Goal: Task Accomplishment & Management: Use online tool/utility

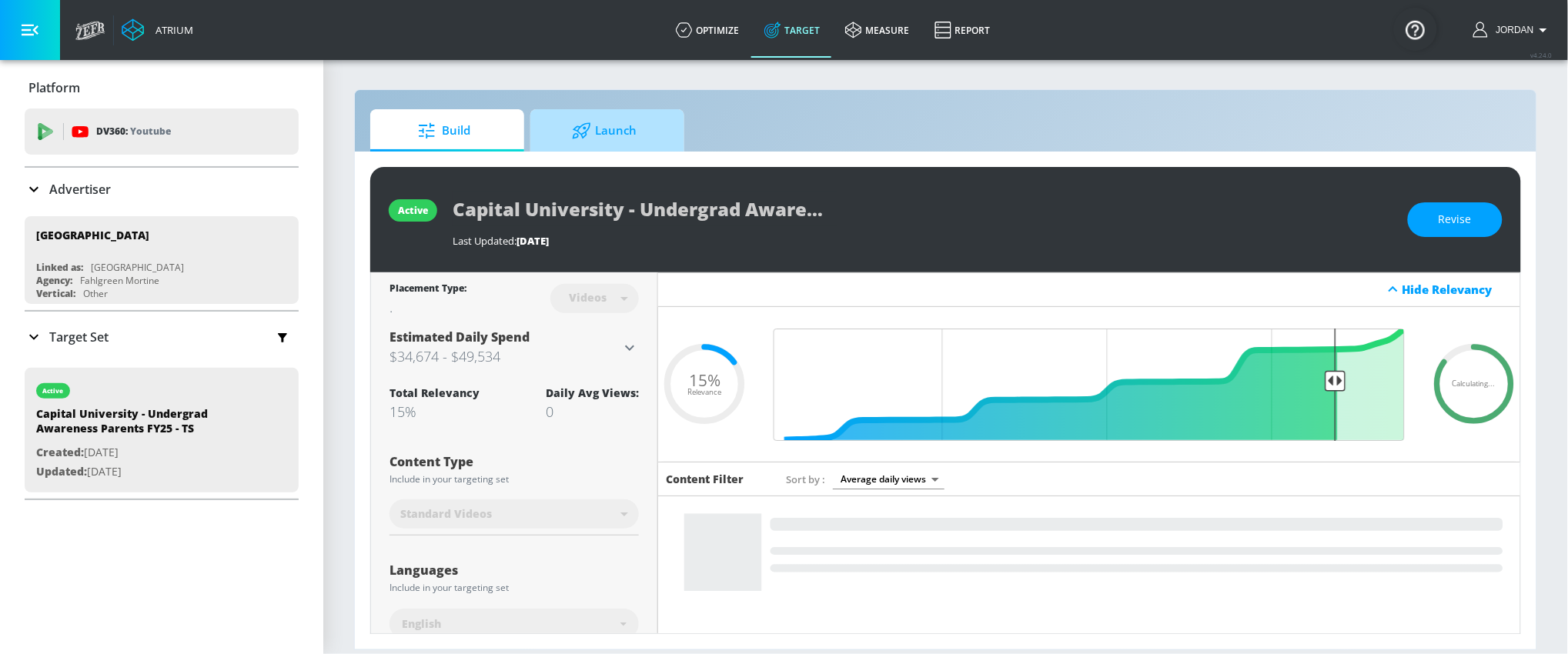
click at [635, 140] on span "Launch" at bounding box center [604, 131] width 117 height 37
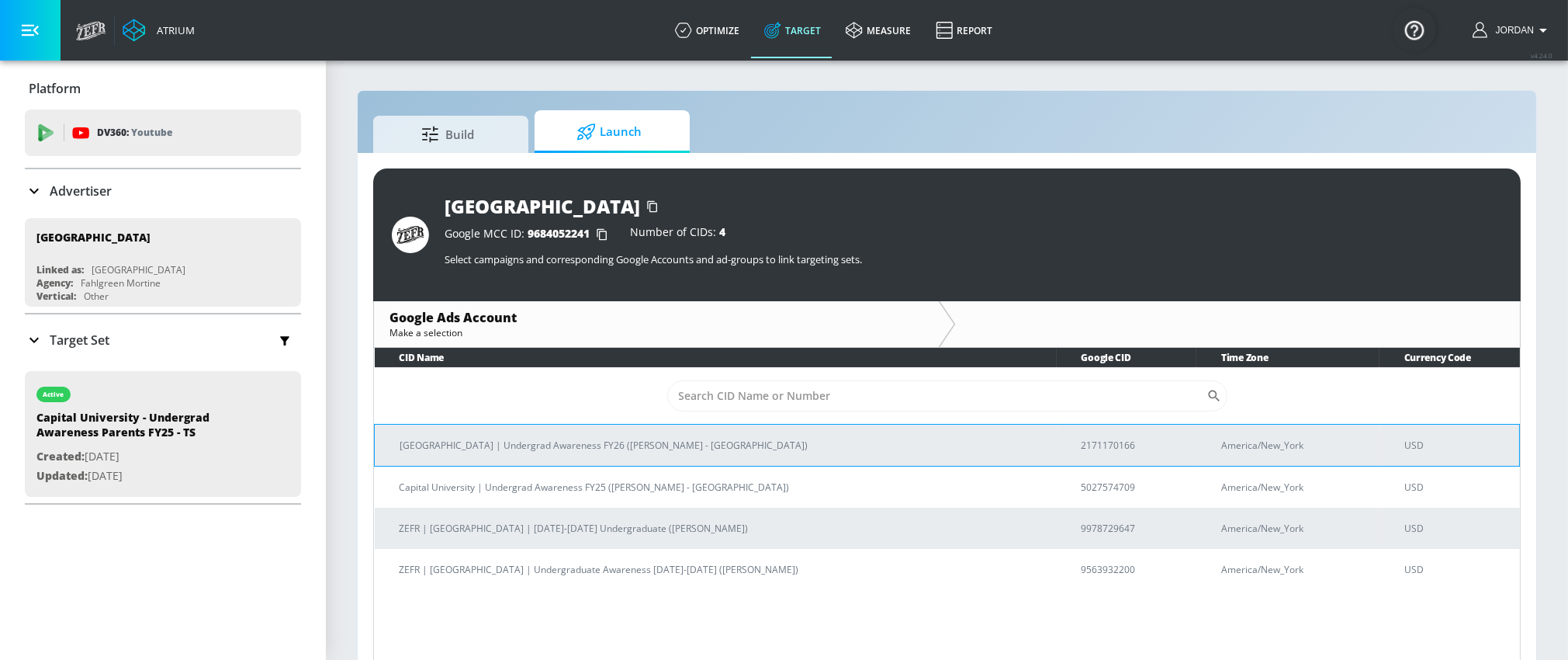
click at [709, 441] on p "[GEOGRAPHIC_DATA] | Undergrad Awareness FY26 ([PERSON_NAME] - [GEOGRAPHIC_DATA])" at bounding box center [721, 445] width 644 height 16
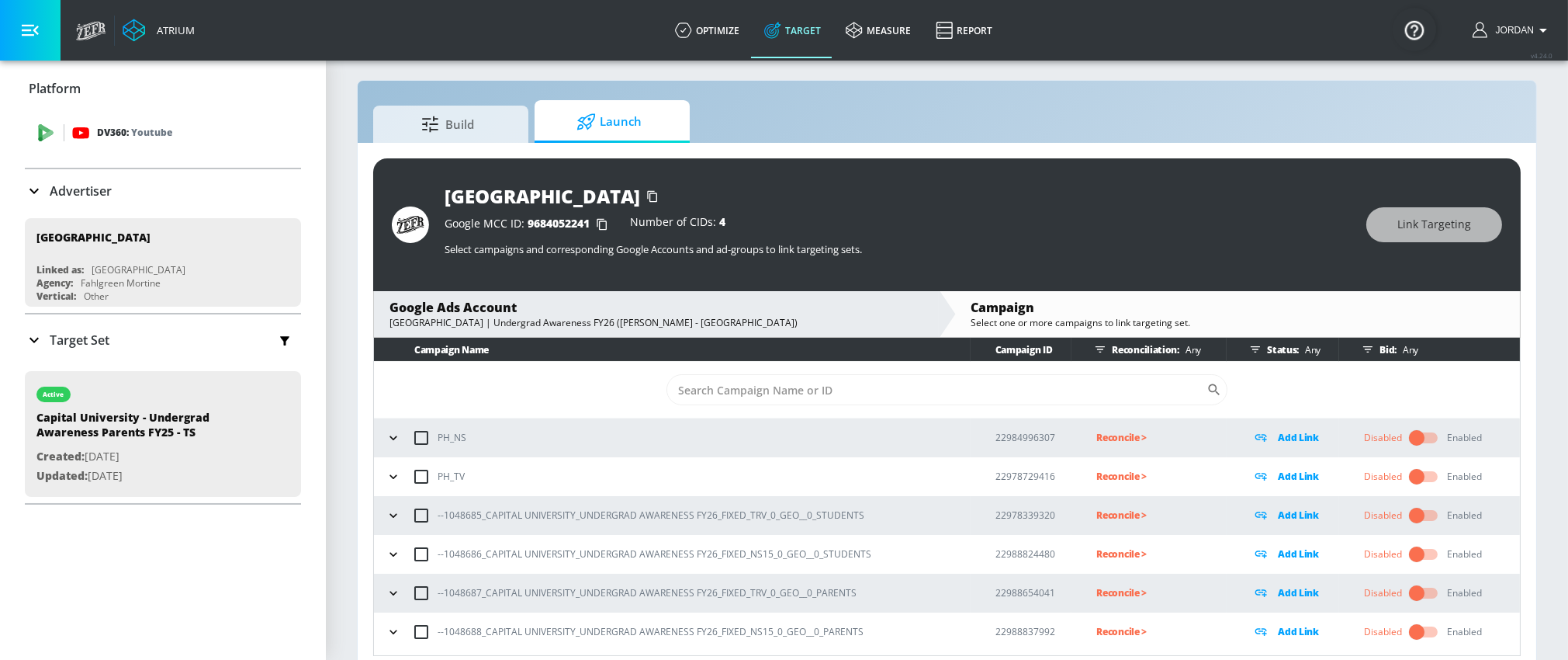
scroll to position [21, 0]
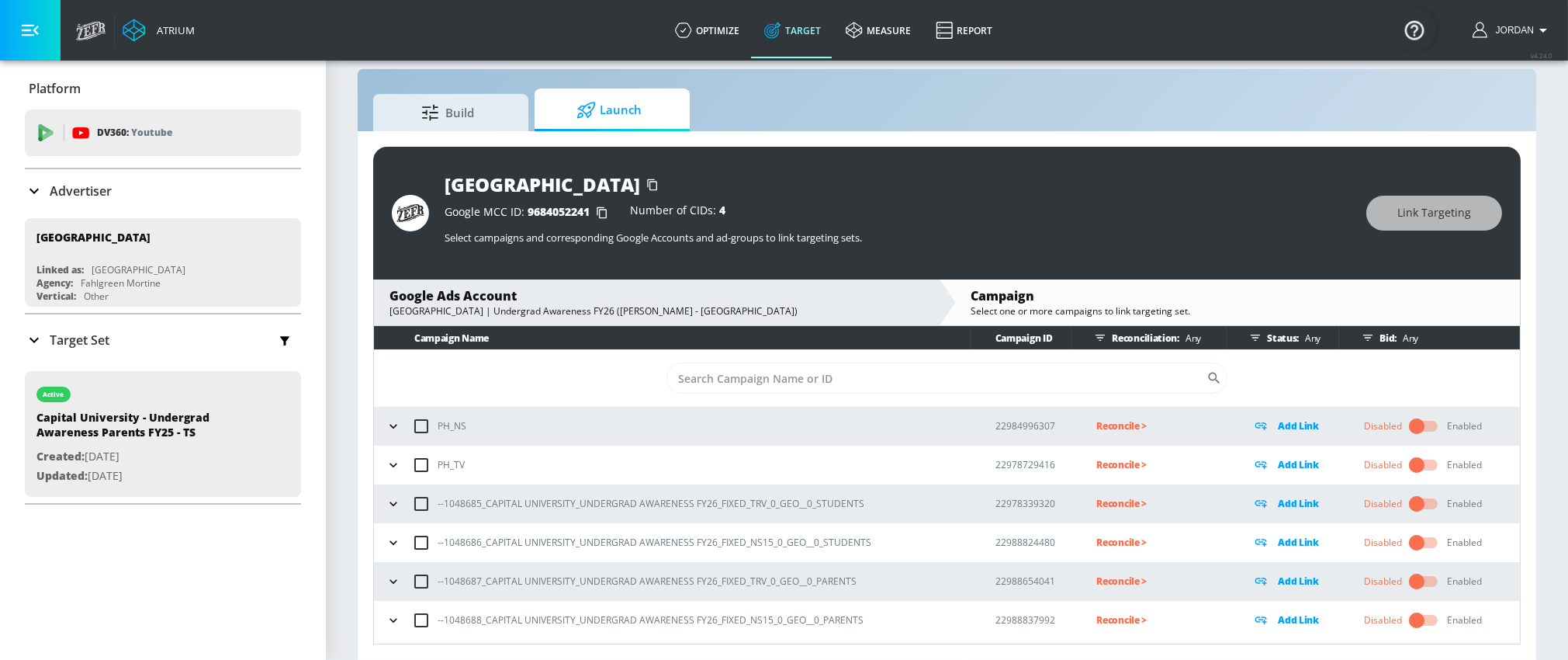
click at [396, 501] on icon "button" at bounding box center [393, 503] width 7 height 4
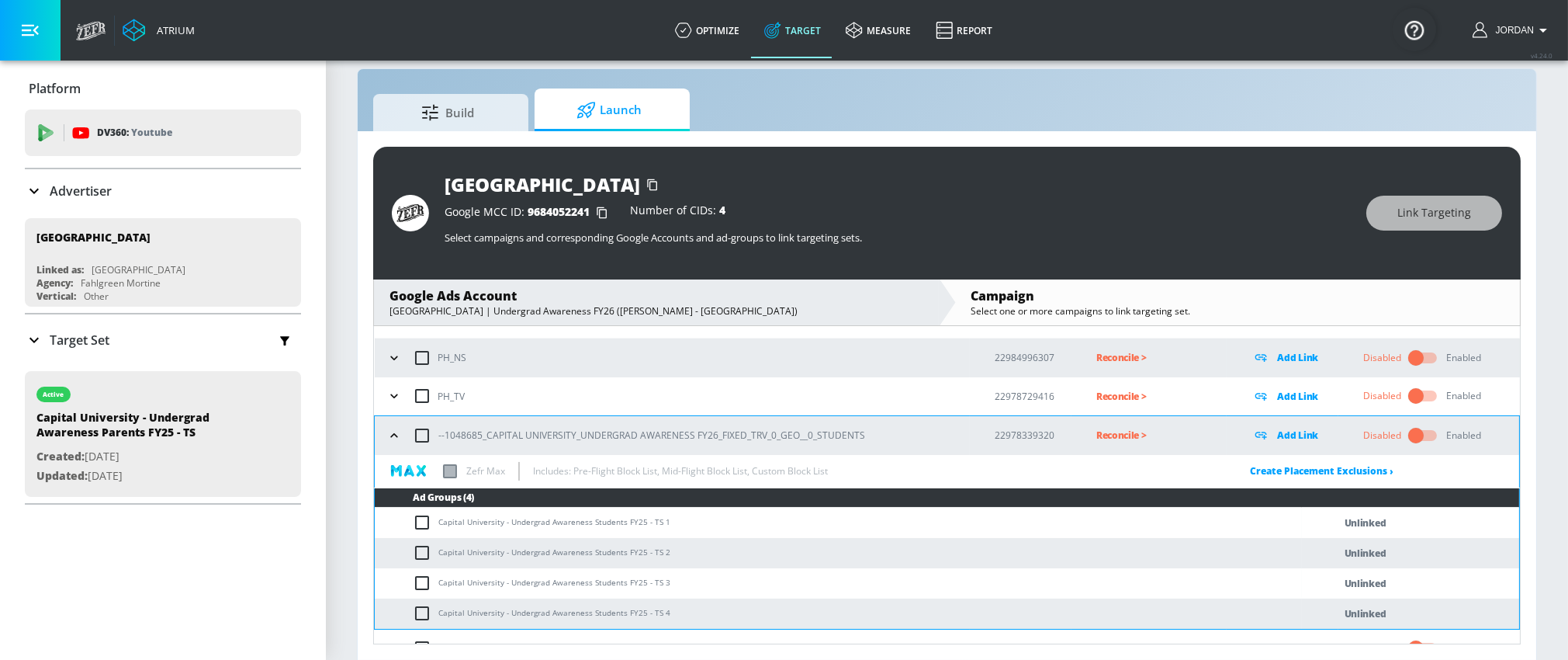
scroll to position [171, 0]
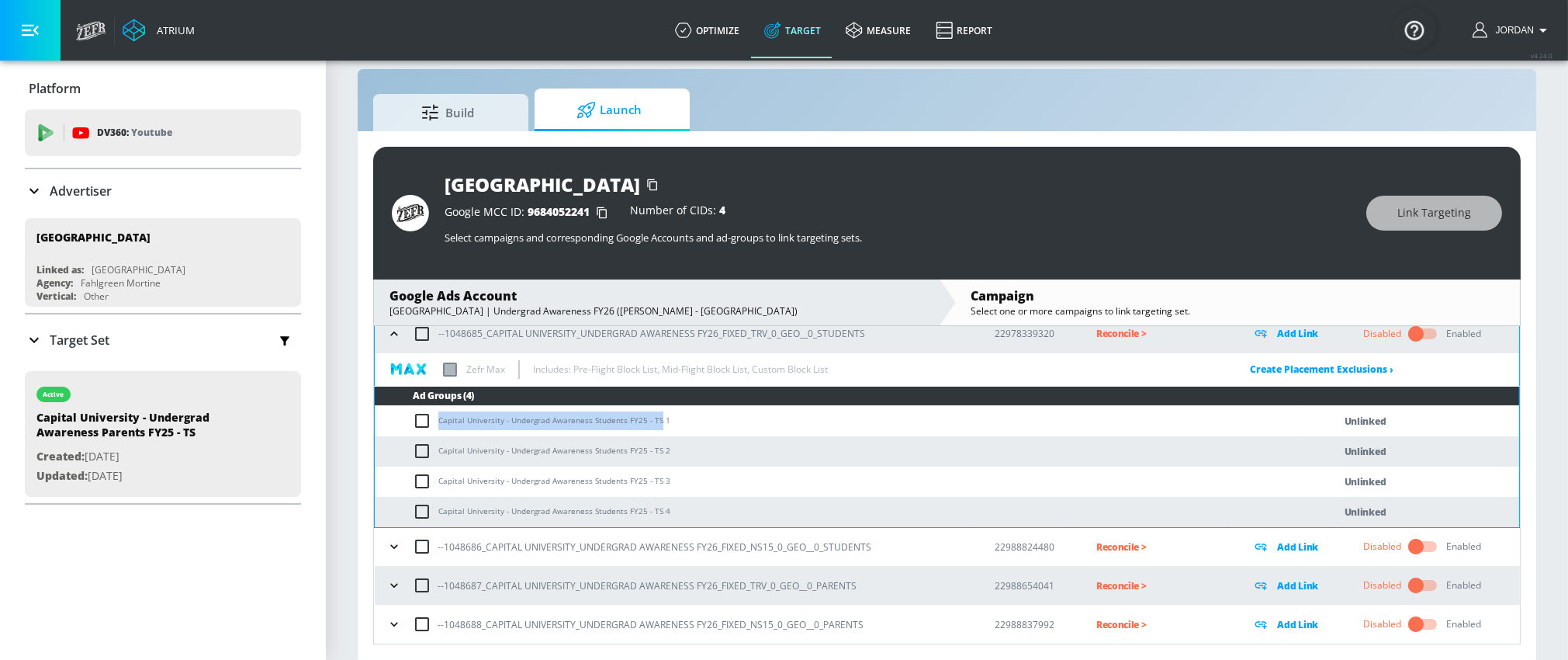
drag, startPoint x: 439, startPoint y: 419, endPoint x: 655, endPoint y: 419, distance: 216.0
click at [655, 419] on td "Capital University - Undergrad Awareness Students FY25 - TS 1" at bounding box center [838, 420] width 927 height 30
copy td "Capital University - Undergrad Awareness Students FY25 - TS"
click at [419, 336] on input "checkbox" at bounding box center [422, 334] width 32 height 32
checkbox input "true"
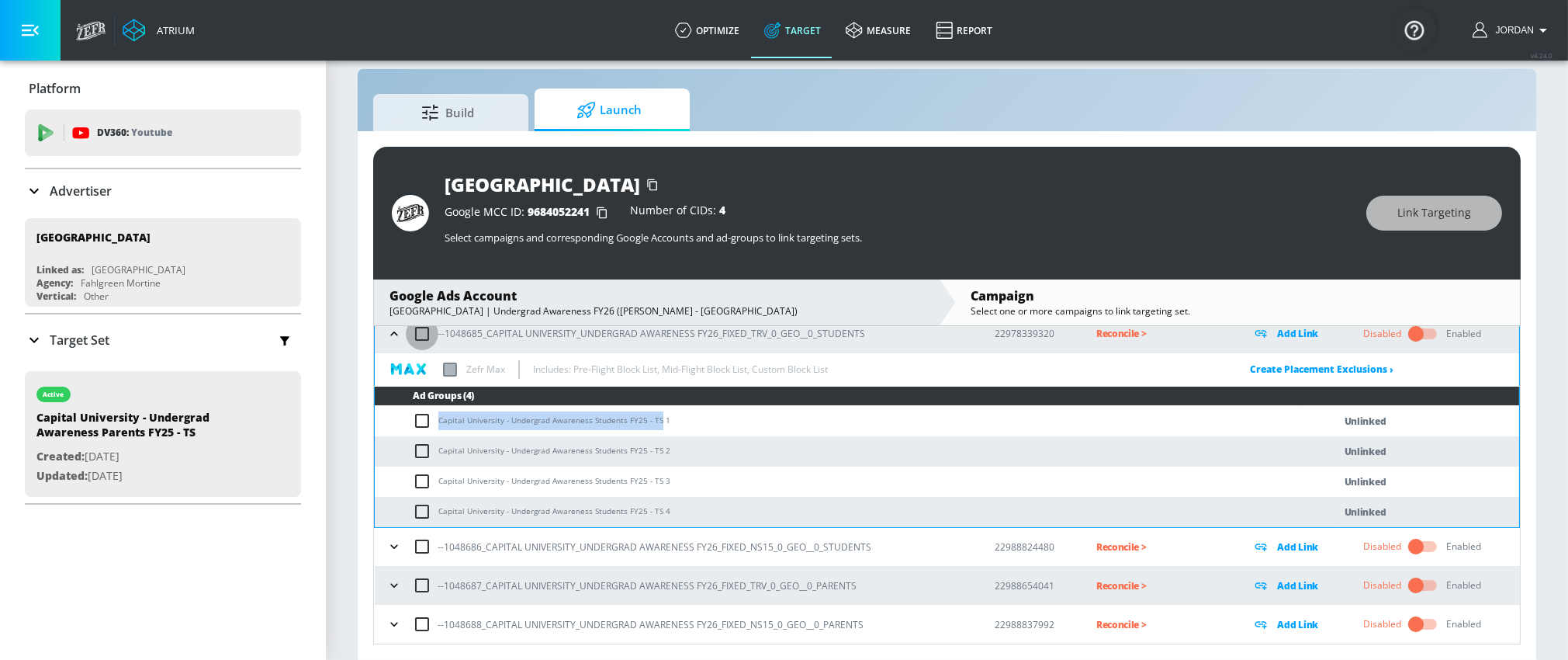
checkbox input "true"
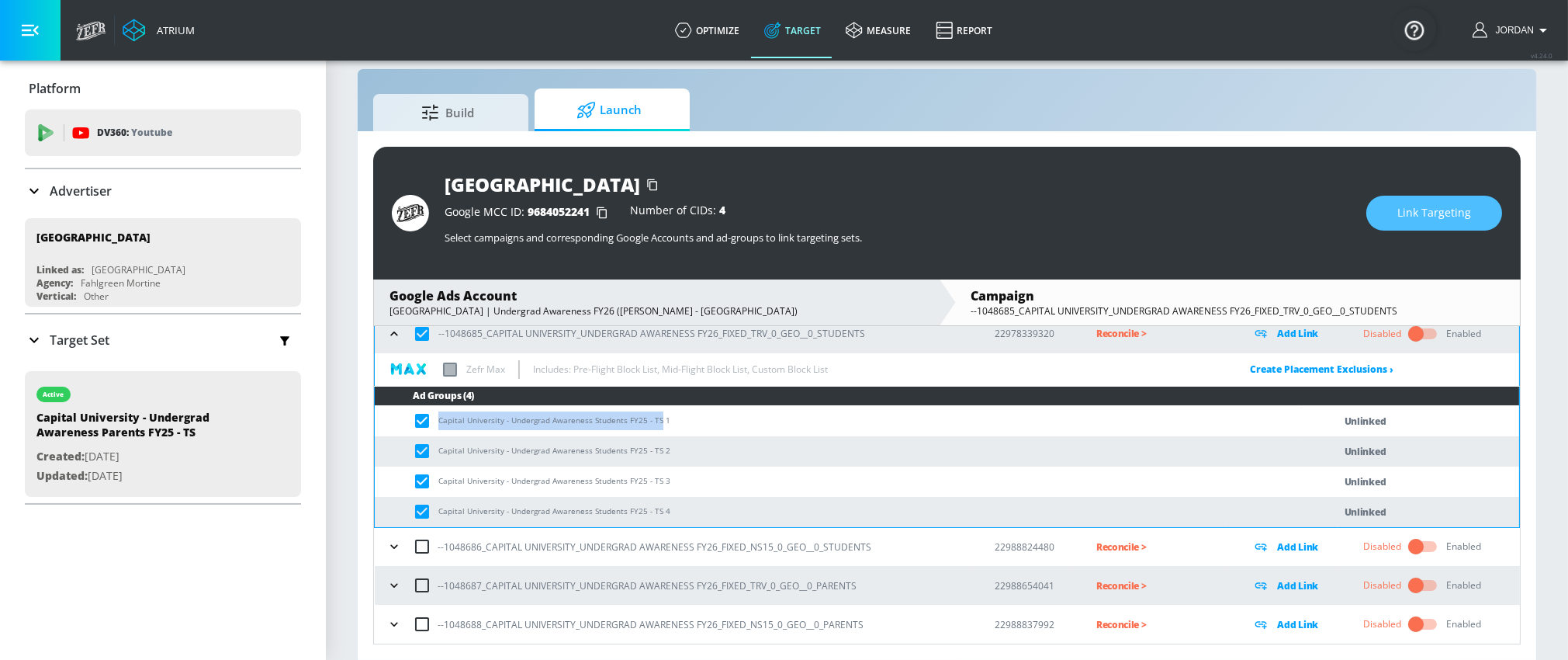
click at [1419, 207] on span "Link Targeting" at bounding box center [1434, 213] width 73 height 20
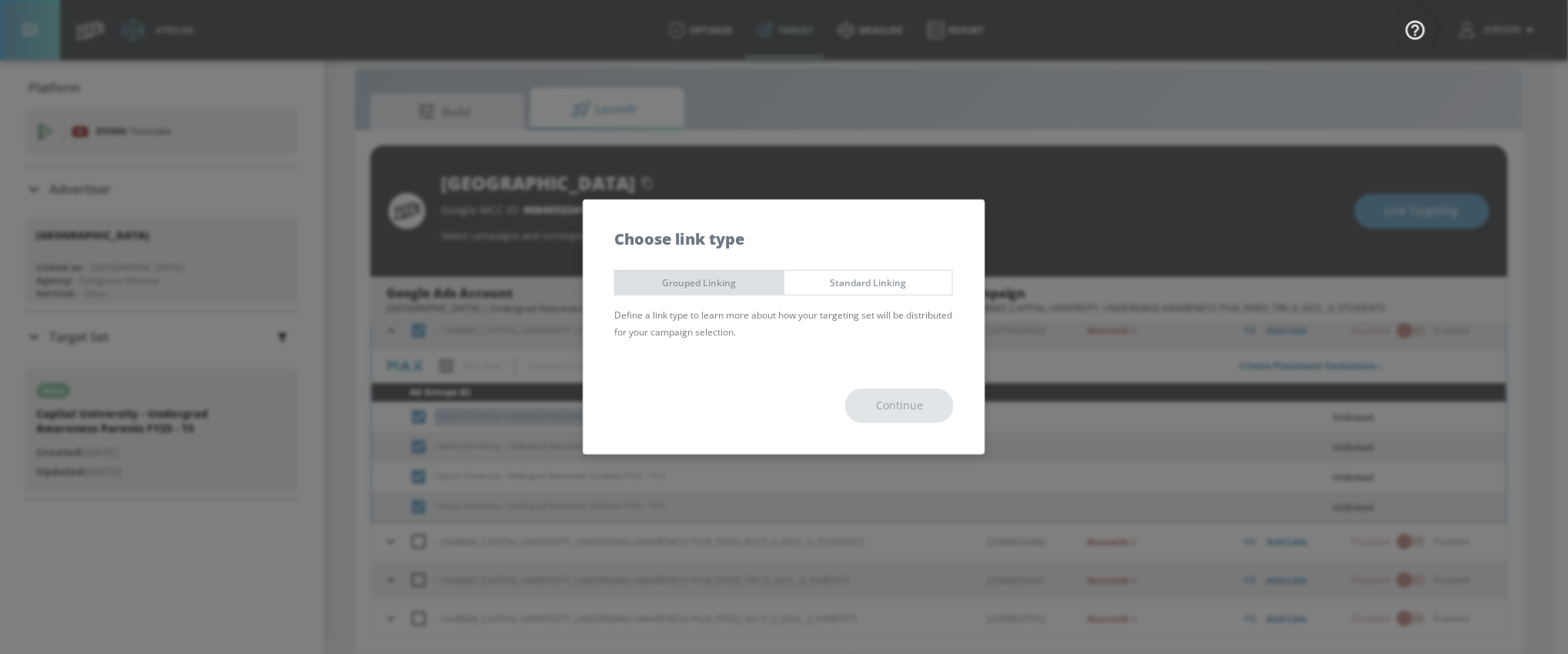
click at [715, 276] on span "Grouped Linking" at bounding box center [699, 282] width 146 height 16
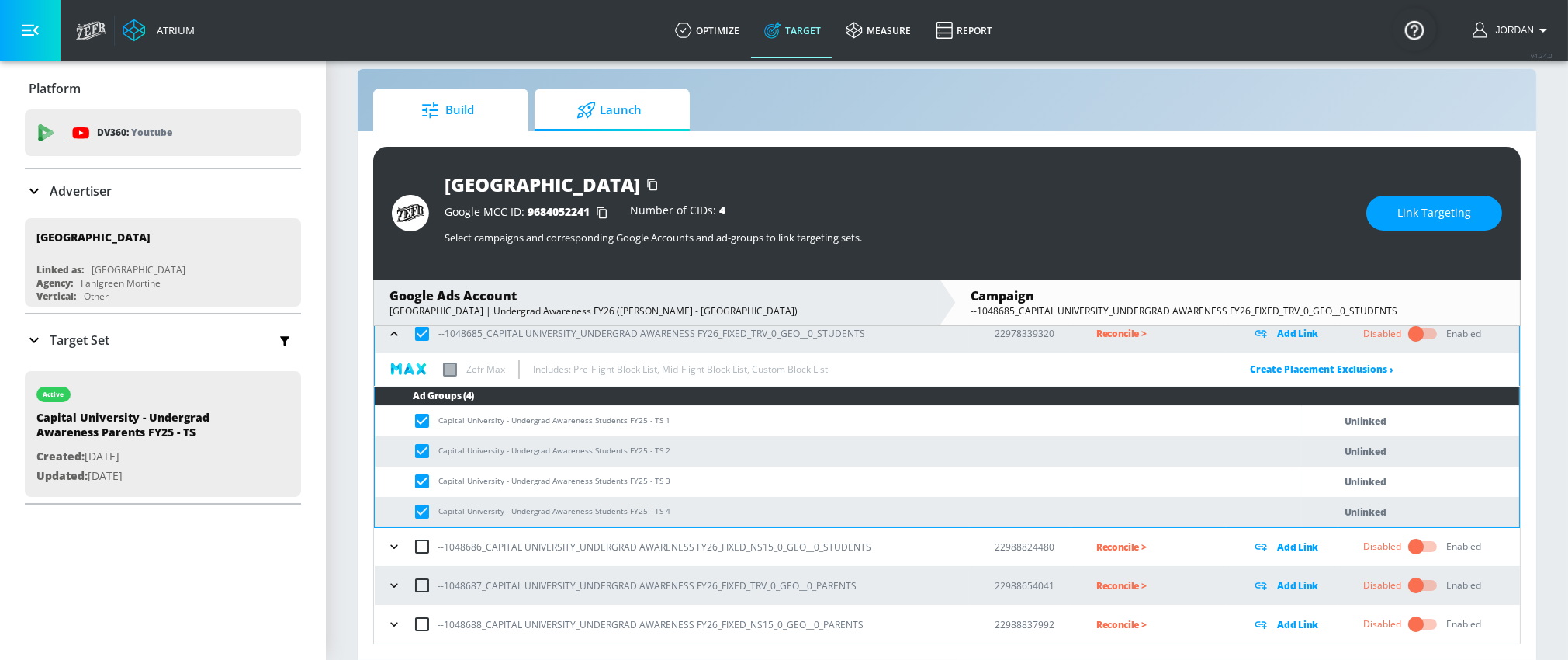
click at [452, 126] on span "Build" at bounding box center [447, 110] width 118 height 38
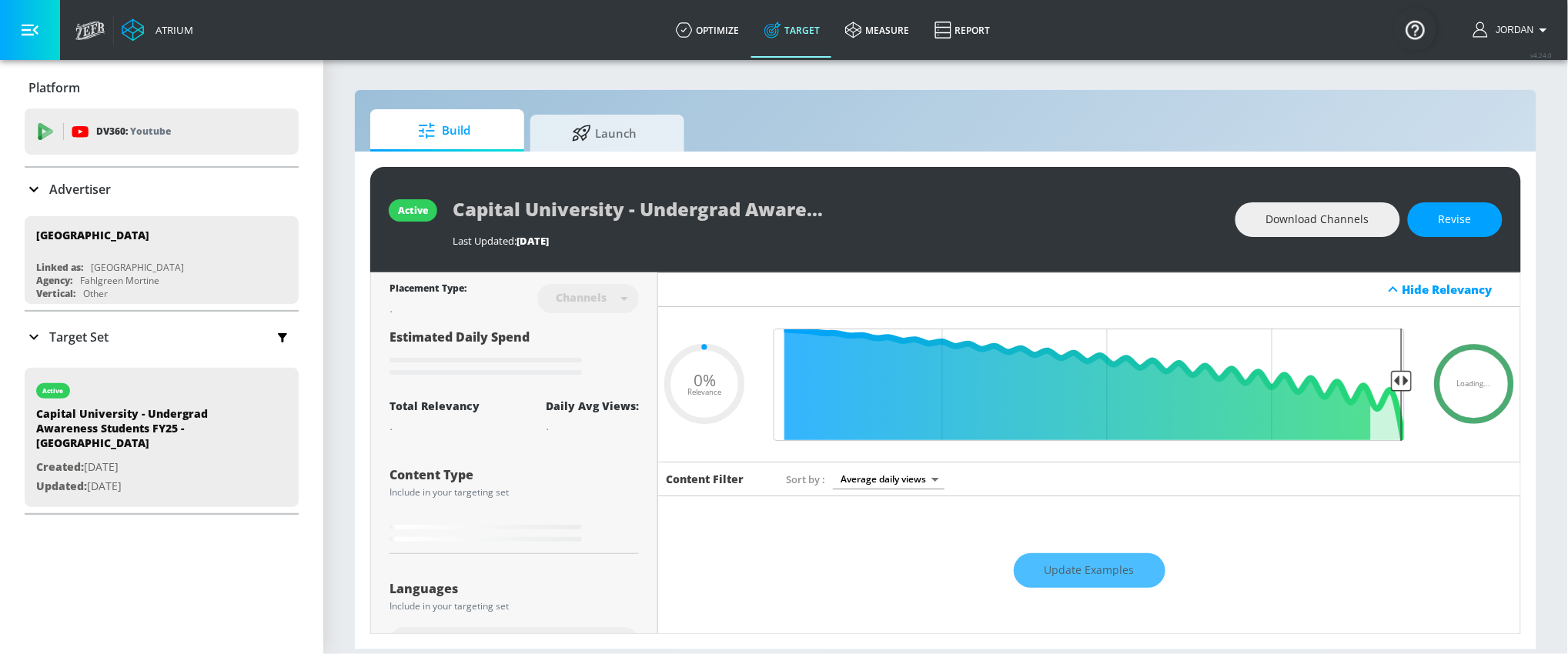
type input "0.32"
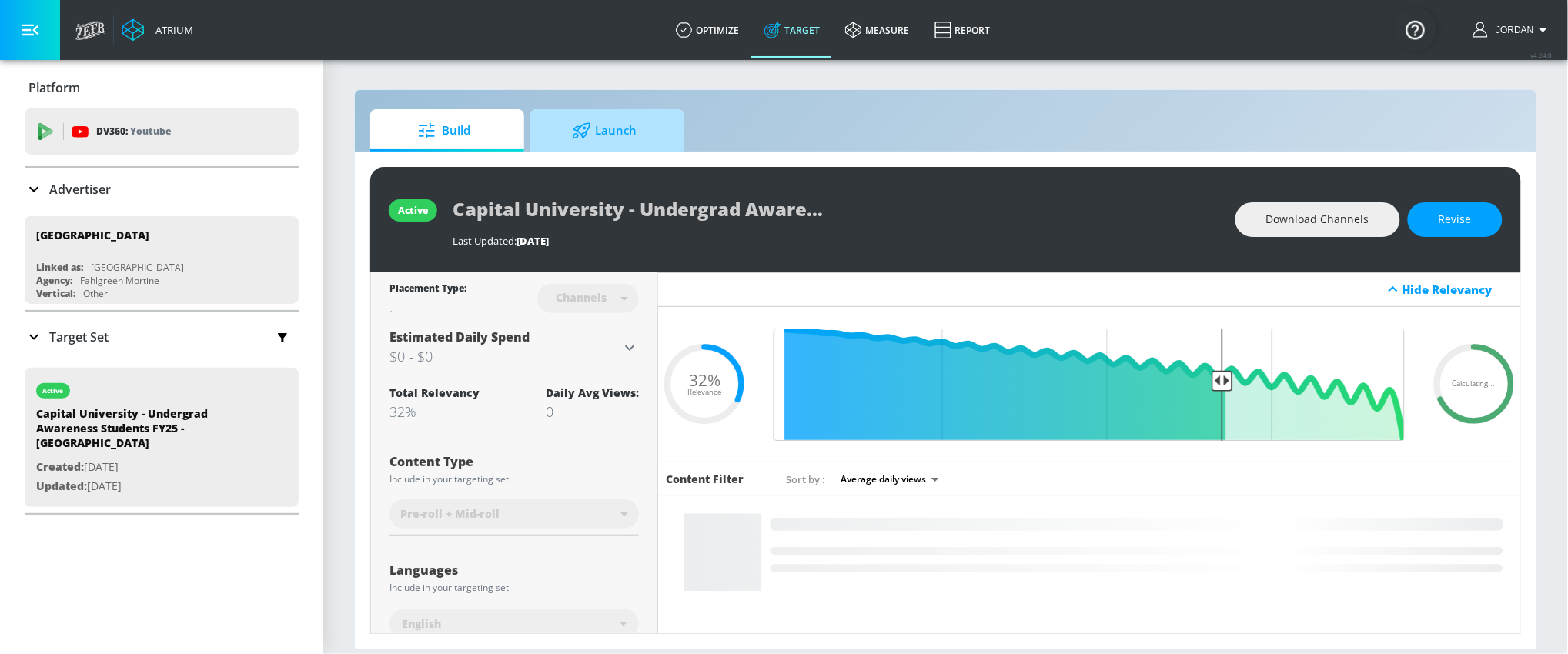
click at [621, 148] on span "Launch" at bounding box center [604, 131] width 117 height 37
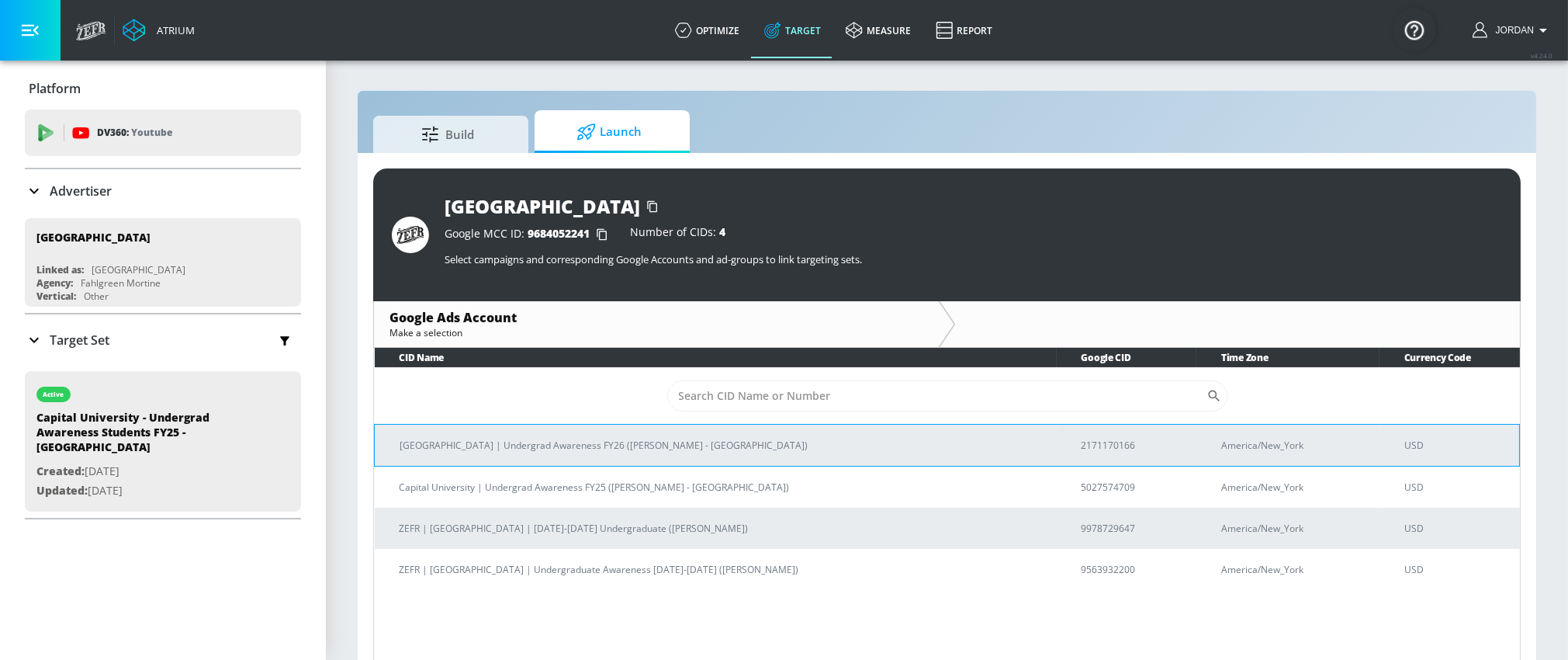
click at [598, 450] on p "[GEOGRAPHIC_DATA] | Undergrad Awareness FY26 ([PERSON_NAME] - [GEOGRAPHIC_DATA])" at bounding box center [721, 445] width 644 height 16
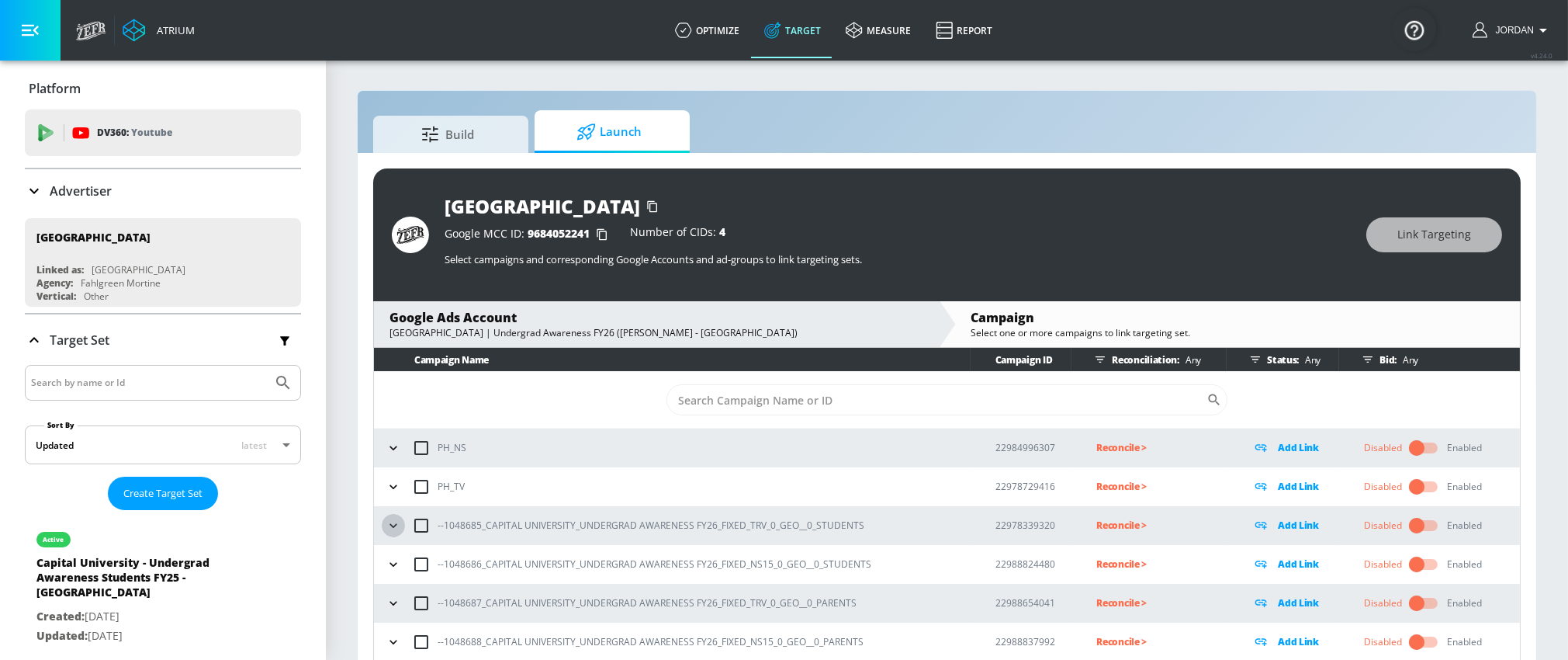
click at [399, 528] on icon "button" at bounding box center [393, 525] width 15 height 15
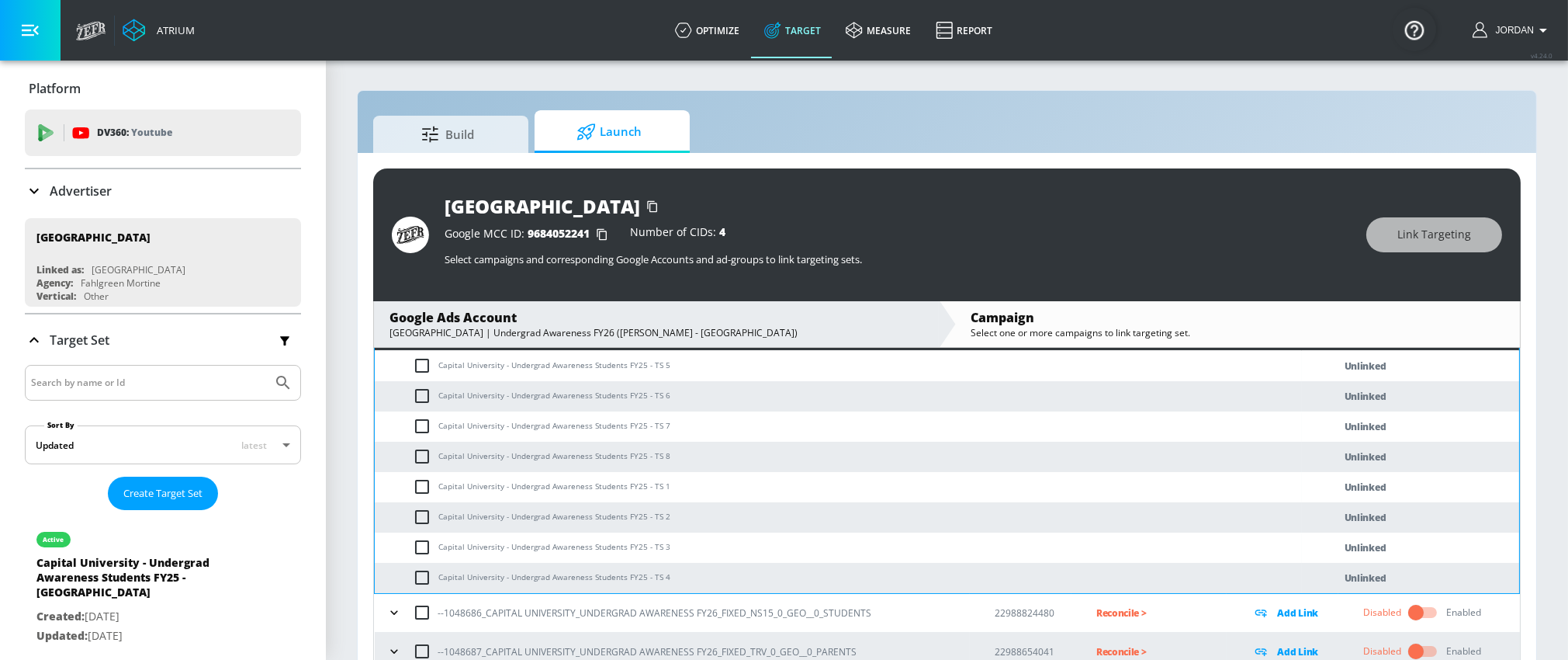
scroll to position [237, 0]
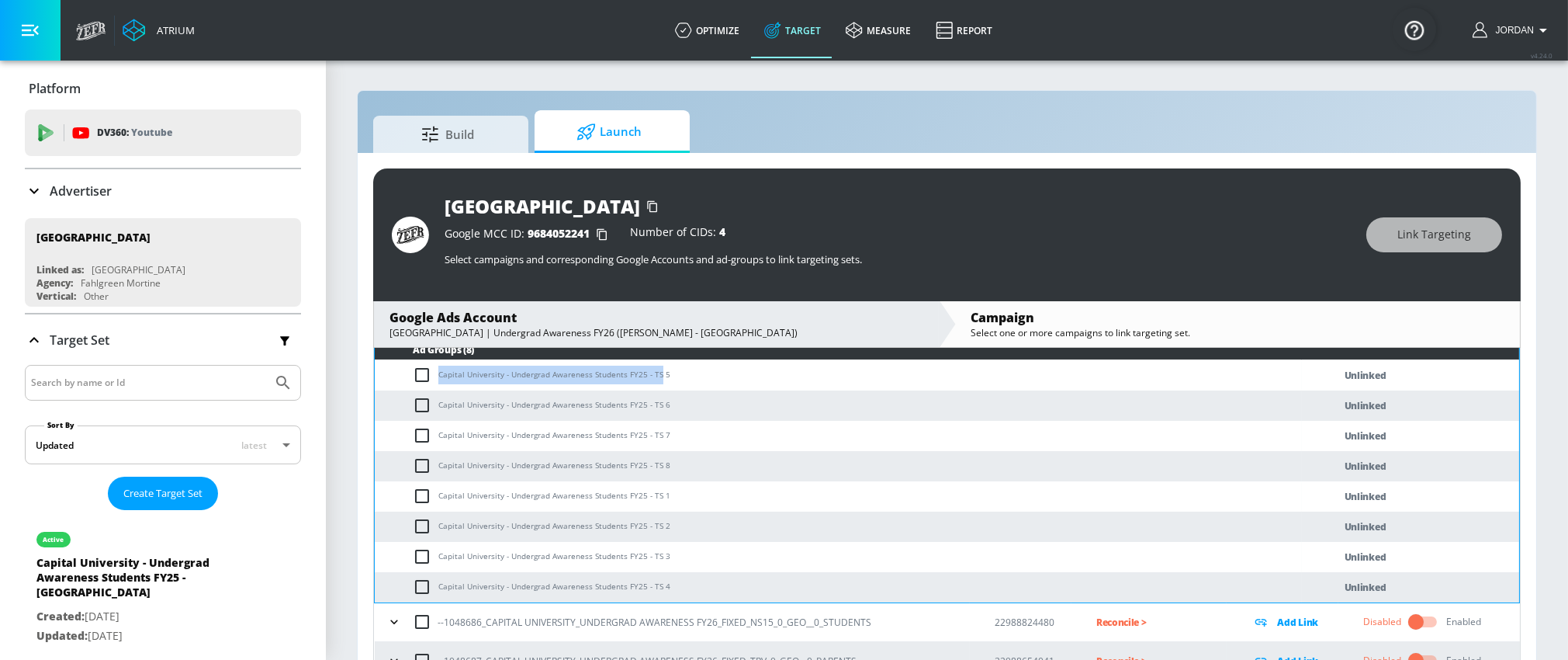
drag, startPoint x: 439, startPoint y: 375, endPoint x: 656, endPoint y: 375, distance: 217.0
click at [656, 376] on td "Capital University - Undergrad Awareness Students FY25 - TS 5" at bounding box center [838, 375] width 927 height 30
copy td "Capital University - Undergrad Awareness Students FY25 - TS"
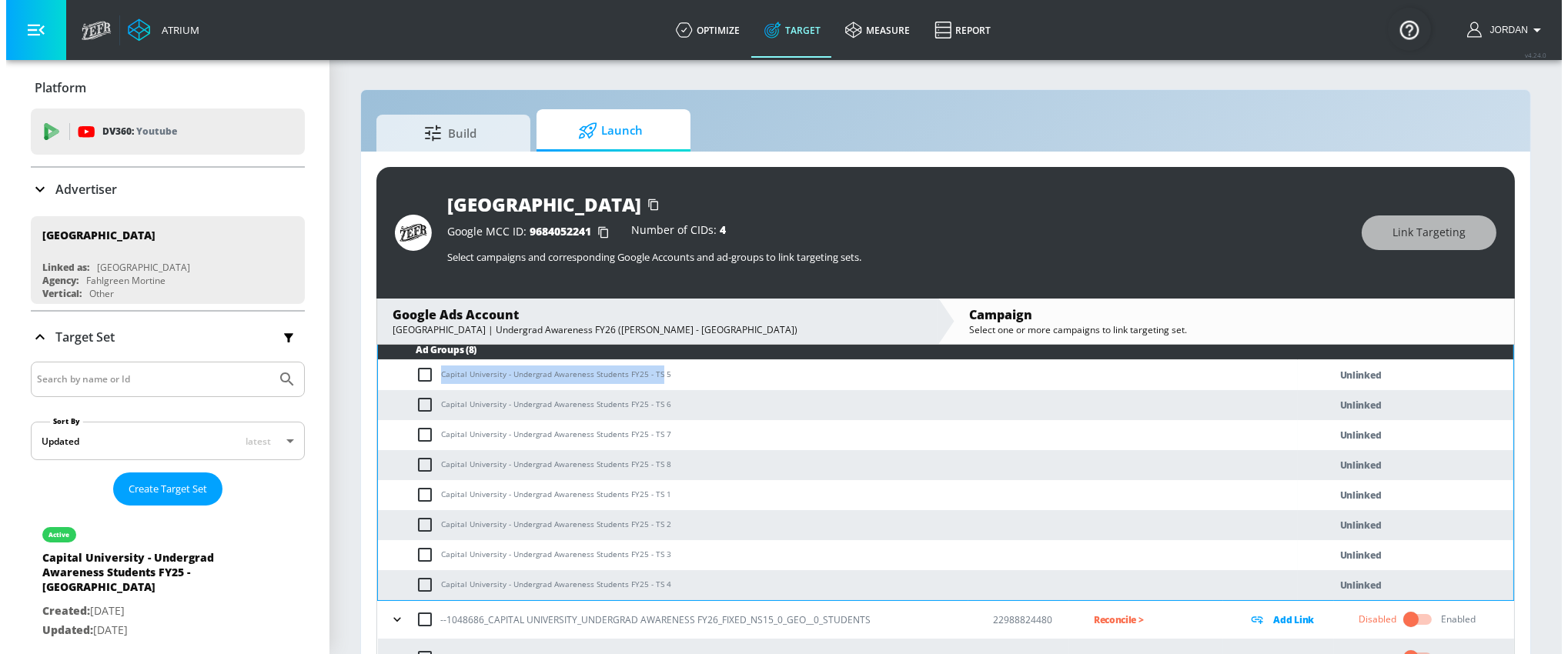
scroll to position [58, 0]
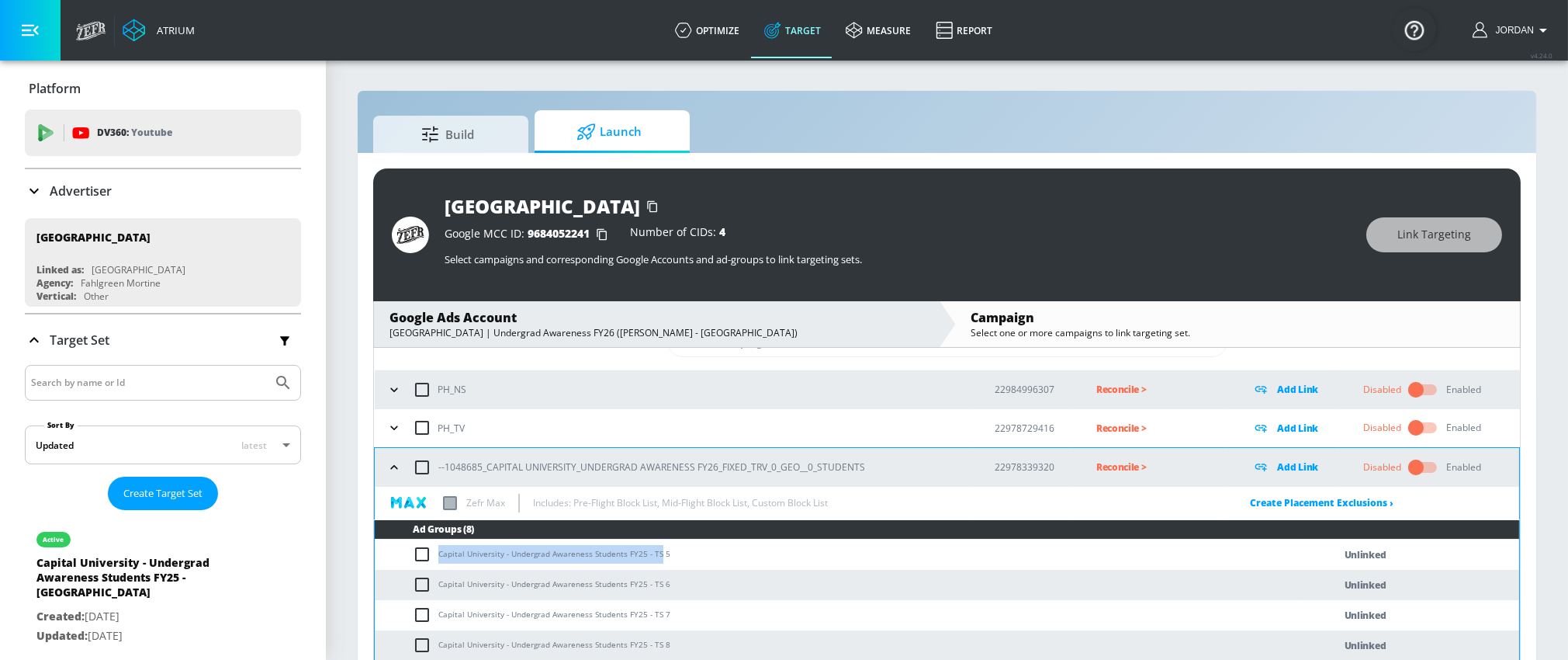
click at [424, 469] on input "checkbox" at bounding box center [422, 467] width 32 height 32
checkbox input "true"
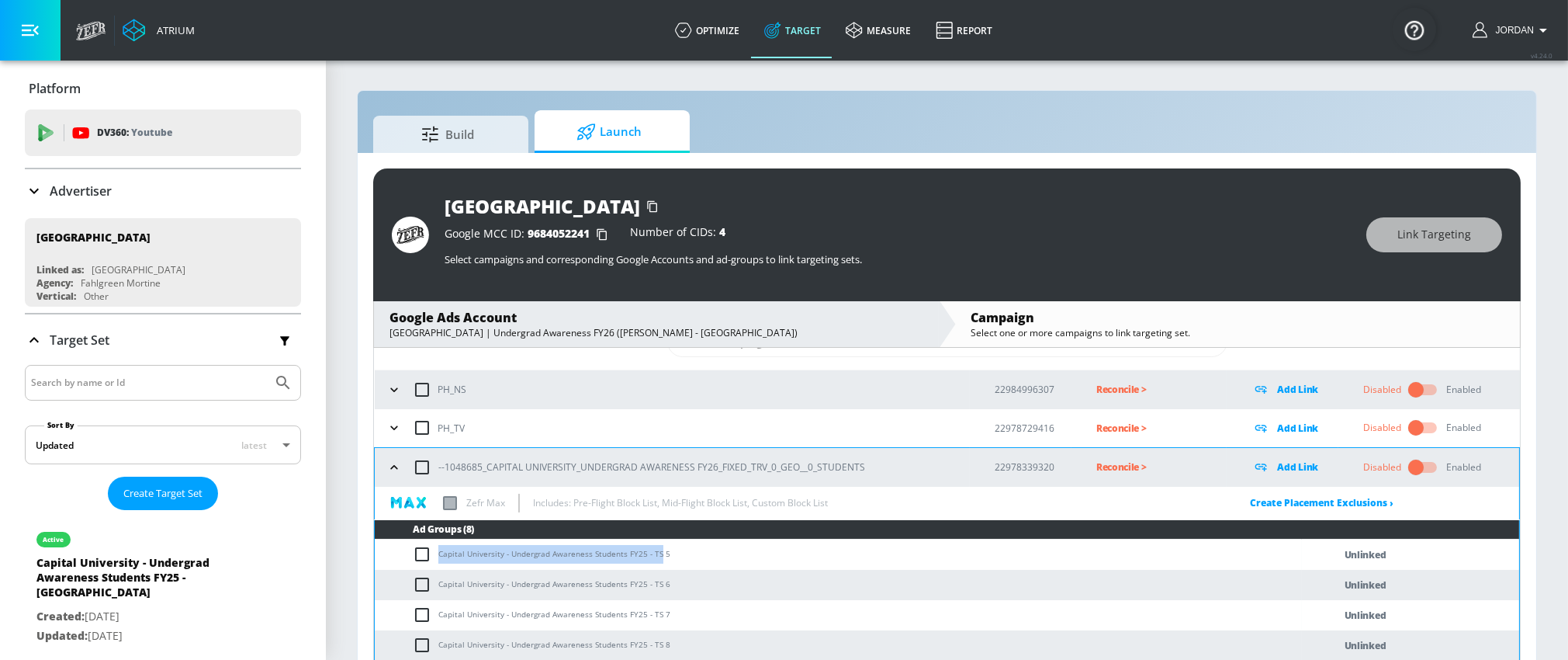
checkbox input "true"
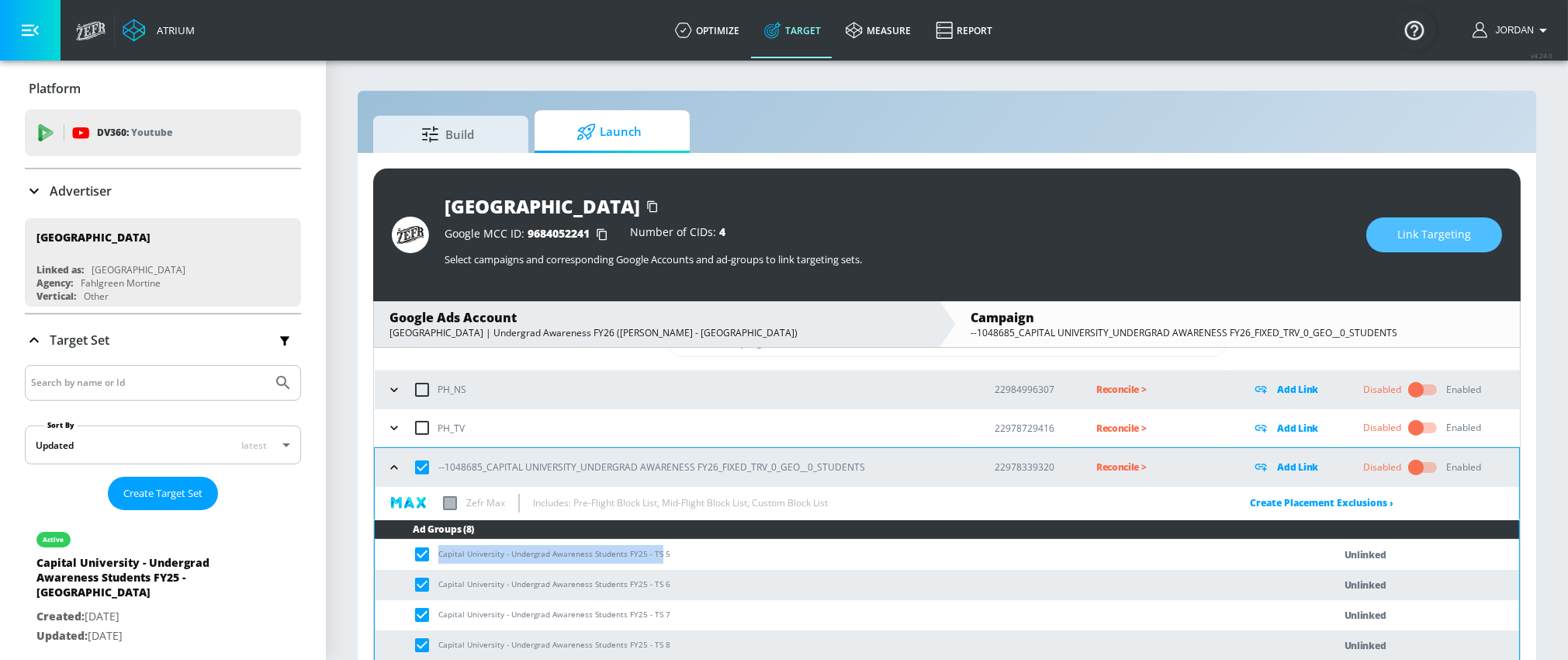
click at [1436, 222] on button "Link Targeting" at bounding box center [1434, 235] width 136 height 35
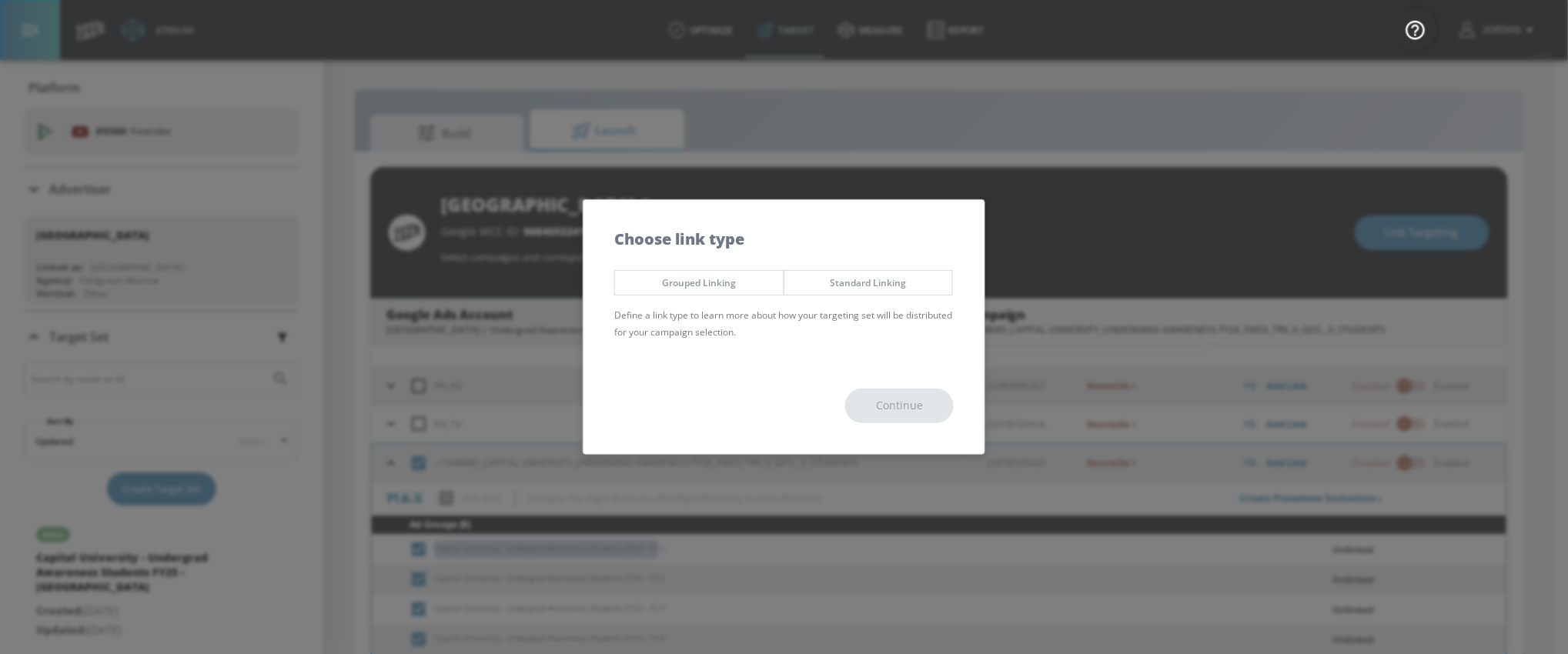
click at [671, 283] on span "Grouped Linking" at bounding box center [699, 282] width 146 height 16
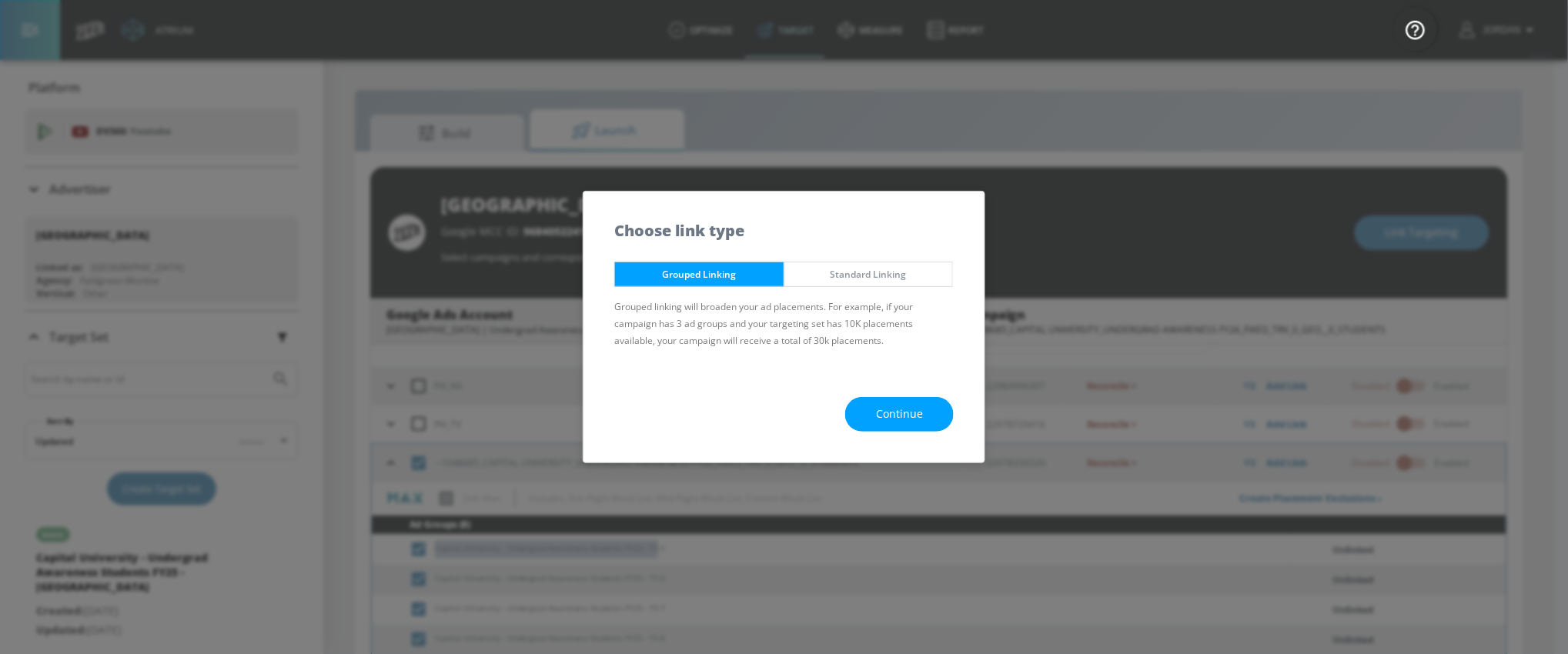
click at [905, 414] on span "Continue" at bounding box center [898, 414] width 47 height 19
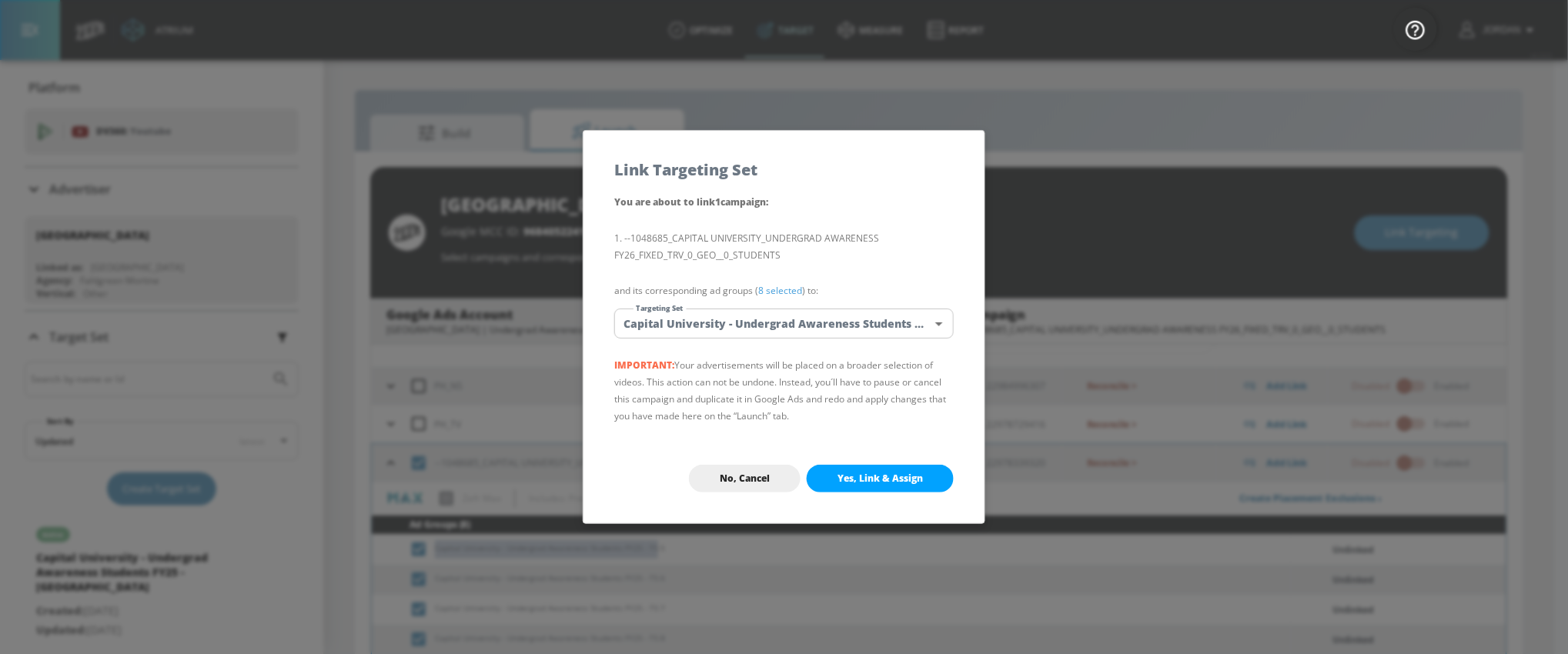
click at [793, 324] on body "Atrium optimize Target measure Report optimize Target measure Report v 4.24.0 J…" at bounding box center [784, 338] width 1568 height 676
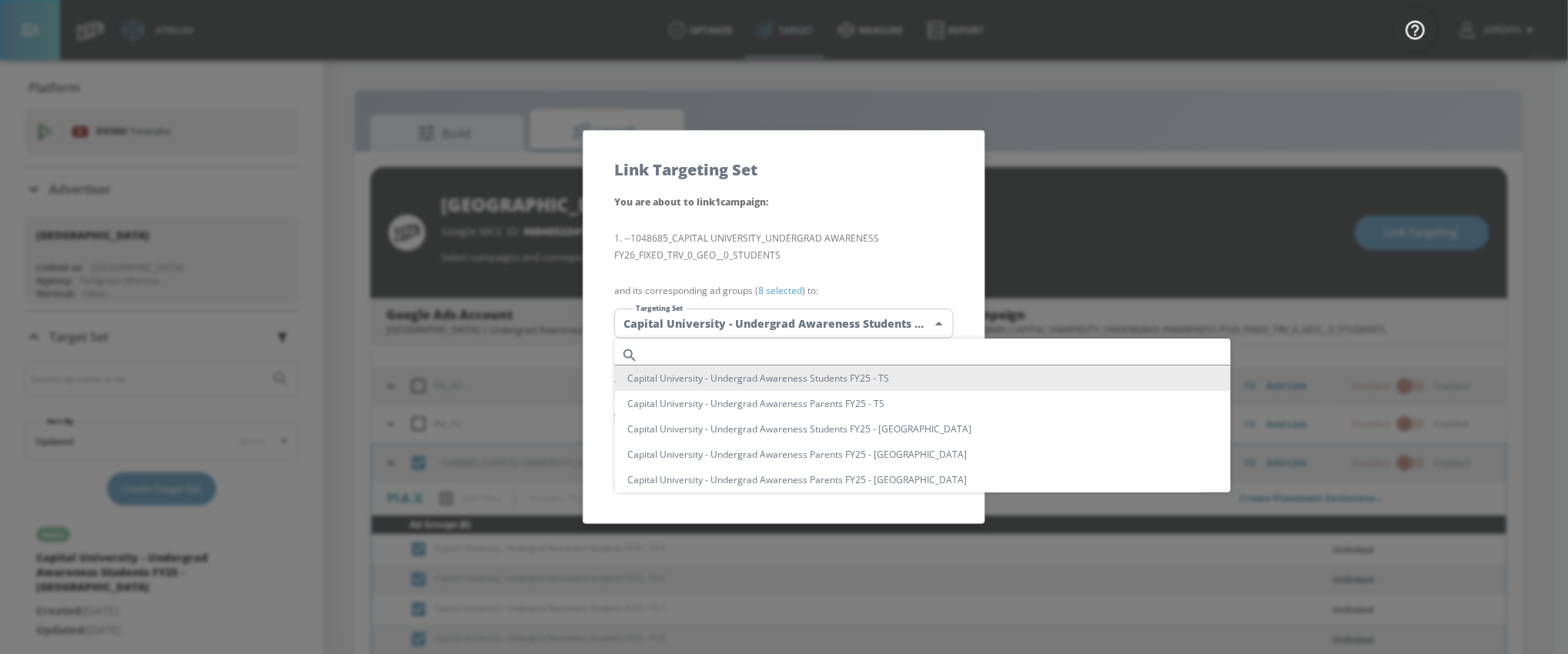
click at [701, 352] on input "text" at bounding box center [937, 354] width 587 height 21
paste input "Capital University - Undergrad Awareness Students FY25 - TS"
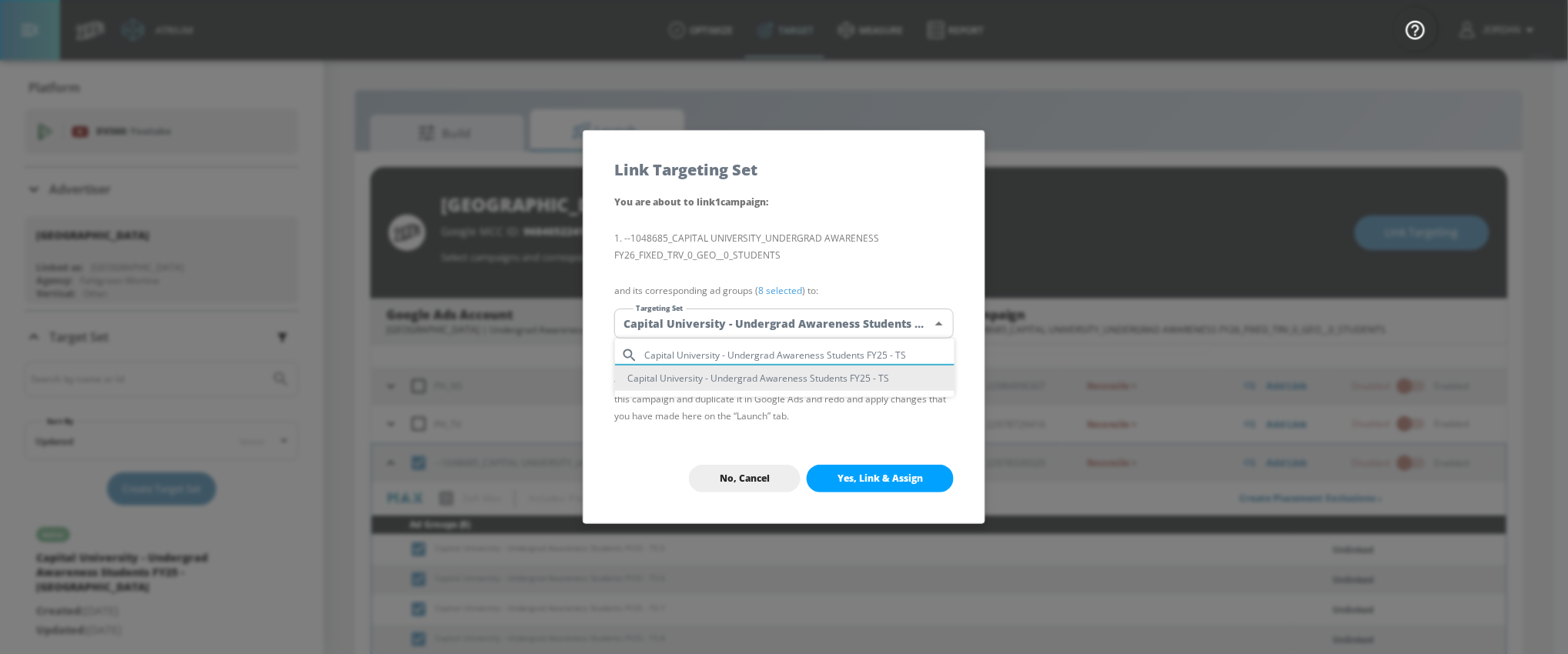
type input "Capital University - Undergrad Awareness Students FY25 - TS"
click at [782, 376] on li "Capital University - Undergrad Awareness Students FY25 - TS" at bounding box center [784, 378] width 340 height 25
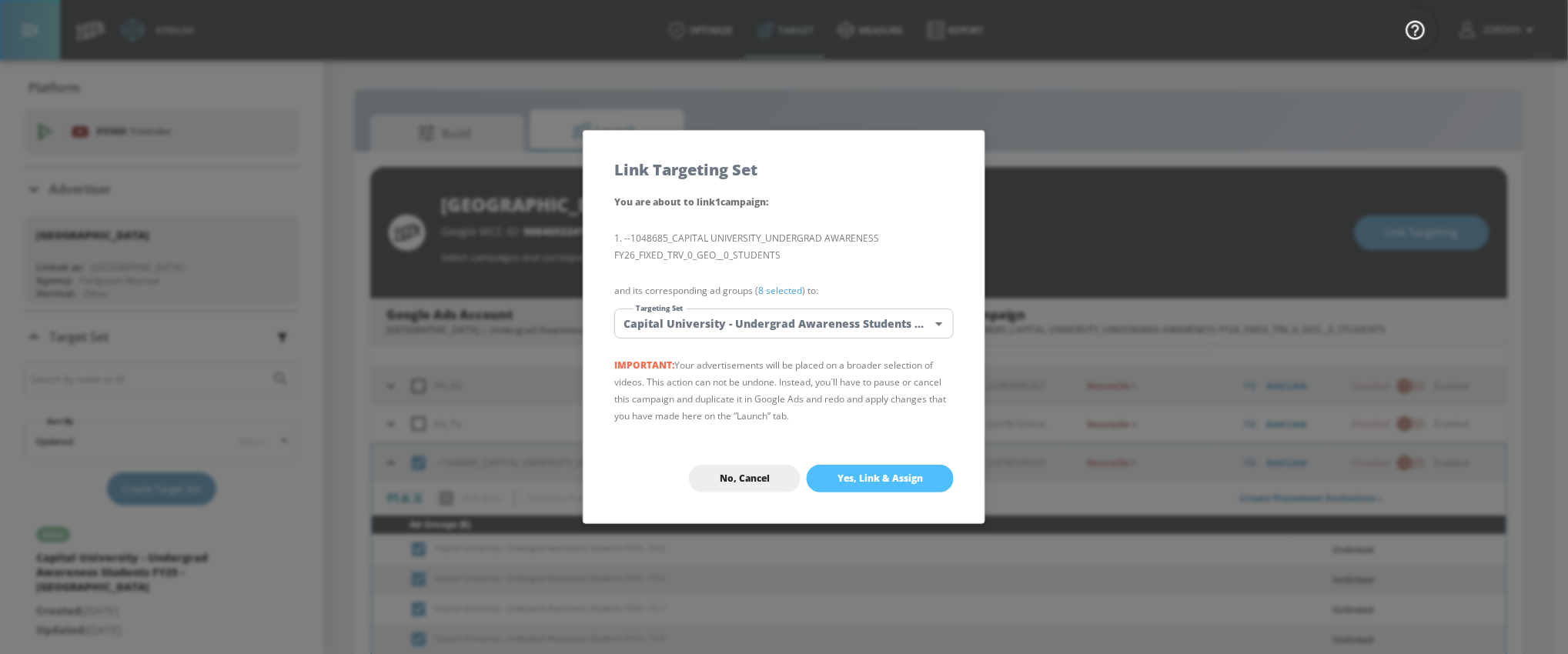
click at [851, 475] on span "Yes, Link & Assign" at bounding box center [880, 478] width 86 height 13
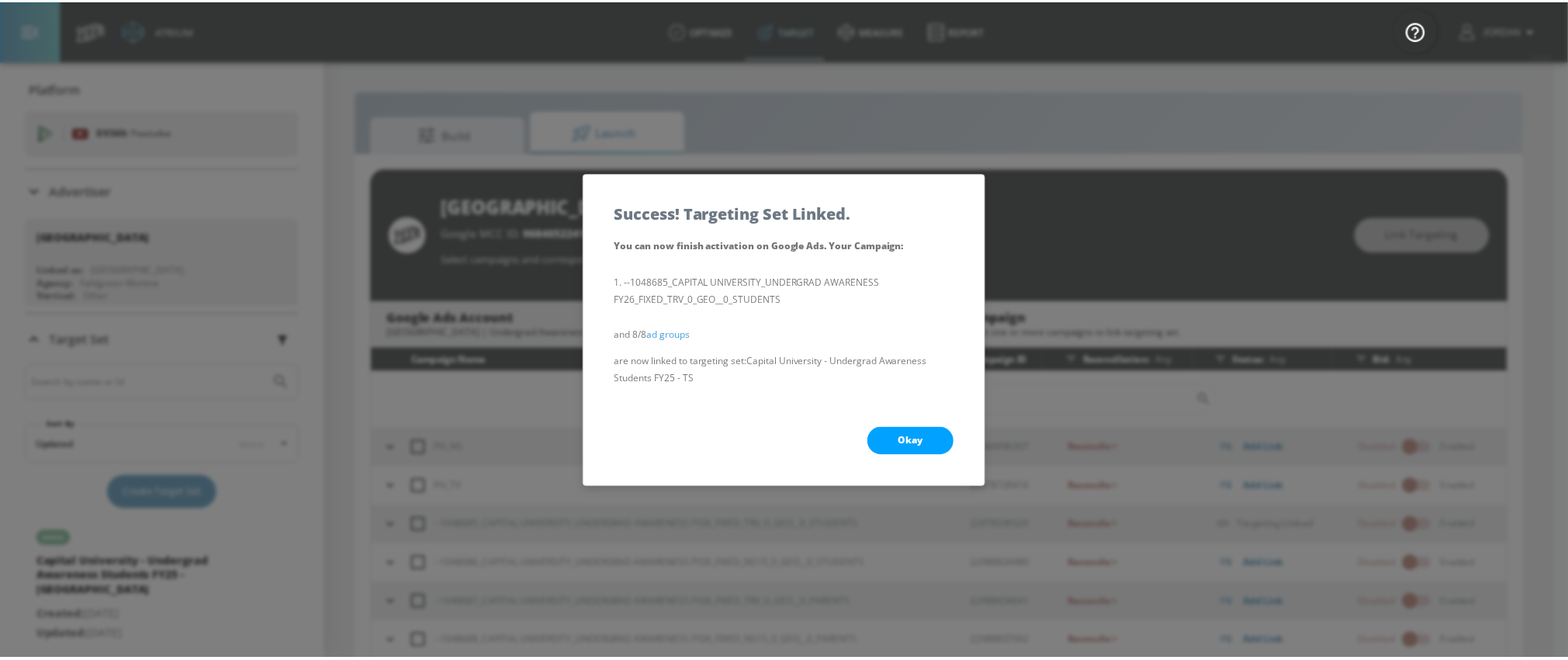
scroll to position [0, 0]
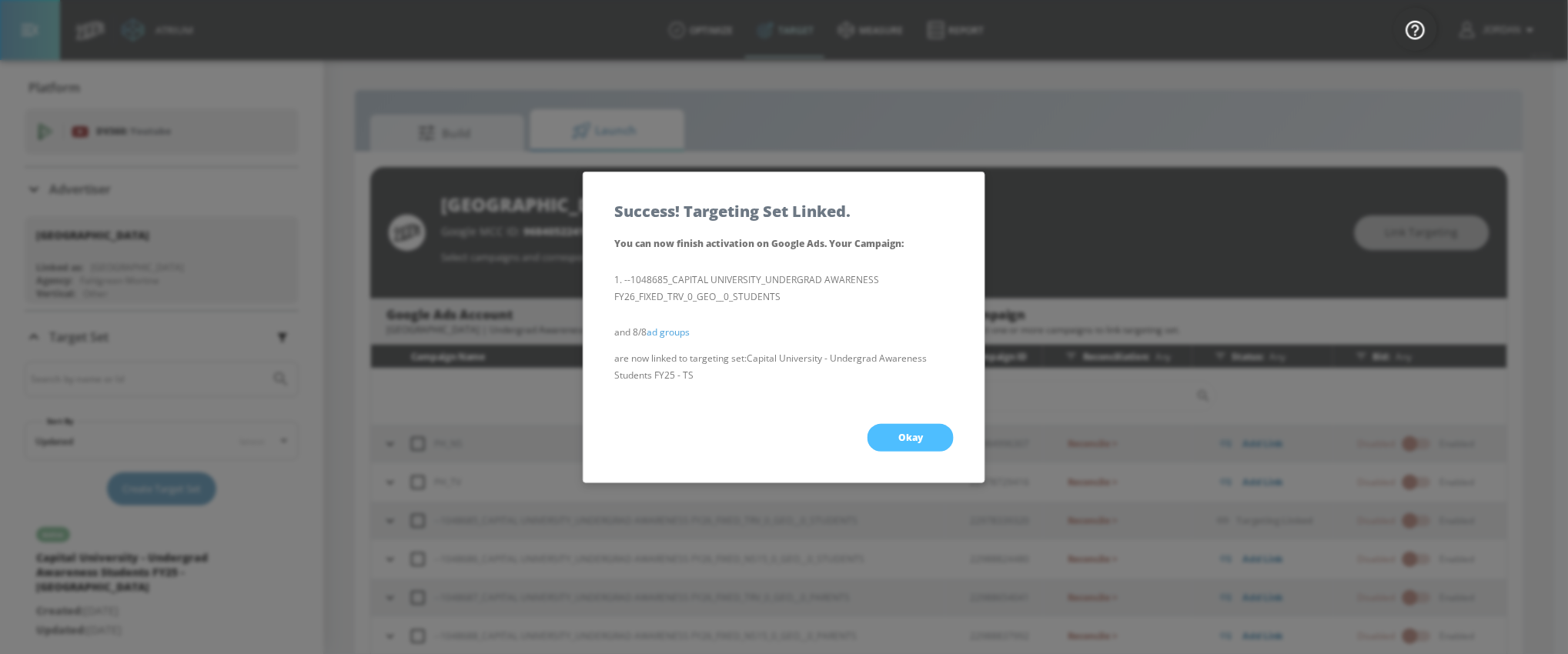
click at [901, 434] on span "Okay" at bounding box center [910, 437] width 25 height 13
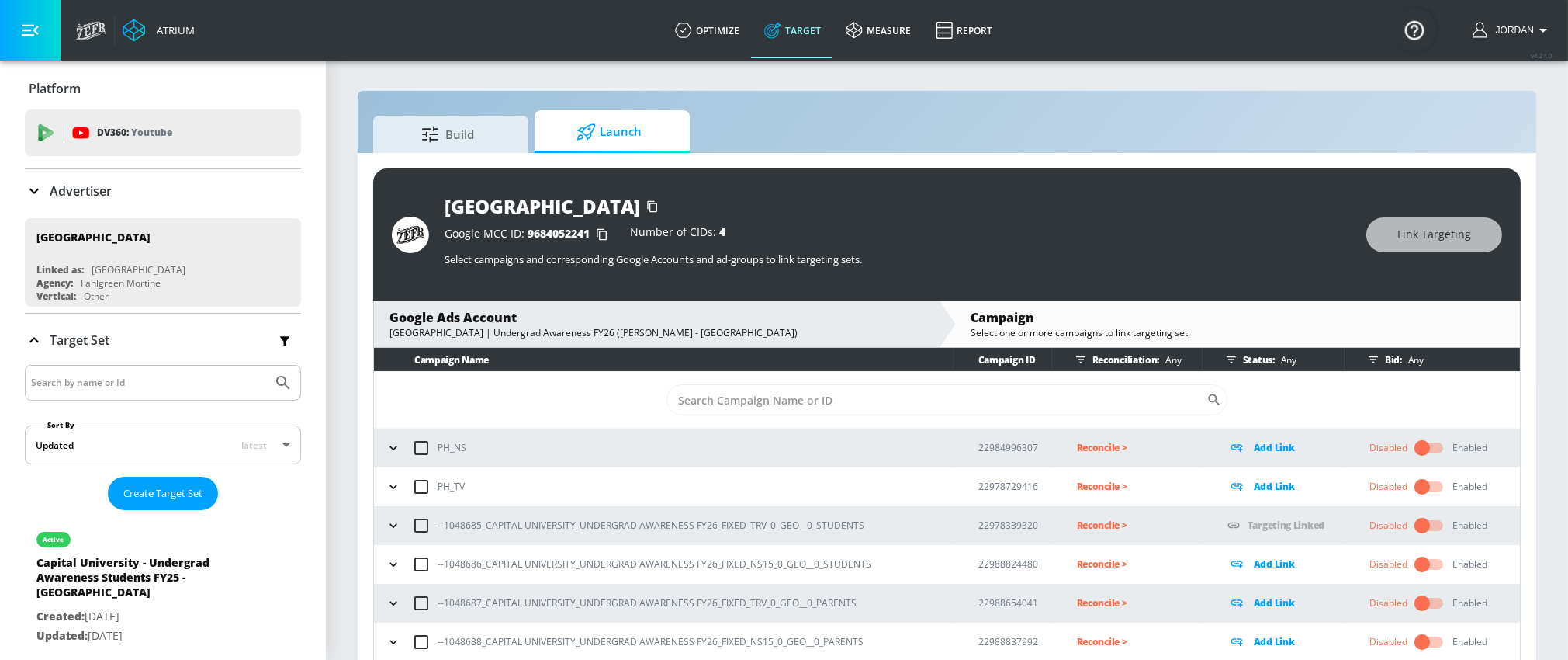
click at [392, 529] on icon "button" at bounding box center [393, 525] width 15 height 15
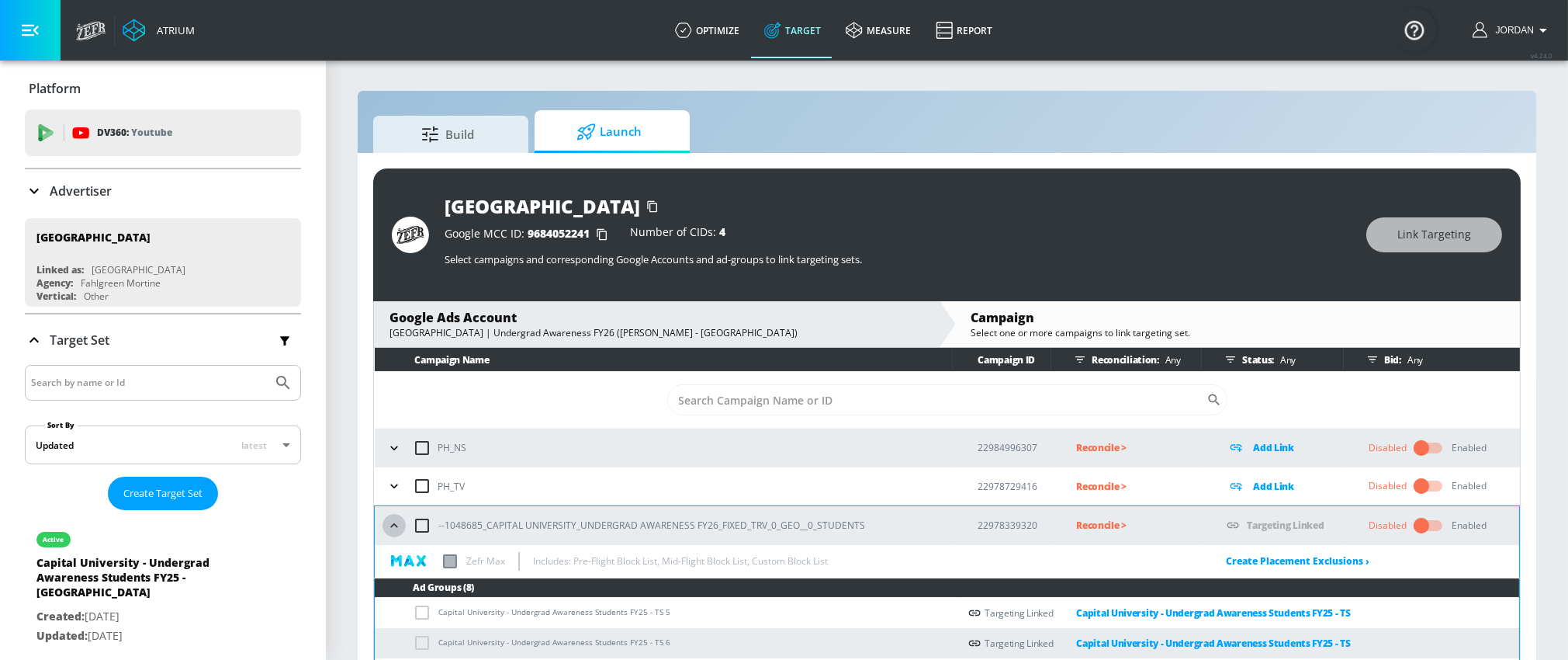
click at [396, 523] on icon "button" at bounding box center [394, 525] width 15 height 15
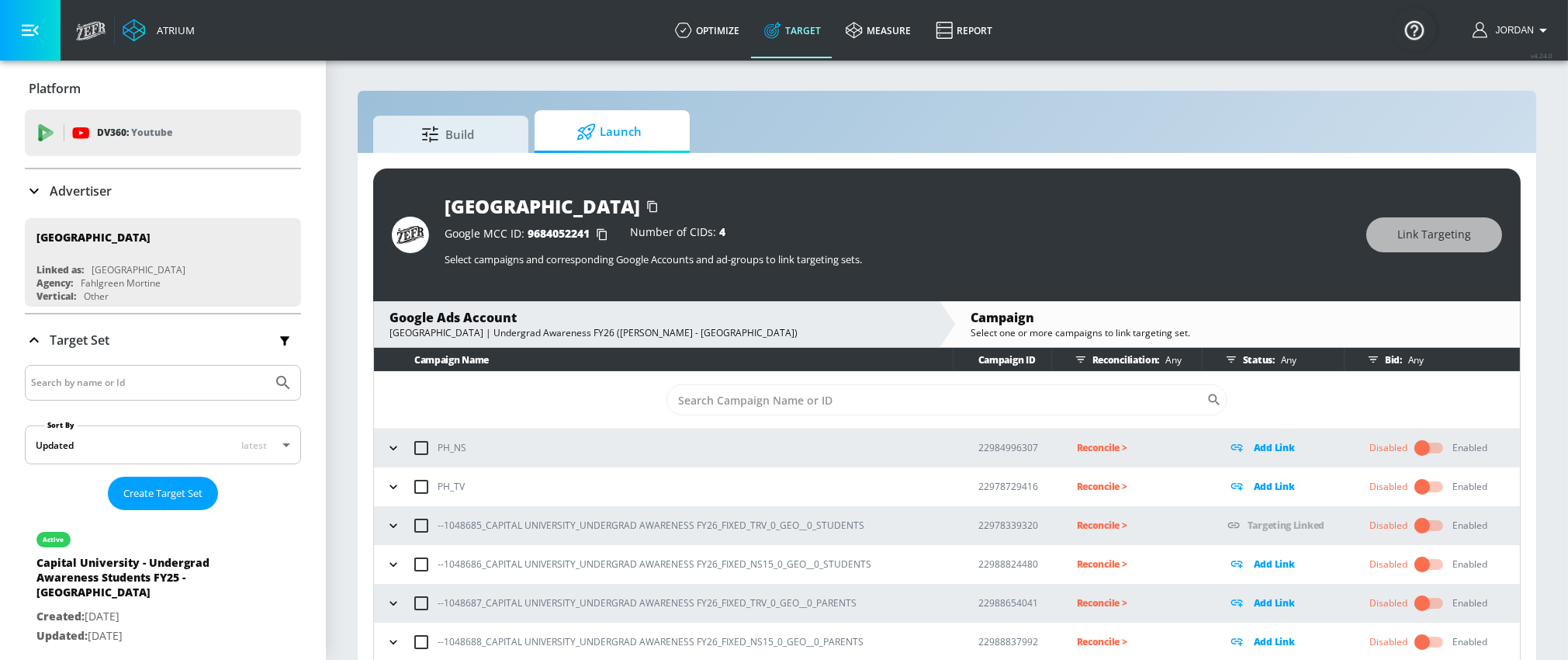
click at [396, 601] on icon "button" at bounding box center [393, 603] width 7 height 4
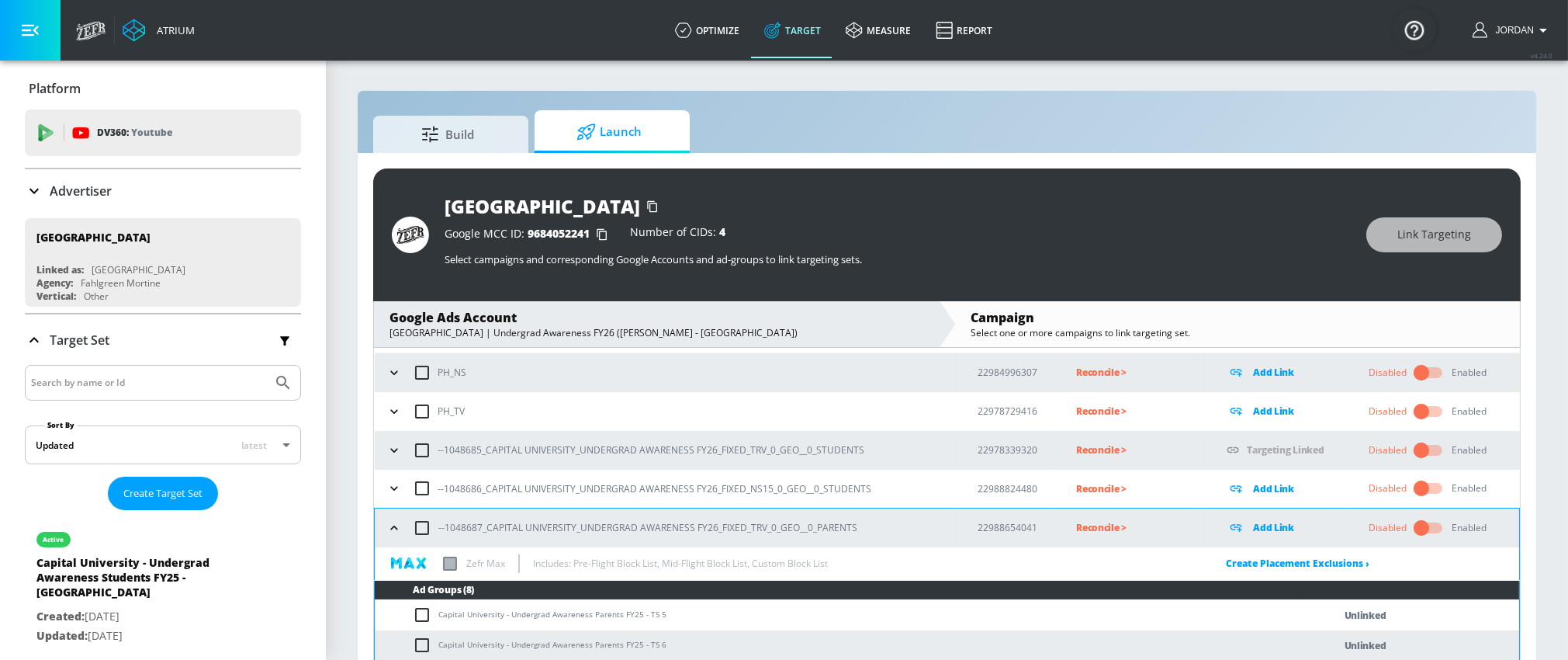
scroll to position [175, 0]
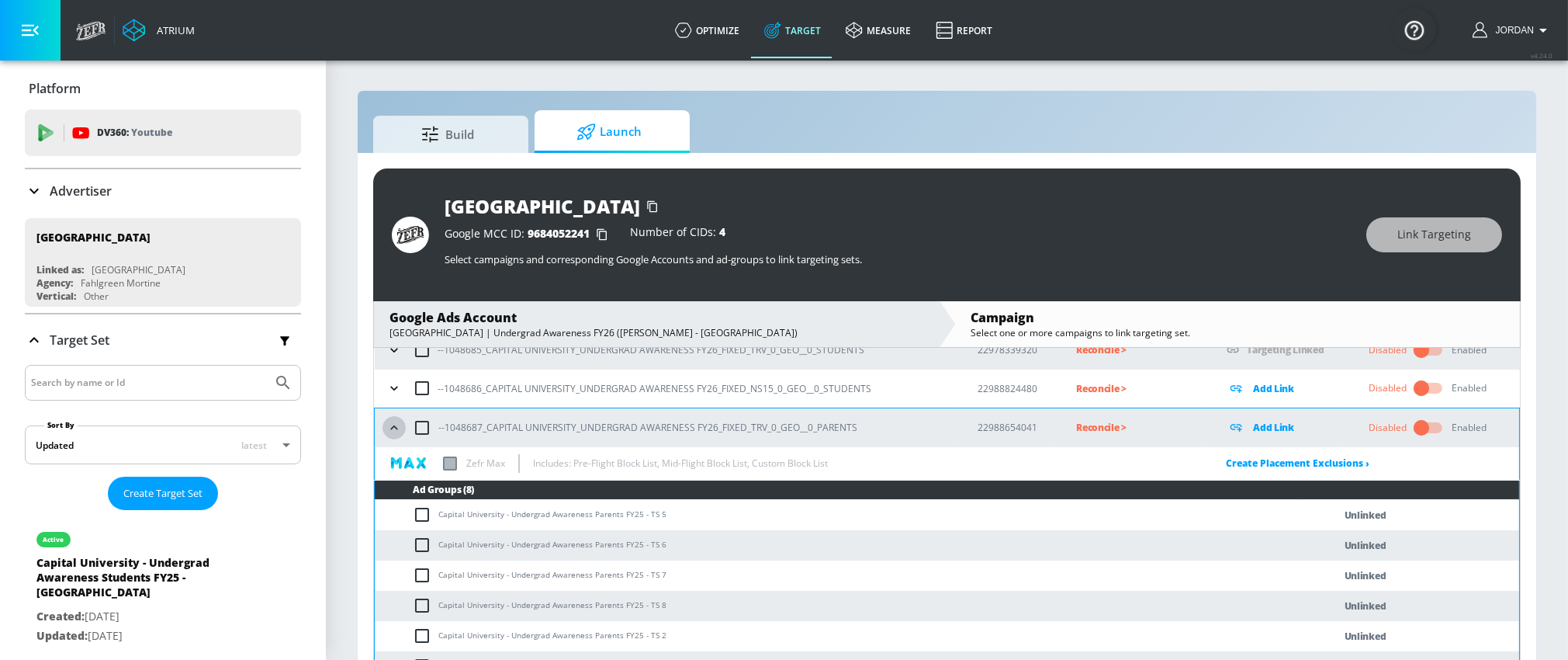
click at [388, 423] on icon "button" at bounding box center [394, 428] width 15 height 15
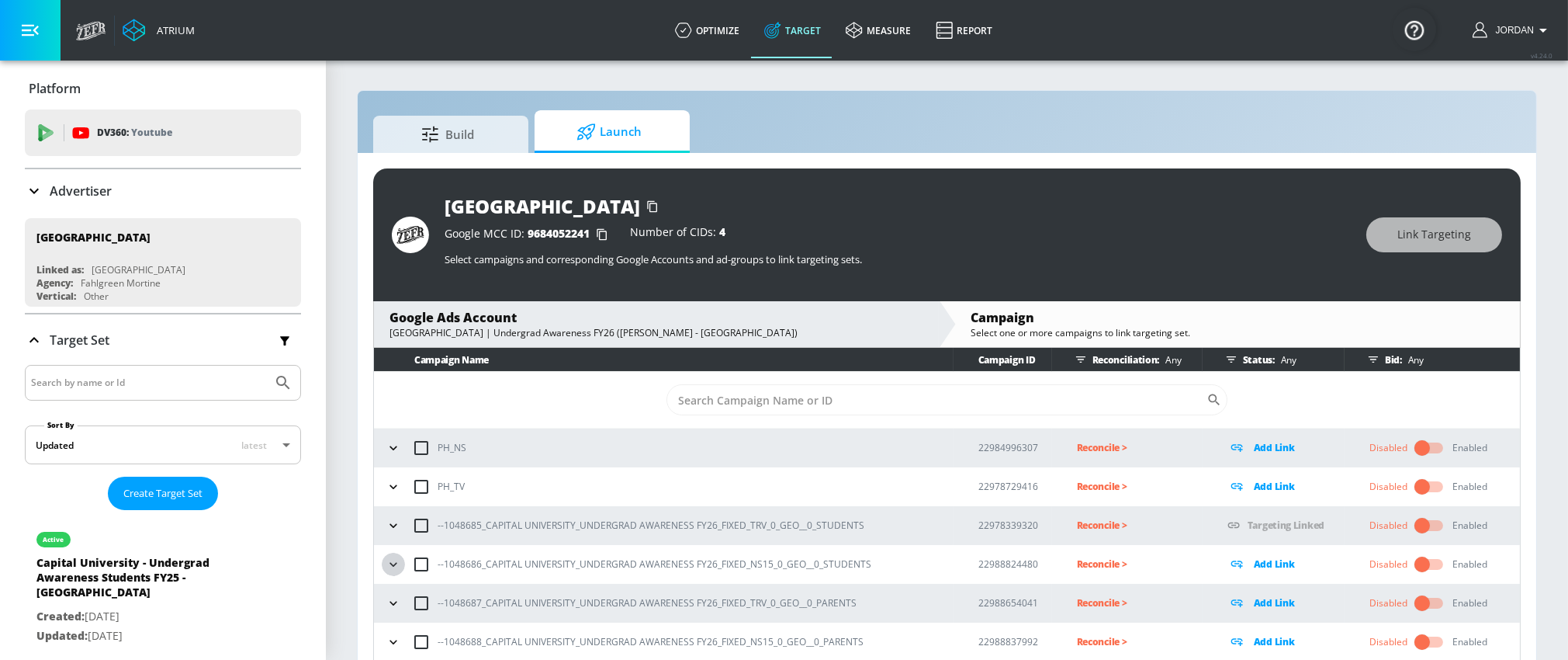
click at [395, 561] on icon "button" at bounding box center [393, 564] width 15 height 15
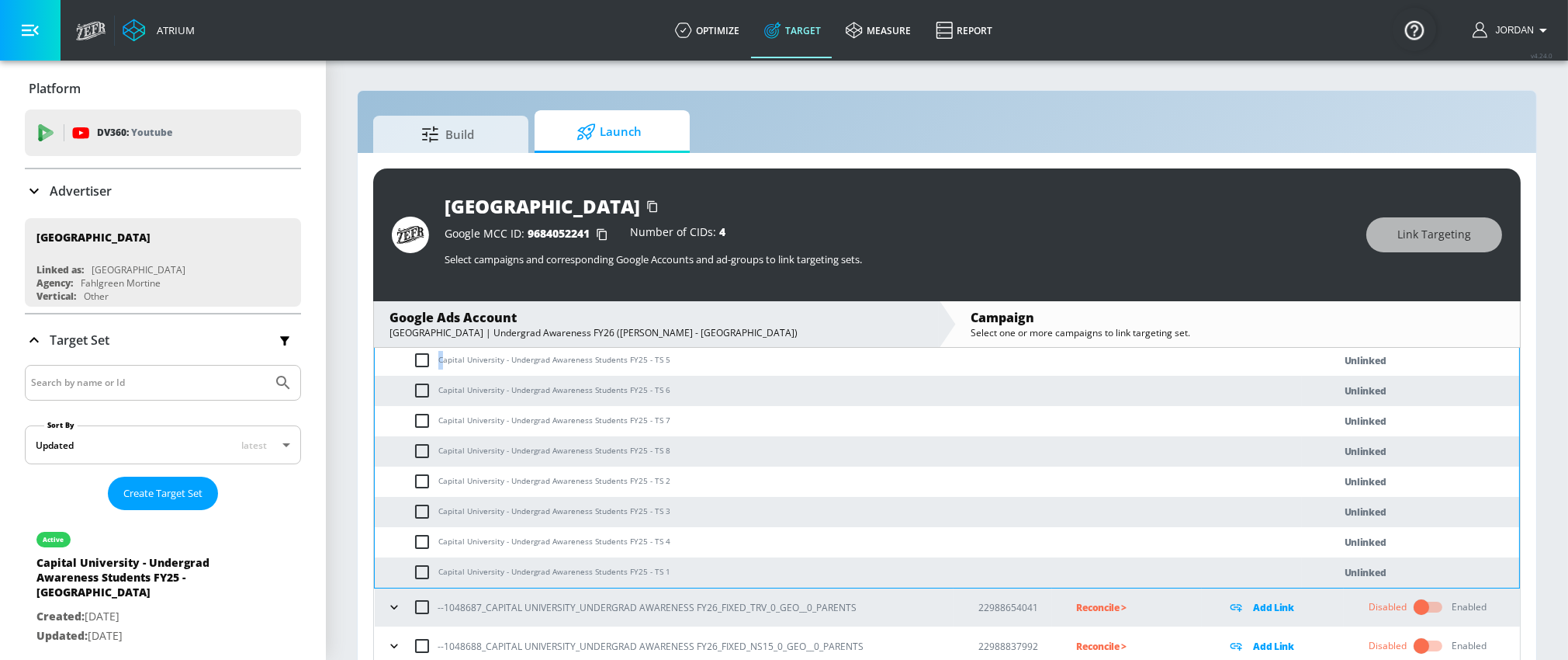
scroll to position [285, 0]
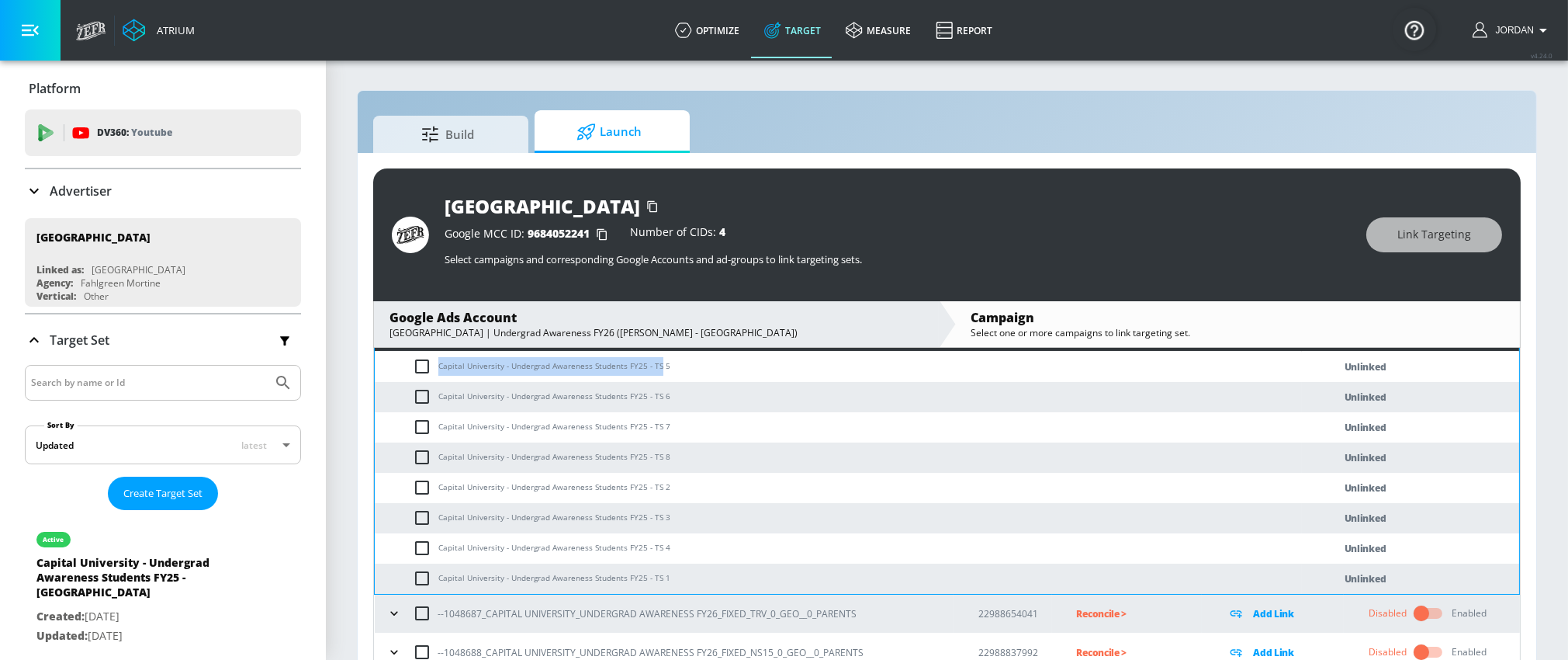
drag, startPoint x: 439, startPoint y: 359, endPoint x: 656, endPoint y: 369, distance: 217.2
click at [656, 369] on td "Capital University - Undergrad Awareness Students FY25 - TS 5" at bounding box center [838, 366] width 927 height 30
copy td "Capital University - Undergrad Awareness Students FY25 - TS"
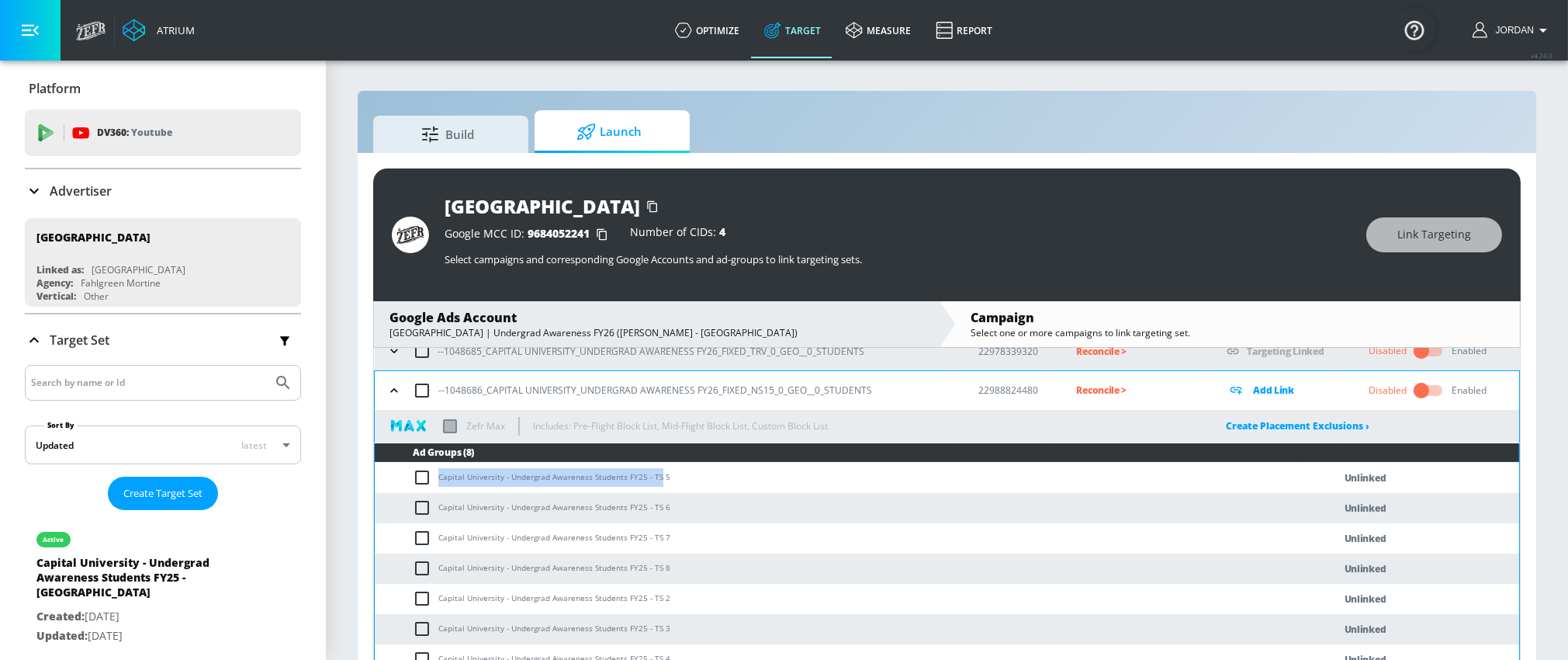
scroll to position [0, 0]
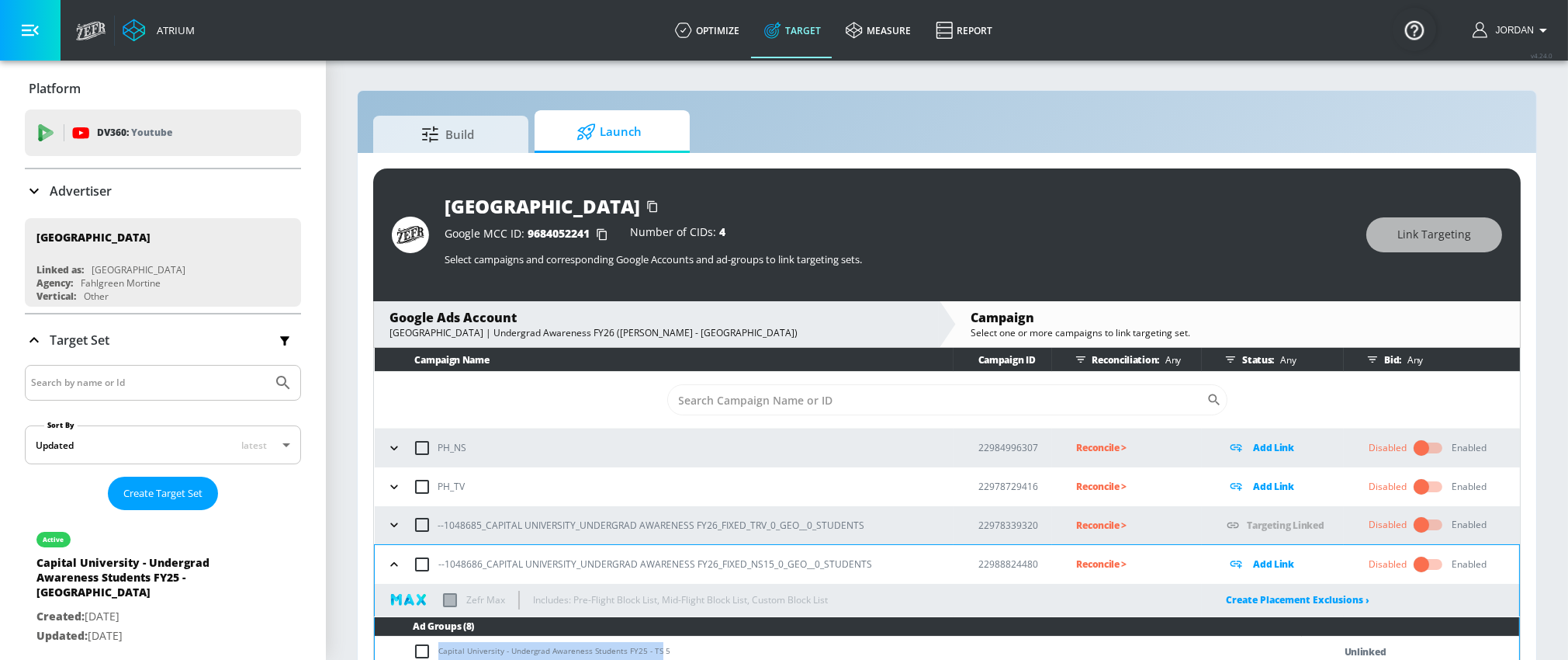
click at [423, 565] on input "checkbox" at bounding box center [422, 564] width 32 height 32
checkbox input "true"
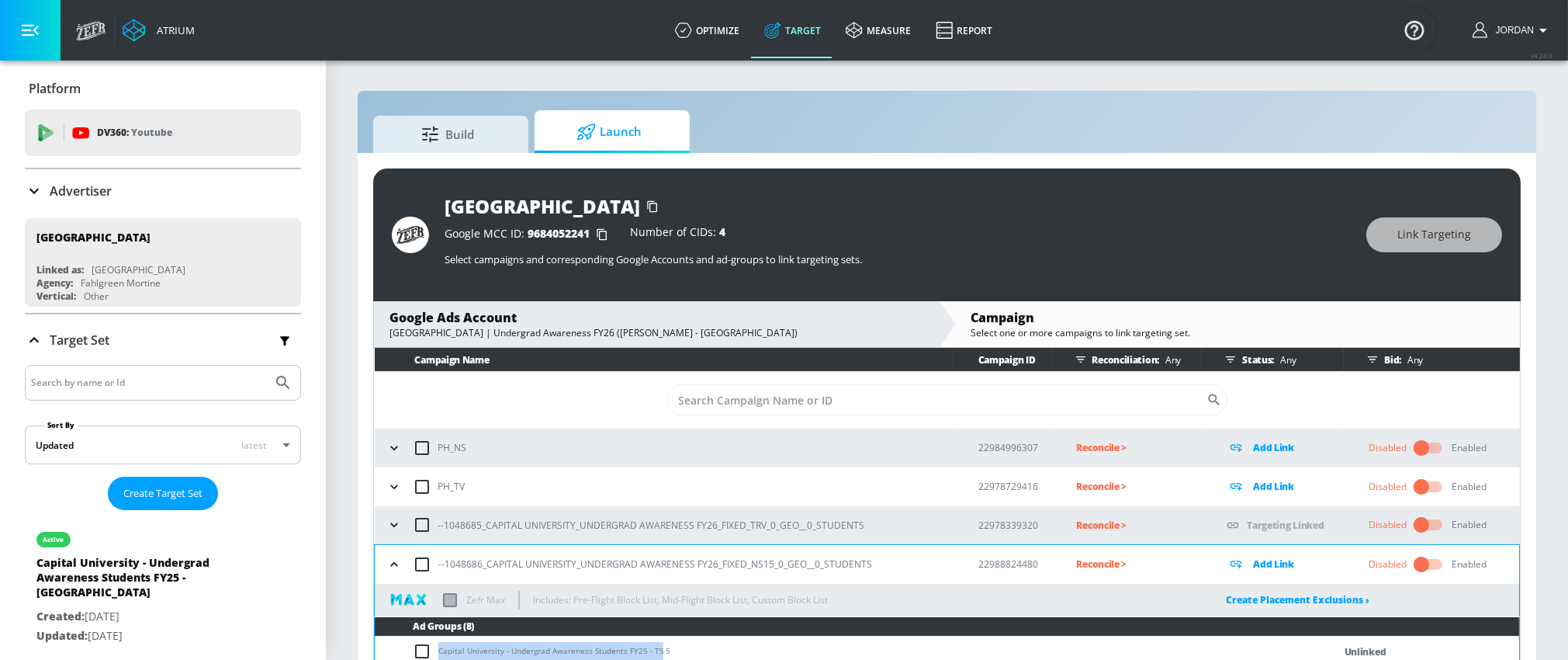
checkbox input "true"
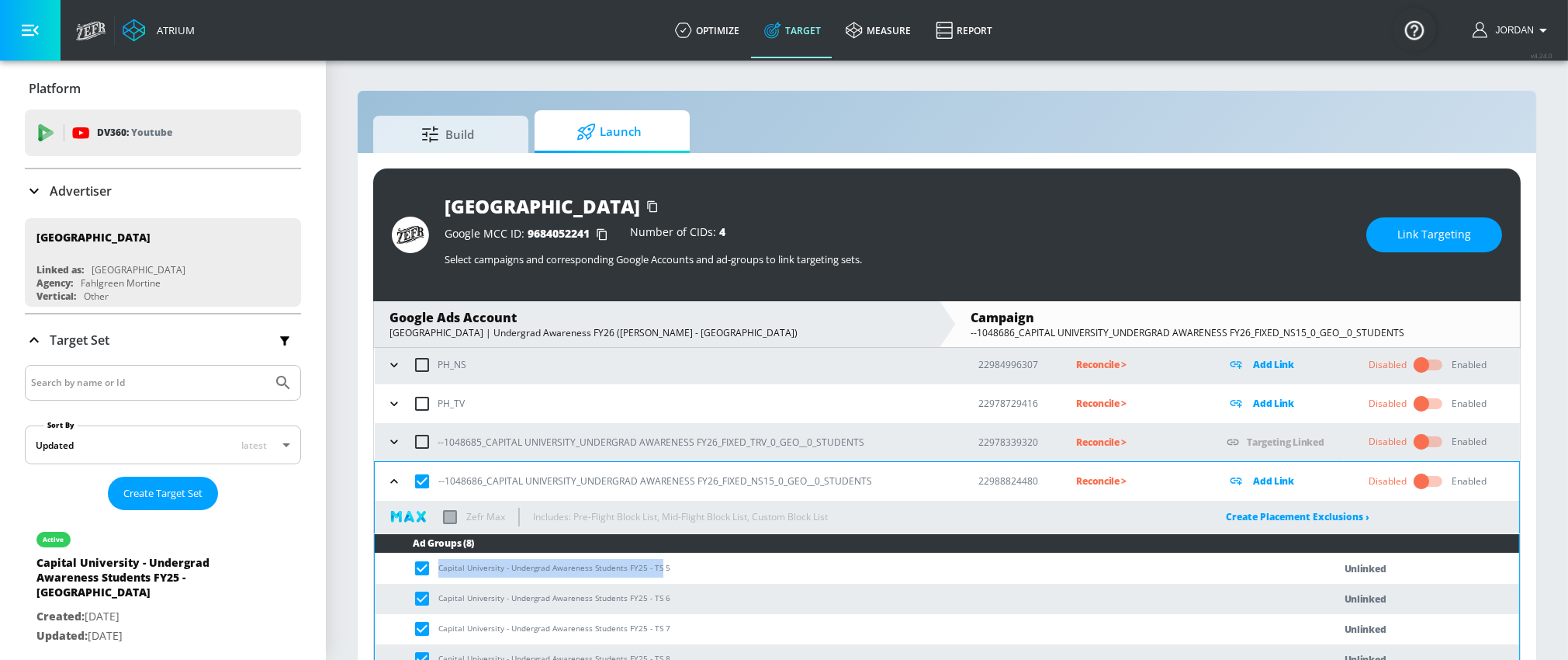
scroll to position [175, 0]
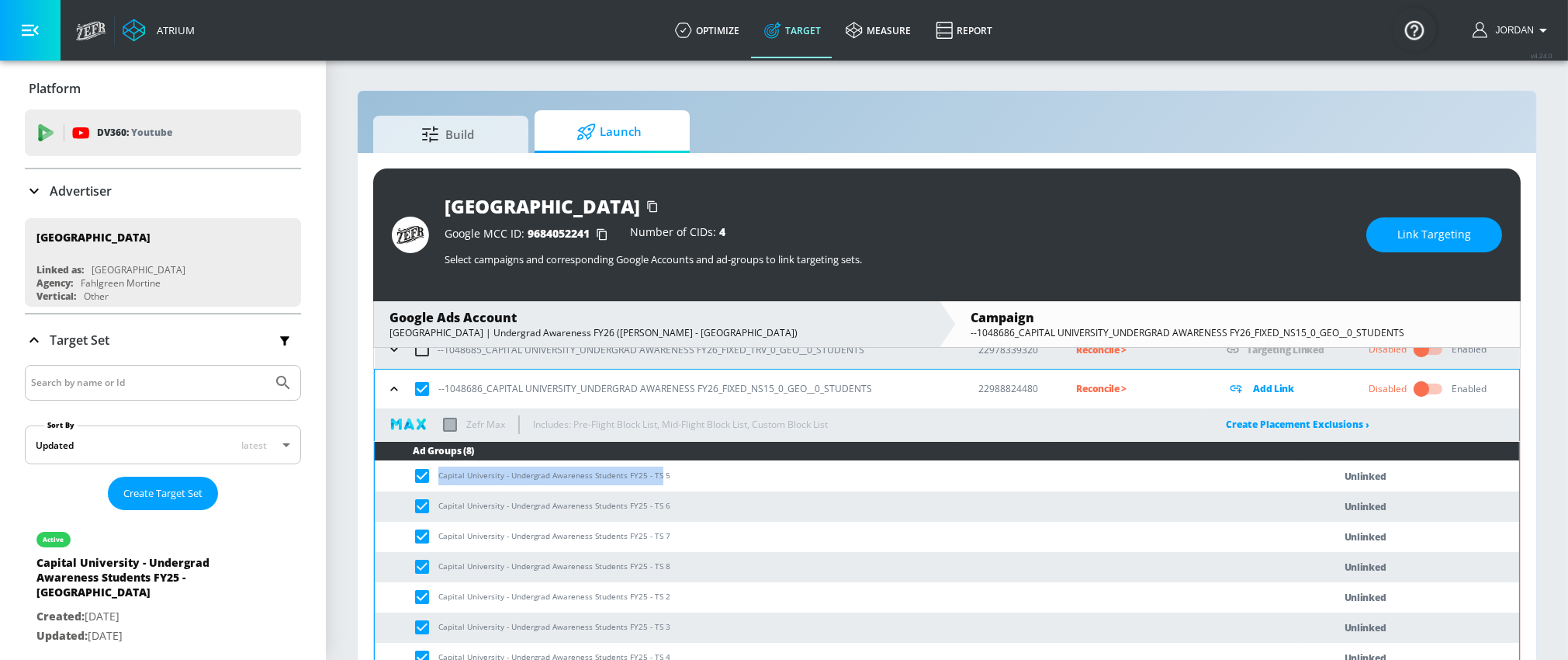
click at [1402, 229] on span "Link Targeting" at bounding box center [1434, 235] width 73 height 20
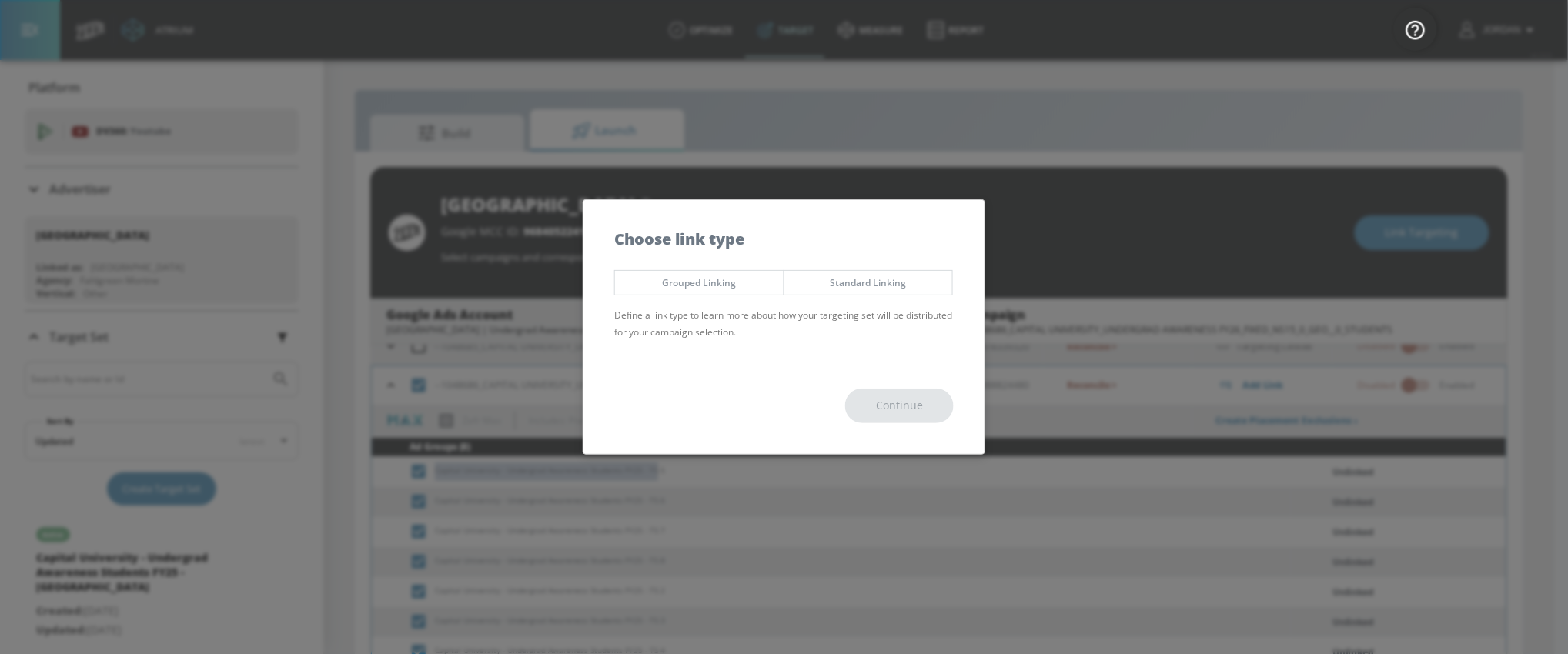
click at [711, 289] on span "Grouped Linking" at bounding box center [699, 282] width 146 height 16
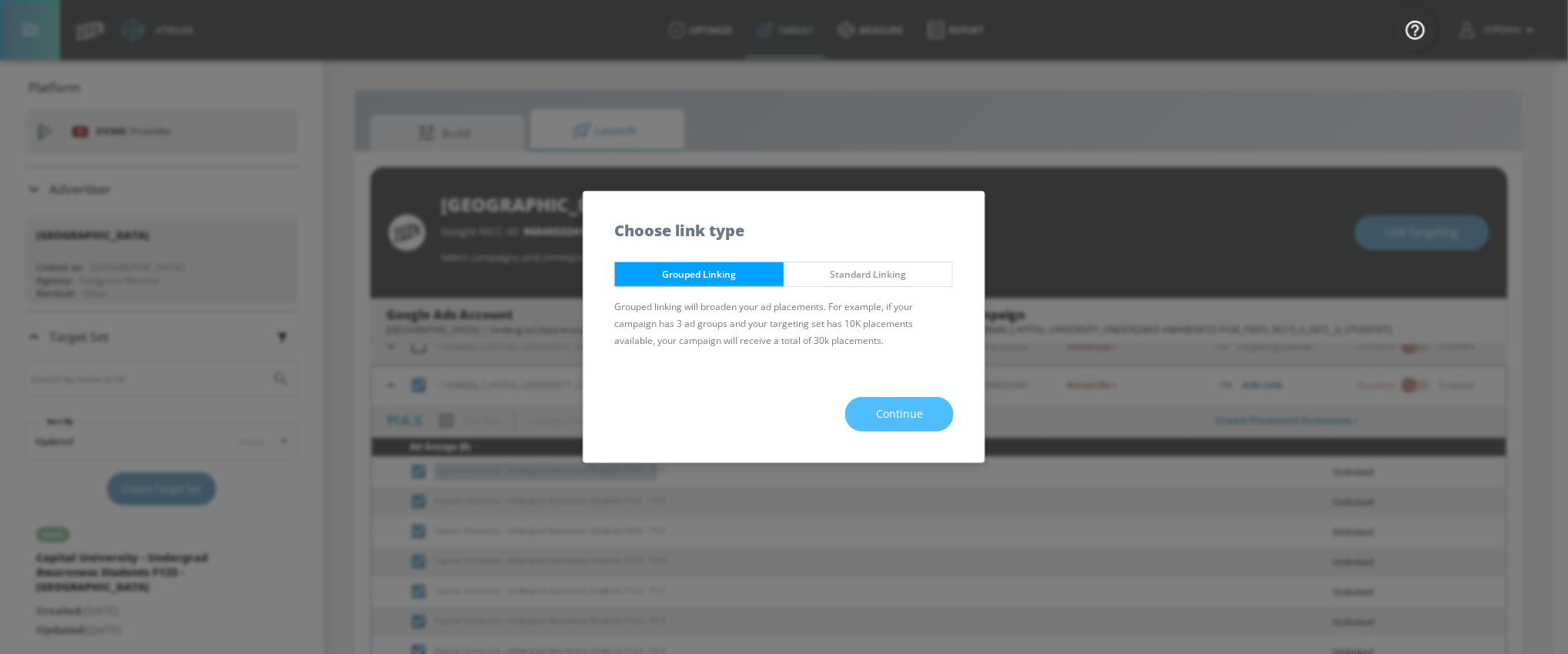
click at [890, 401] on button "Continue" at bounding box center [899, 414] width 108 height 35
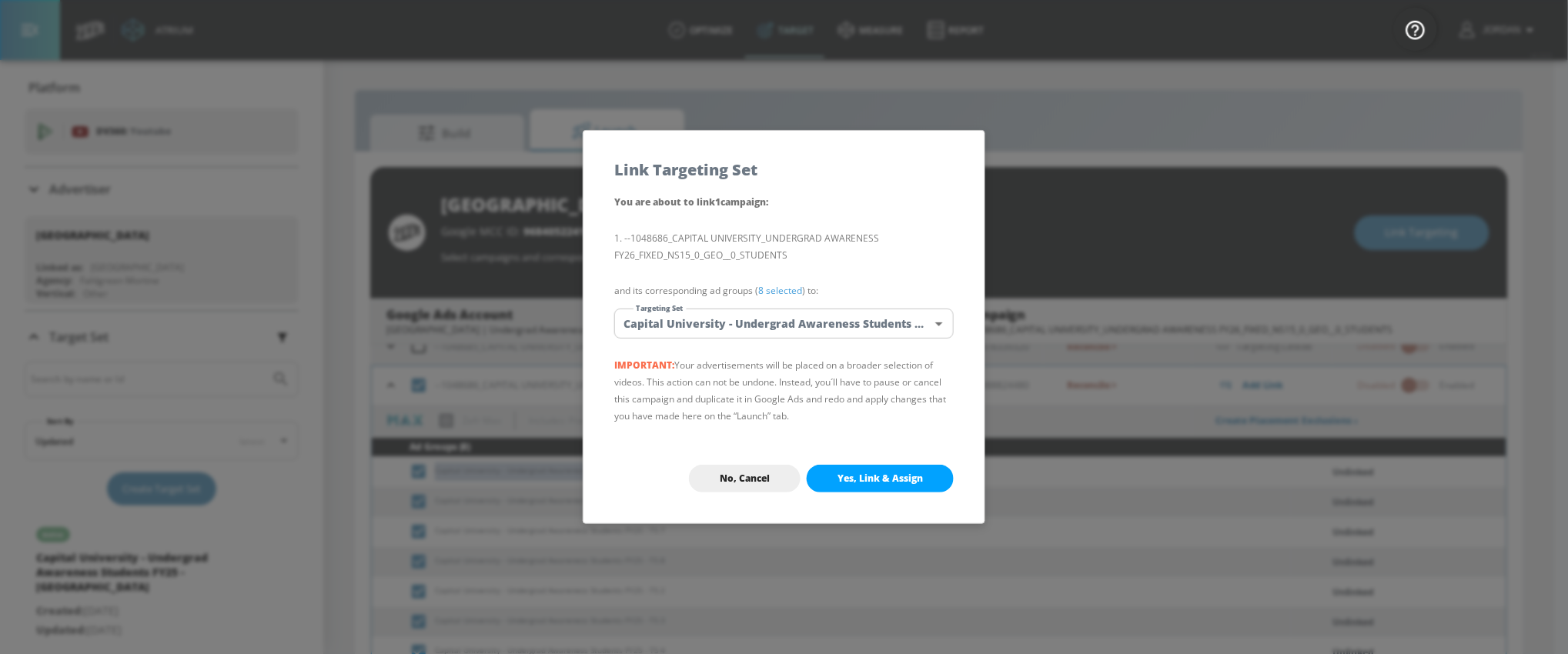
click at [748, 323] on body "Atrium optimize Target measure Report optimize Target measure Report v 4.24.0 J…" at bounding box center [784, 338] width 1568 height 676
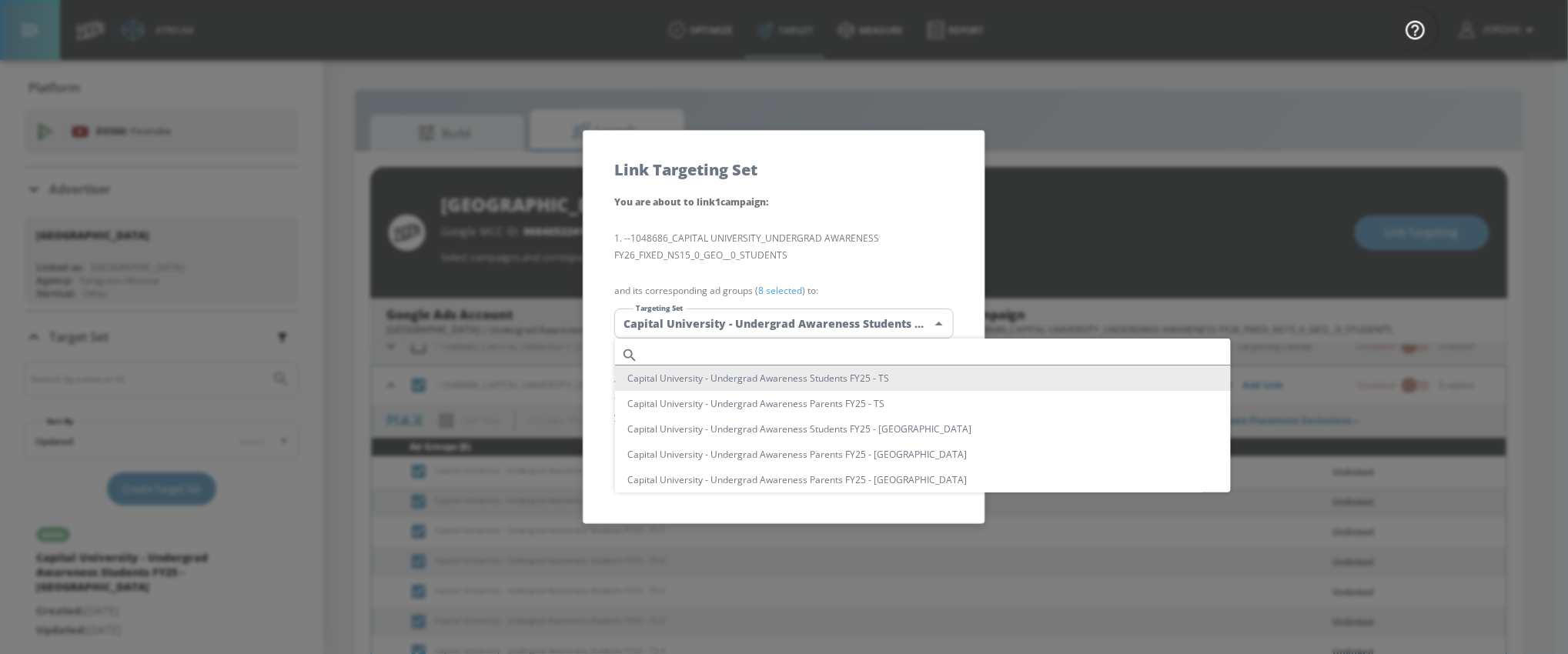
click at [769, 338] on ul "Capital University - Undergrad Awareness Students FY25 - [GEOGRAPHIC_DATA] - Un…" at bounding box center [929, 443] width 629 height 211
click at [770, 352] on input "text" at bounding box center [937, 354] width 587 height 21
paste input "Capital University - Undergrad Awareness Students FY25 - TS"
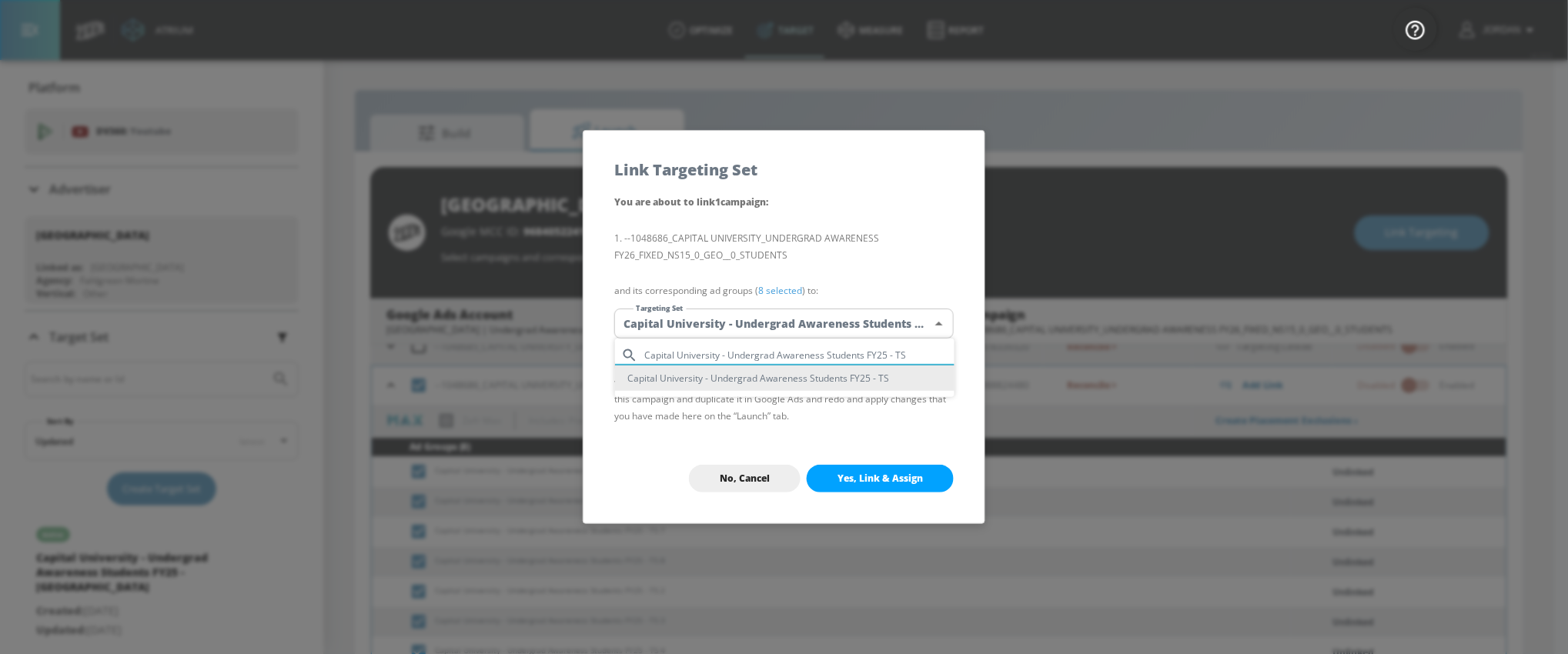
type input "Capital University - Undergrad Awareness Students FY25 - TS"
click at [798, 386] on li "Capital University - Undergrad Awareness Students FY25 - TS" at bounding box center [784, 378] width 340 height 25
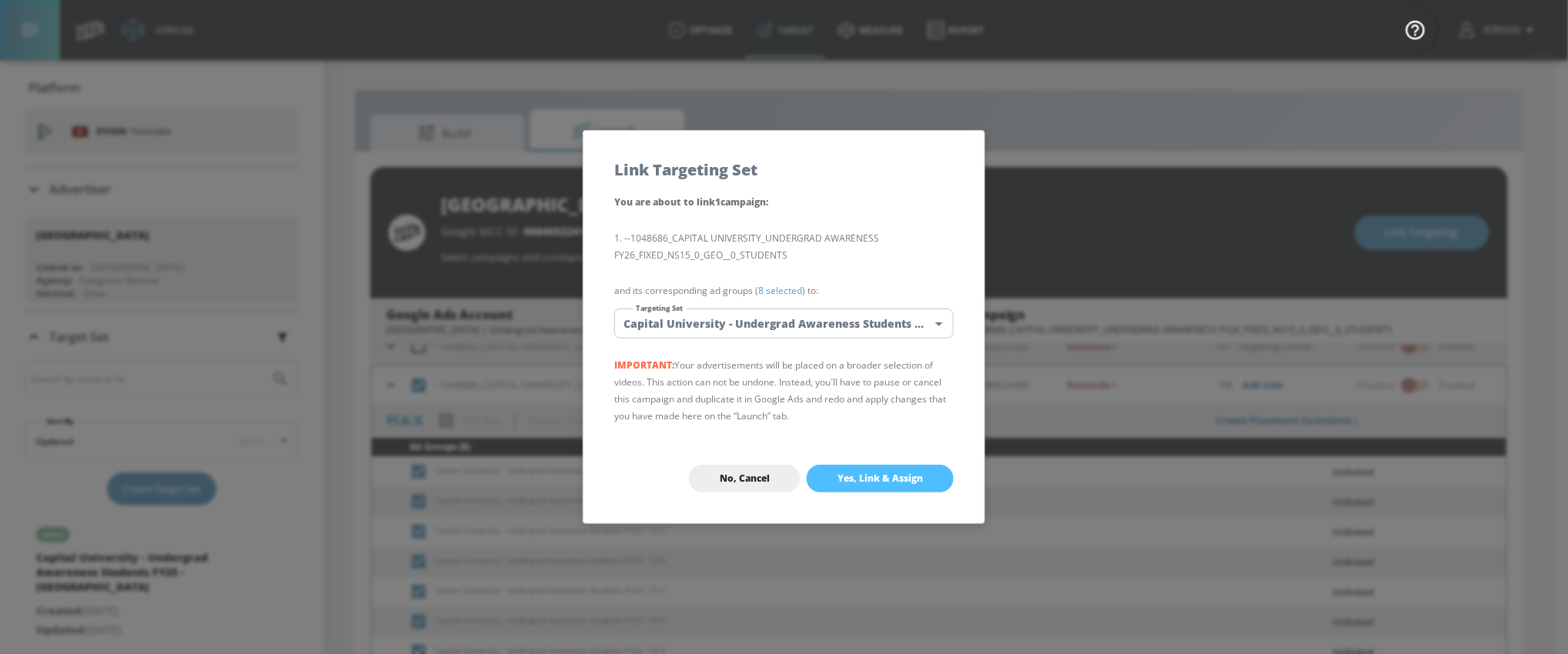
click at [886, 481] on span "Yes, Link & Assign" at bounding box center [880, 478] width 86 height 13
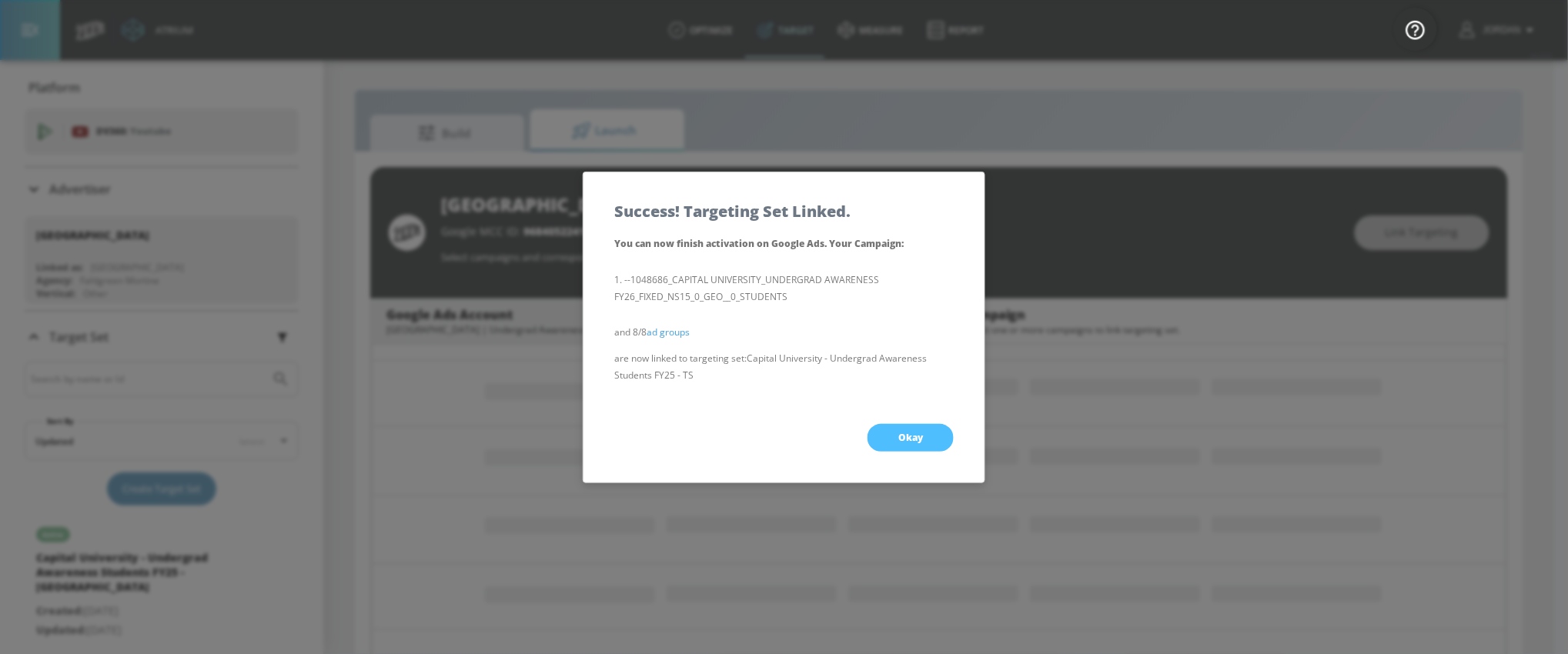
click at [897, 441] on button "Okay" at bounding box center [910, 437] width 86 height 28
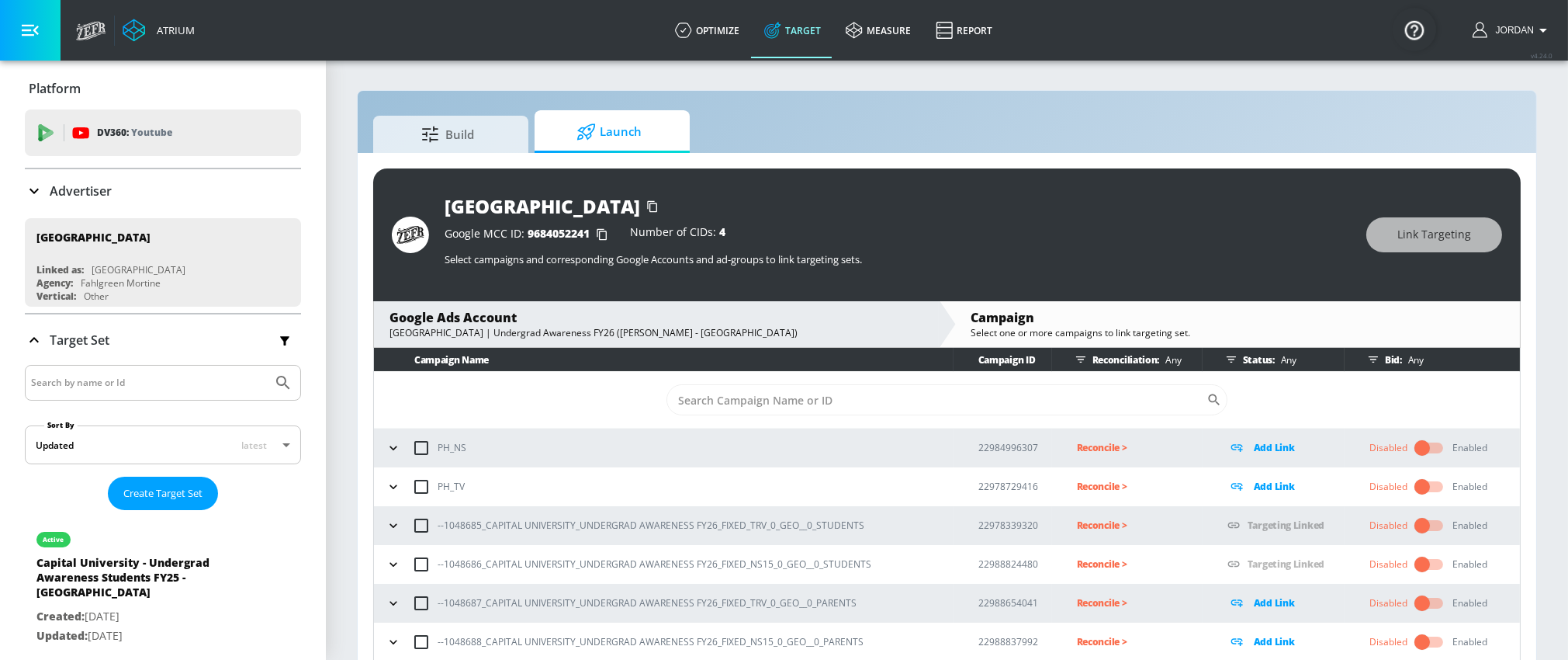
scroll to position [21, 0]
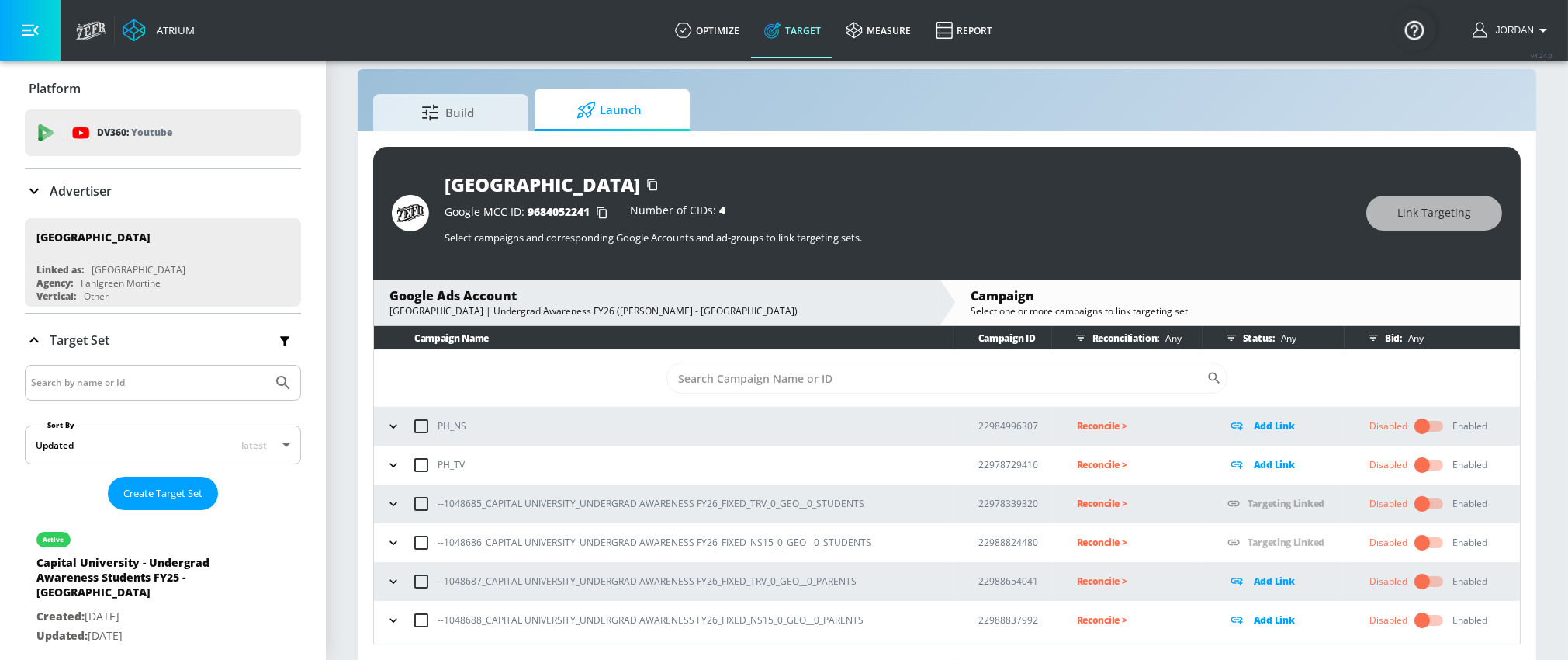
drag, startPoint x: 395, startPoint y: 579, endPoint x: 425, endPoint y: 573, distance: 30.6
click at [395, 579] on icon "button" at bounding box center [393, 581] width 15 height 15
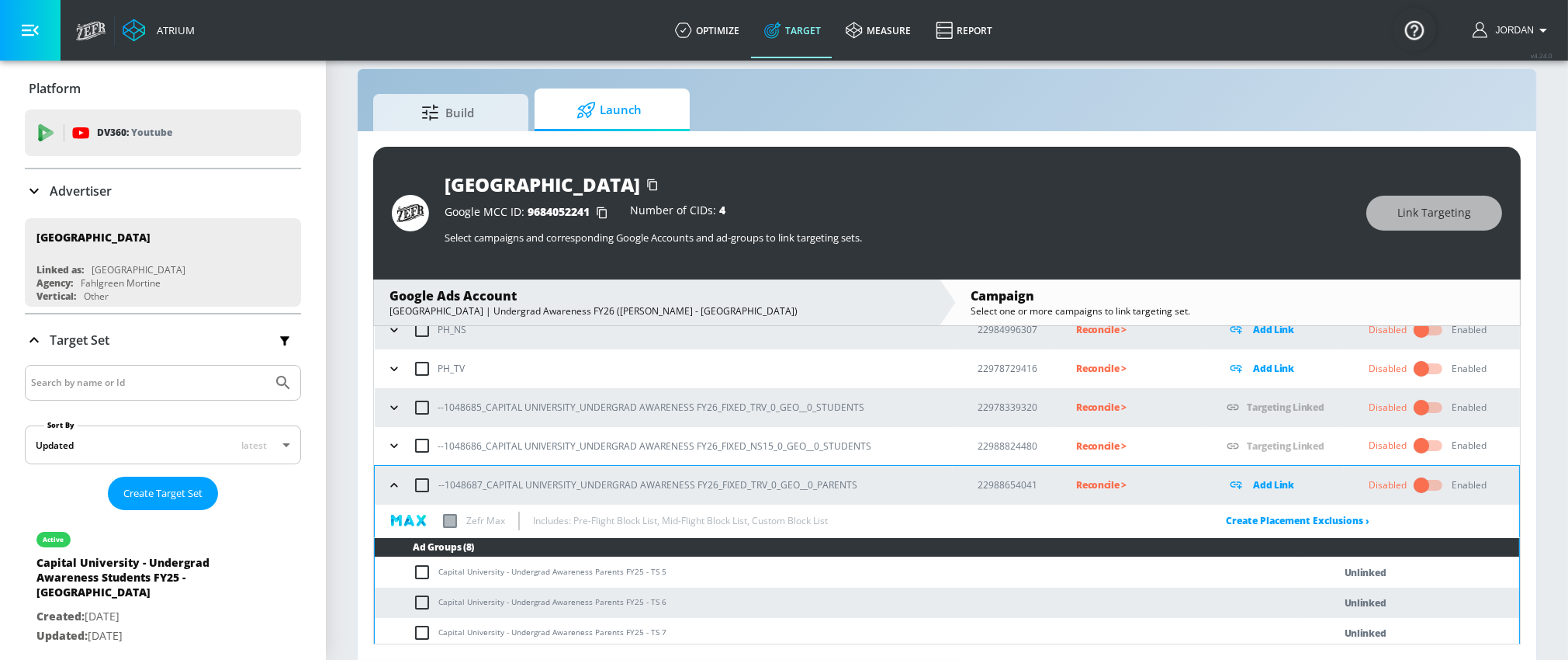
scroll to position [183, 0]
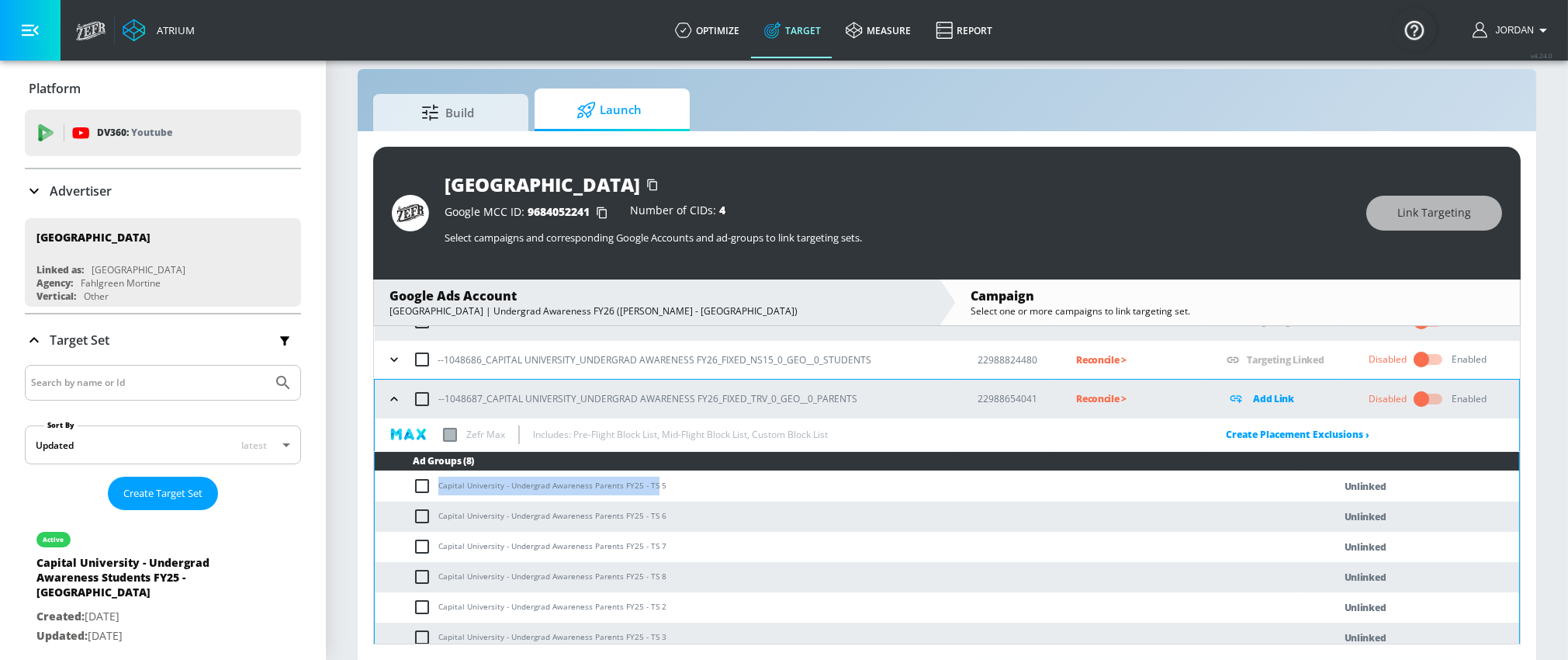
drag, startPoint x: 439, startPoint y: 485, endPoint x: 651, endPoint y: 486, distance: 212.0
click at [651, 486] on td "Capital University - Undergrad Awareness Parents FY25 - TS 5" at bounding box center [838, 486] width 927 height 30
copy td "Capital University - Undergrad Awareness Parents FY25 - TS"
click at [420, 399] on input "checkbox" at bounding box center [422, 399] width 32 height 32
checkbox input "true"
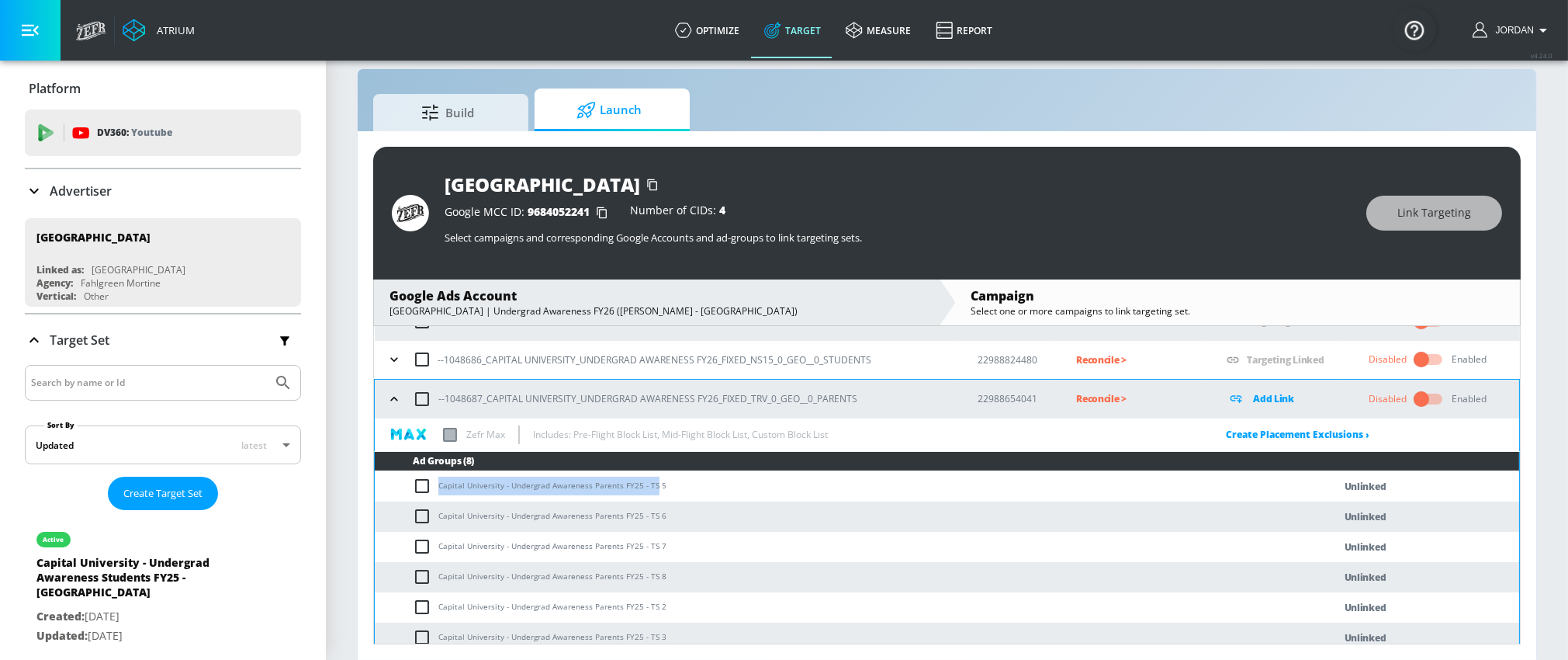
checkbox input "true"
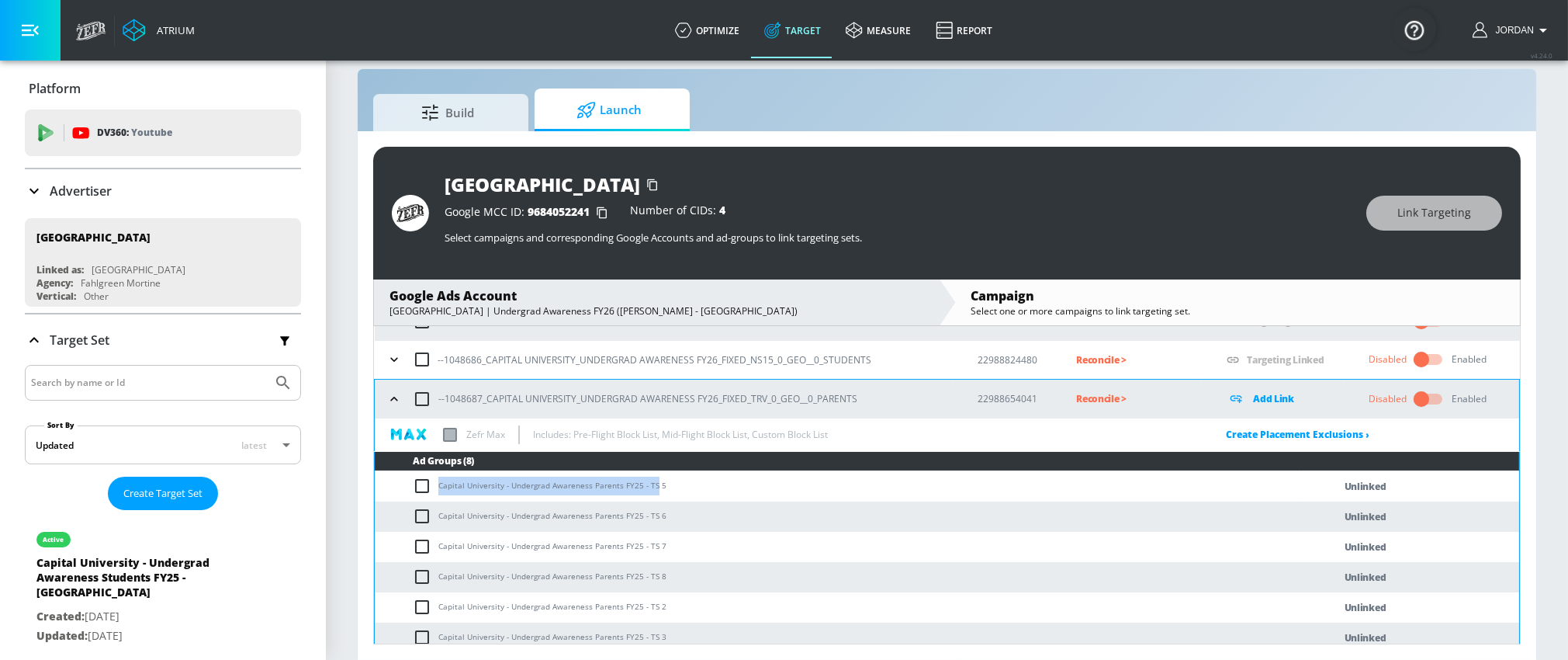
checkbox input "true"
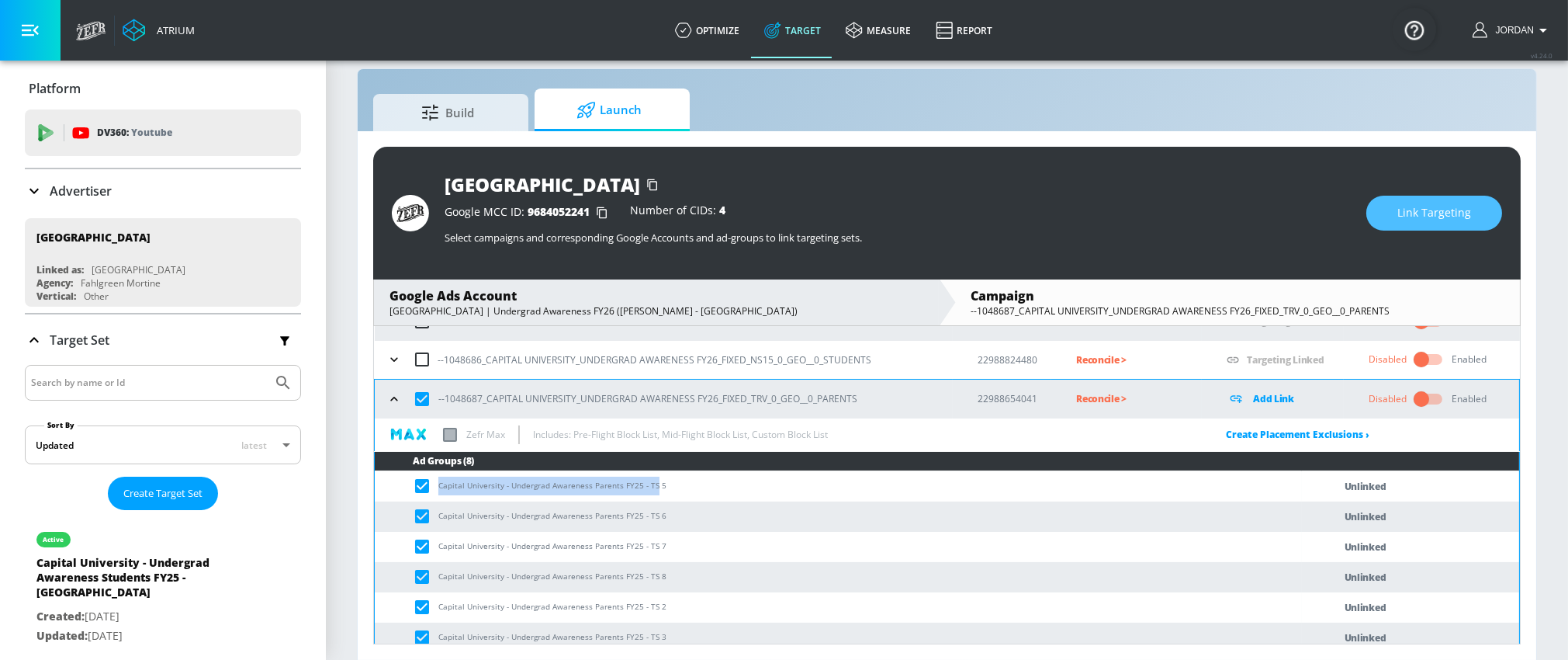
click at [1427, 227] on button "Link Targeting" at bounding box center [1434, 213] width 136 height 35
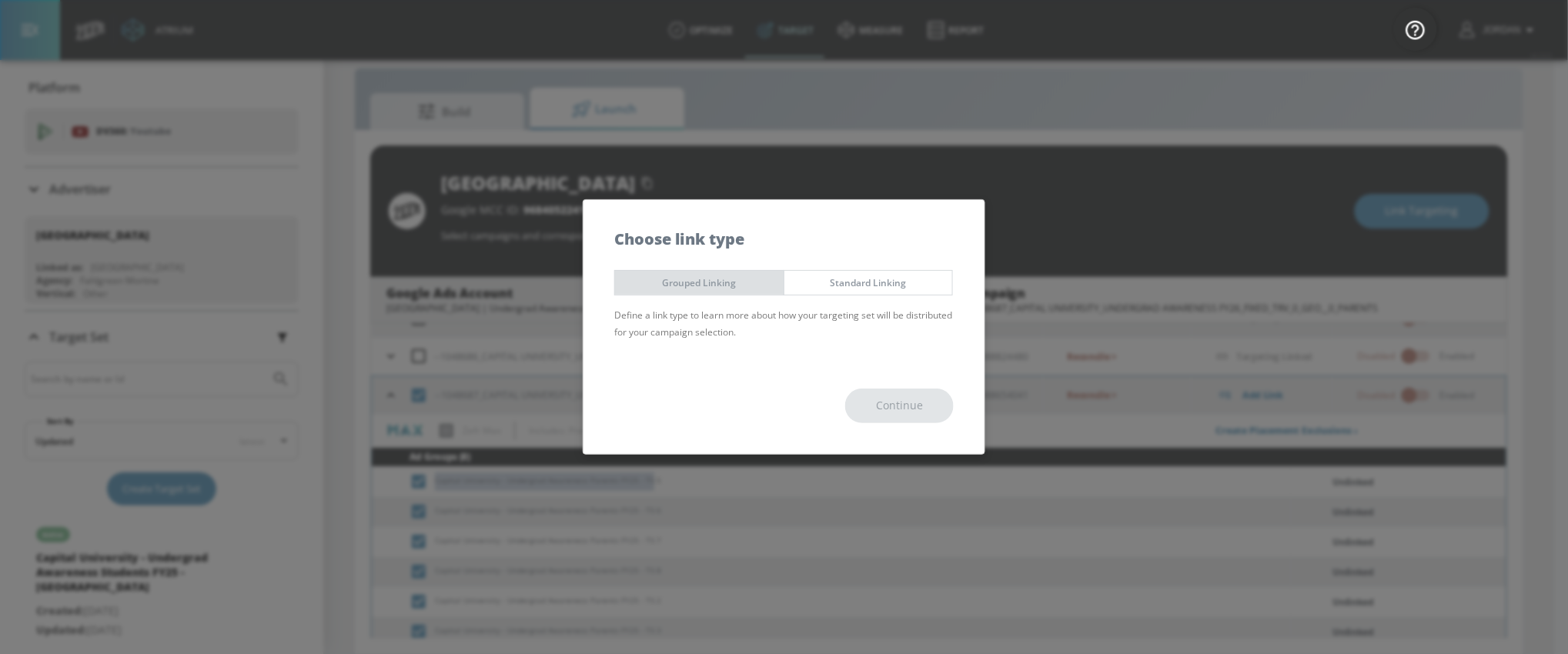
click at [744, 294] on button "Grouped Linking" at bounding box center [698, 283] width 170 height 25
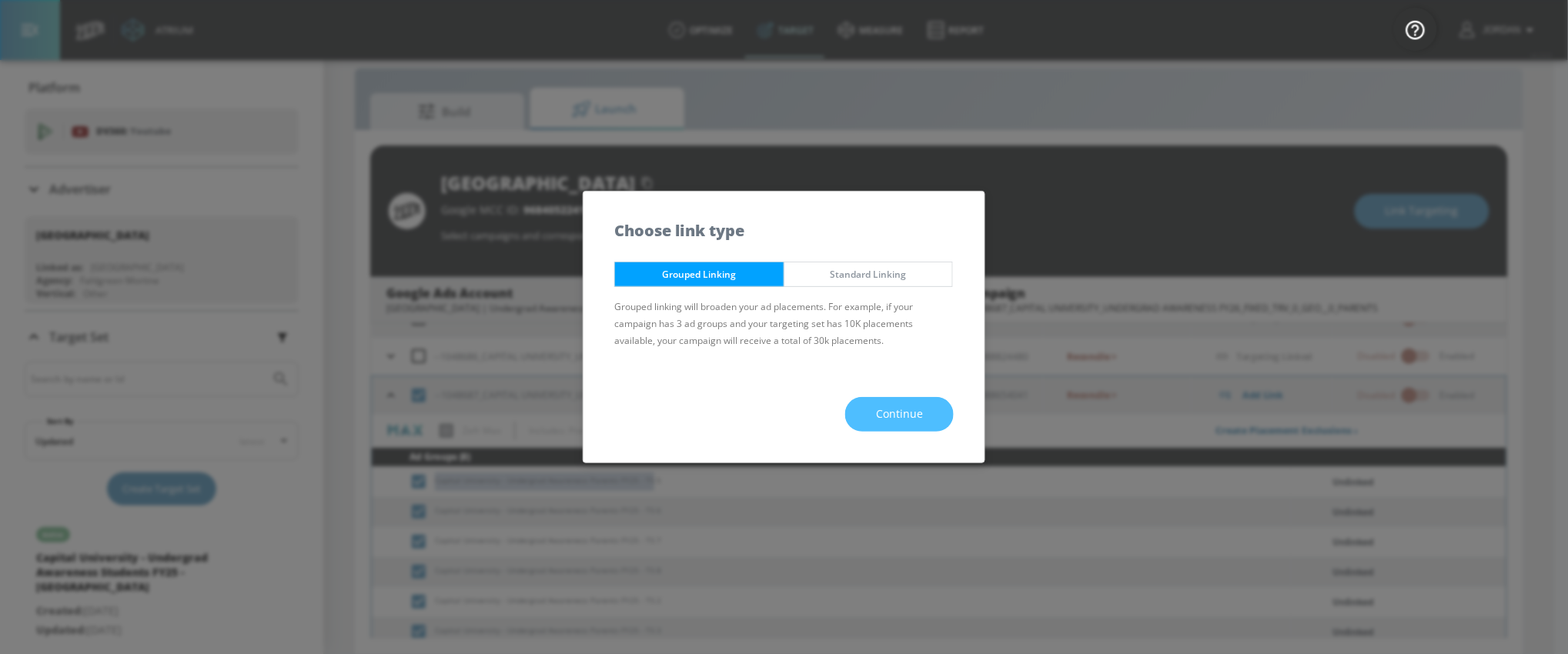
click at [909, 411] on span "Continue" at bounding box center [898, 414] width 47 height 19
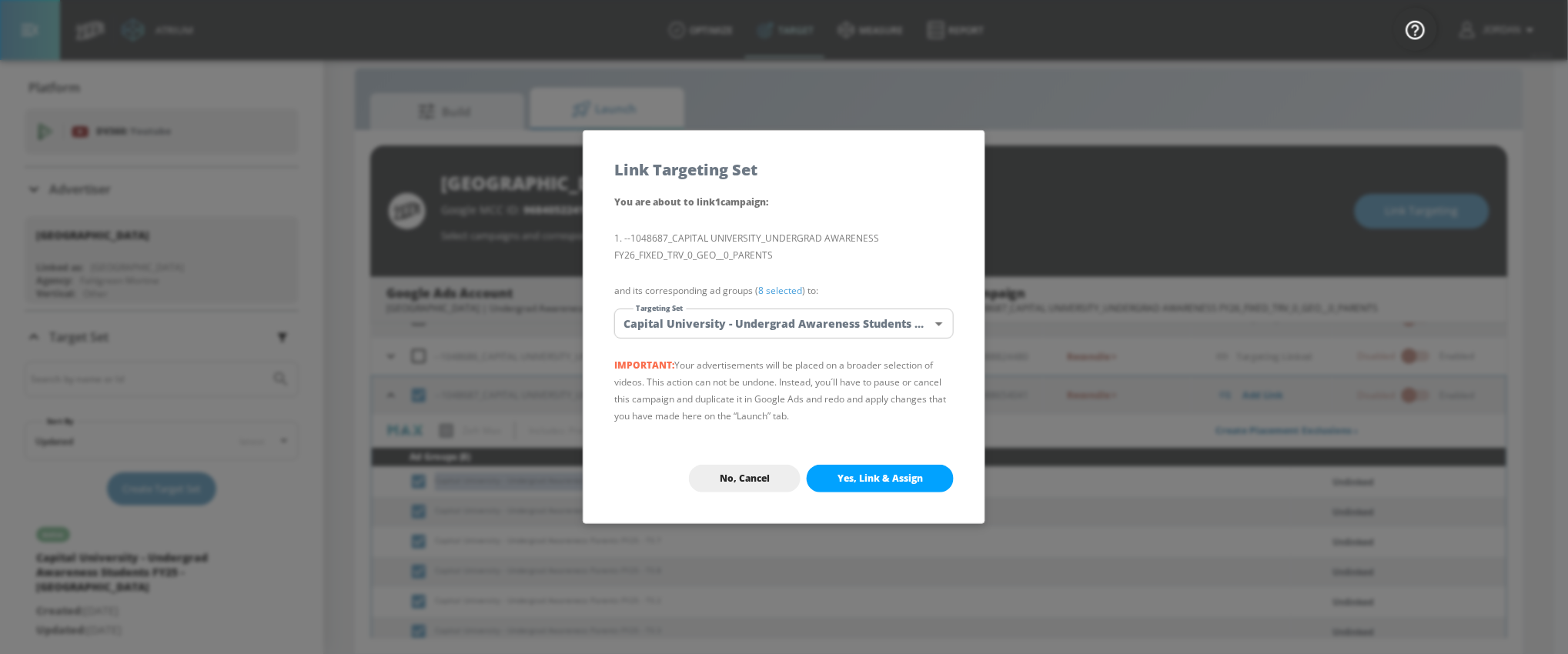
click at [776, 316] on body "Atrium optimize Target measure Report optimize Target measure Report v 4.24.0 J…" at bounding box center [784, 316] width 1568 height 676
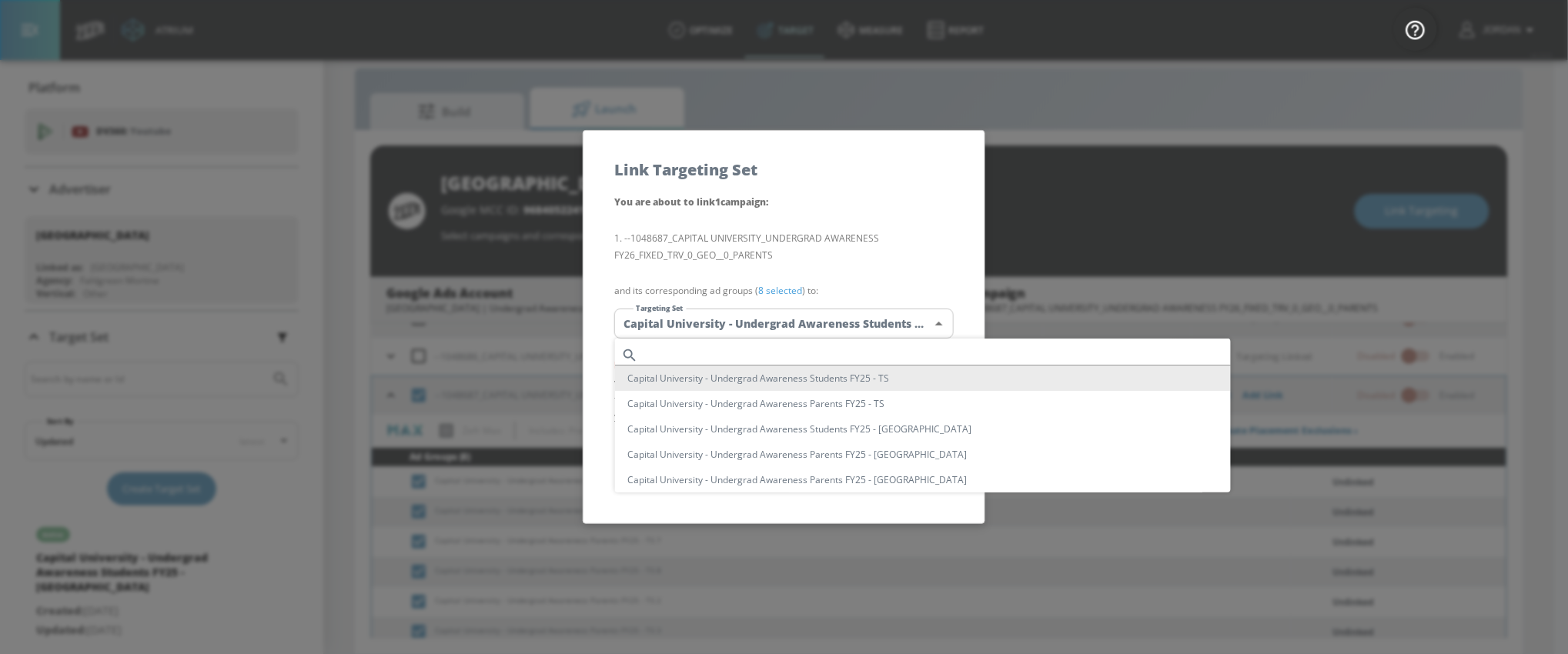
click at [774, 349] on input "text" at bounding box center [937, 354] width 587 height 21
paste input "Capital University - Undergrad Awareness Parents FY25 - TS"
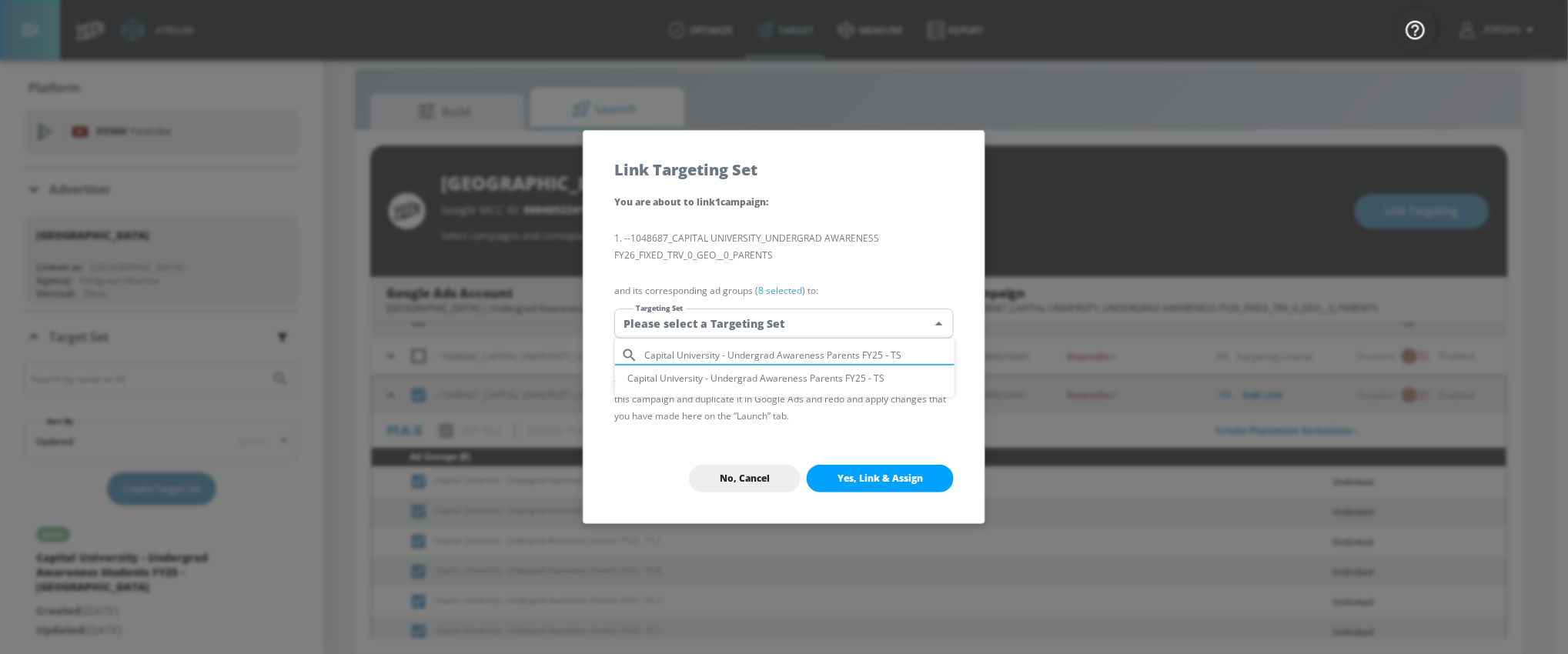
type input "Capital University - Undergrad Awareness Parents FY25 - TS"
click at [785, 377] on li "Capital University - Undergrad Awareness Parents FY25 - TS" at bounding box center [784, 378] width 340 height 25
type input "7795efe6-9395-47e1-88fd-21396dacf84b"
click at [867, 483] on span "Yes, Link & Assign" at bounding box center [880, 478] width 86 height 13
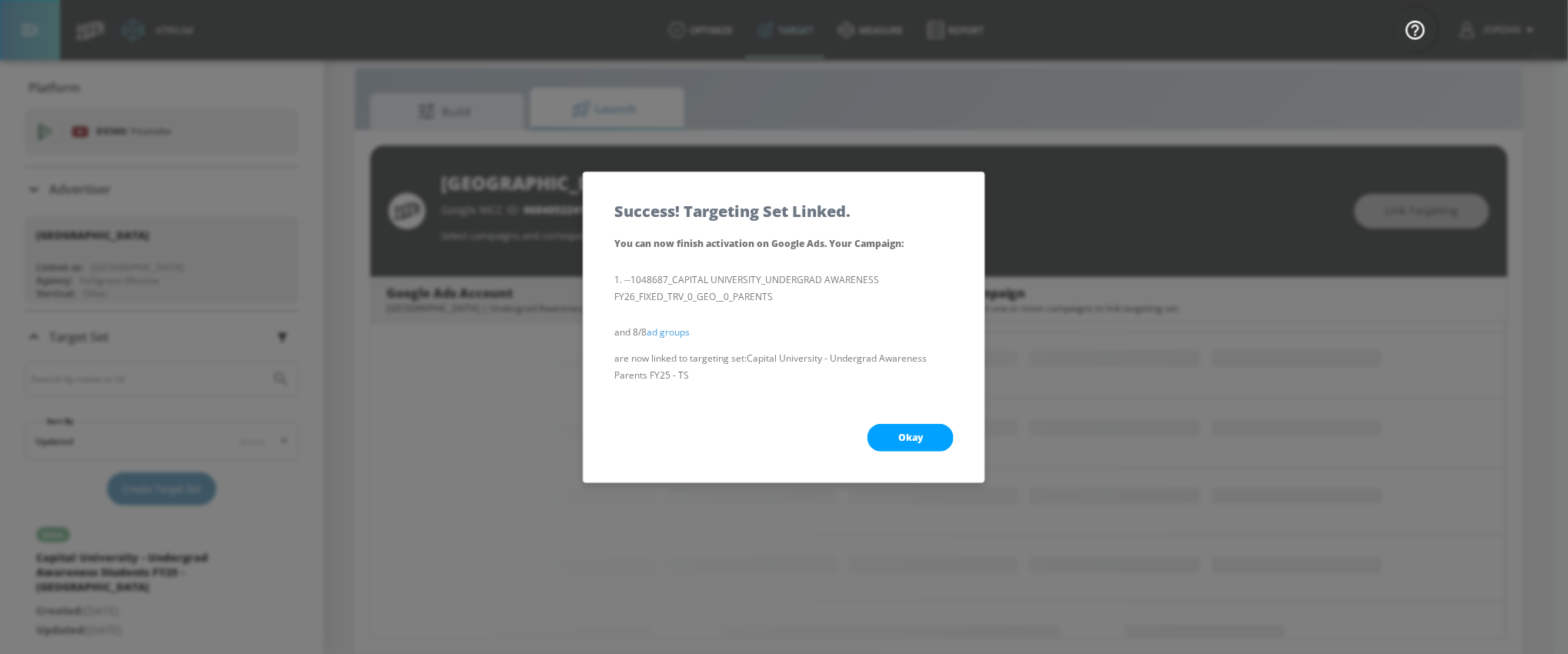
click at [899, 433] on span "Okay" at bounding box center [910, 437] width 25 height 13
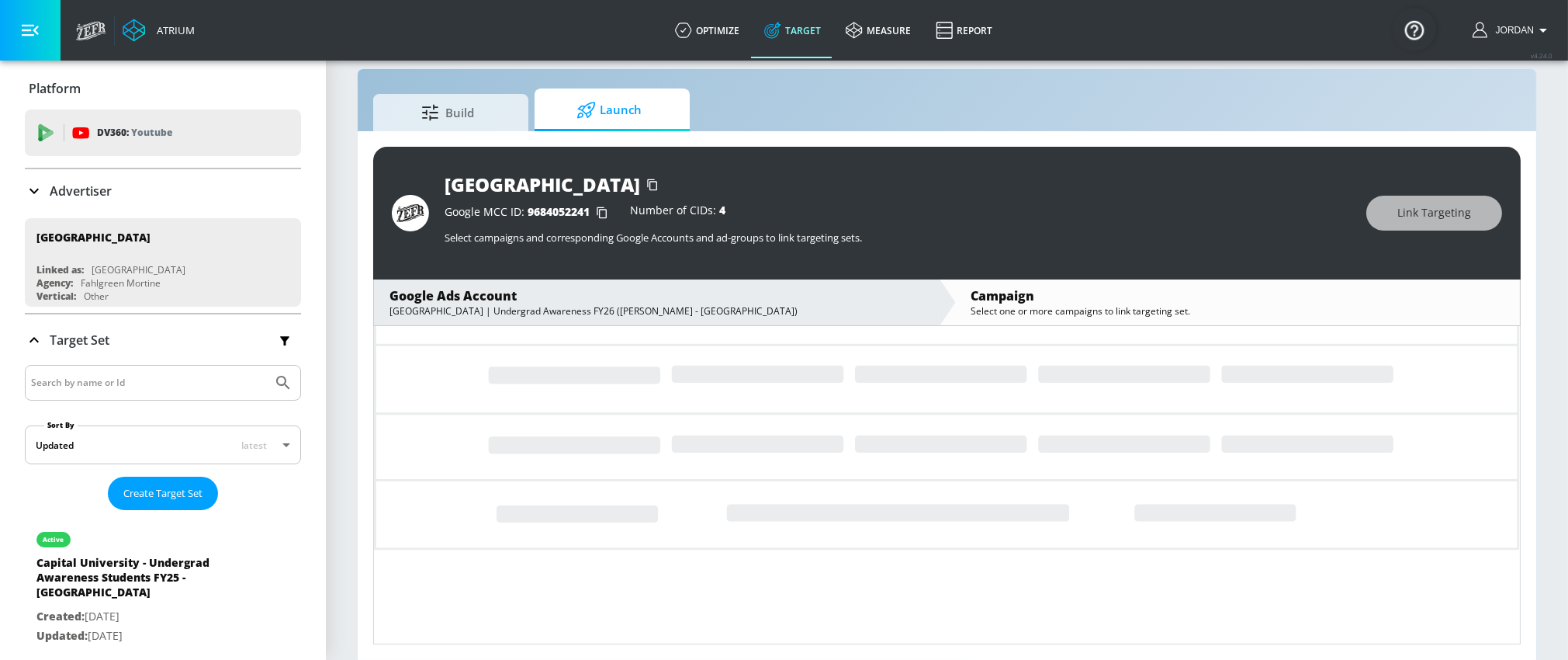
scroll to position [0, 0]
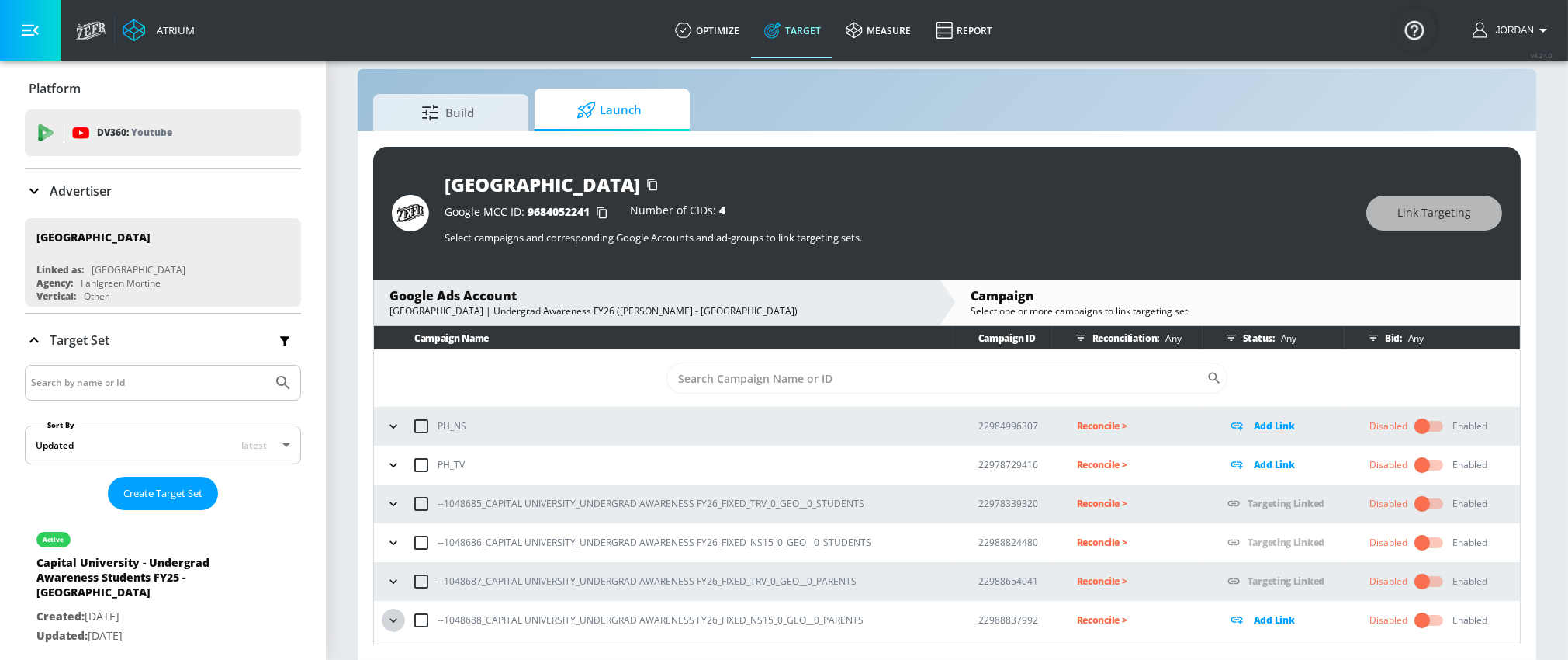
drag, startPoint x: 399, startPoint y: 614, endPoint x: 539, endPoint y: 564, distance: 148.7
click at [399, 615] on icon "button" at bounding box center [393, 620] width 15 height 15
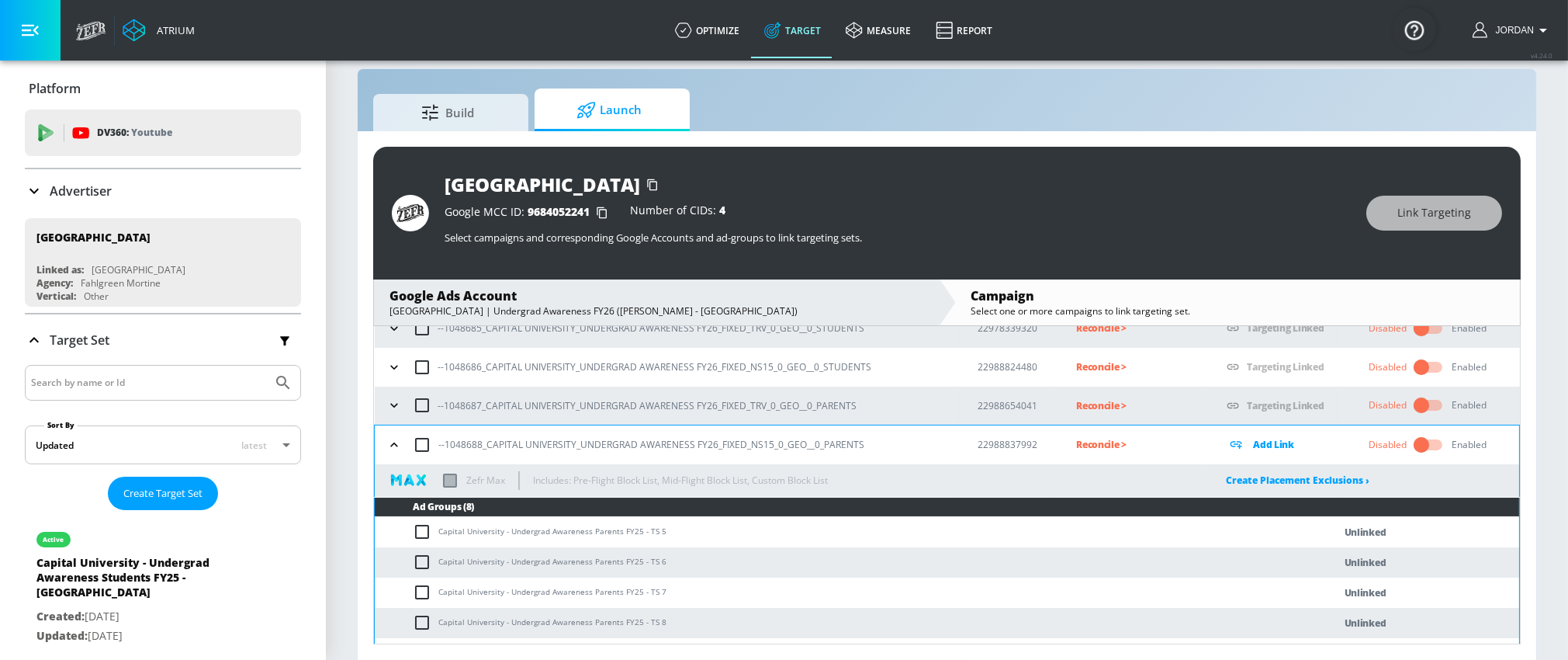
scroll to position [182, 0]
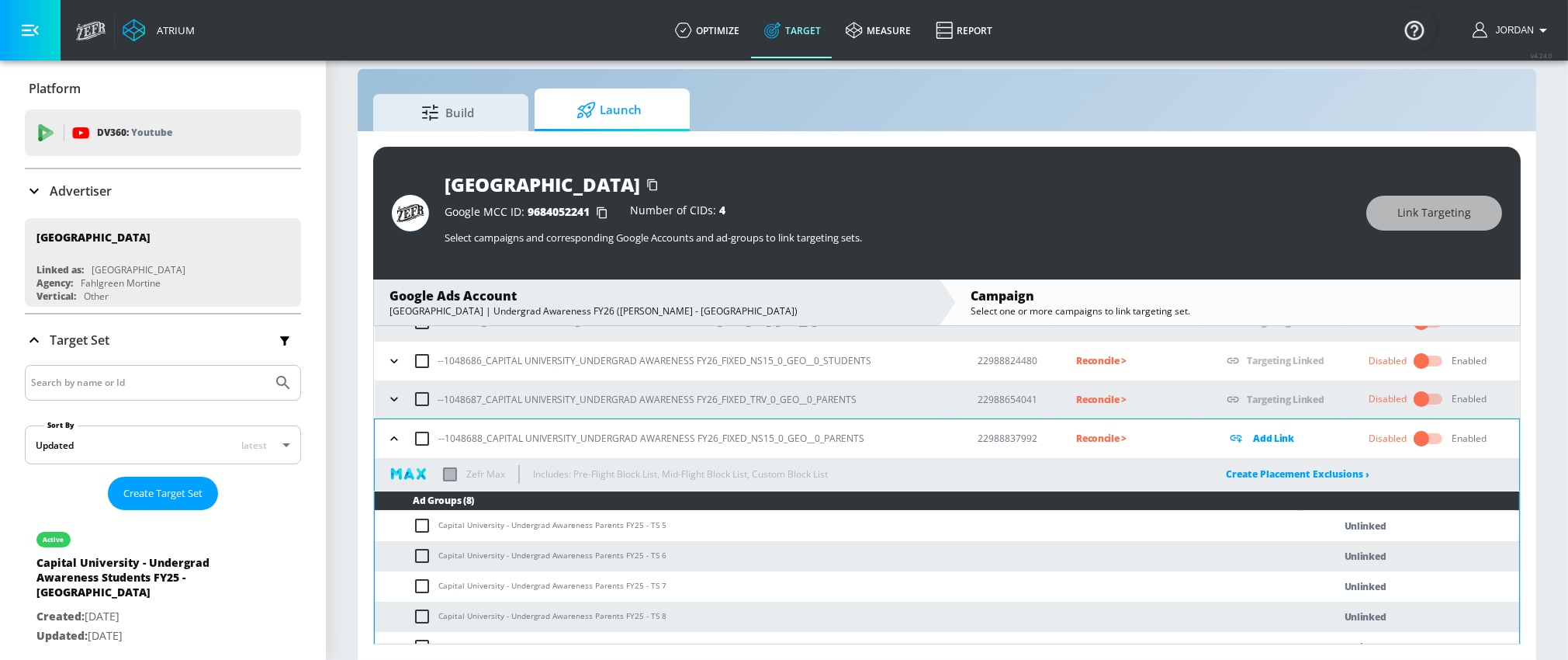
drag, startPoint x: 439, startPoint y: 525, endPoint x: 464, endPoint y: 519, distance: 25.7
click at [490, 524] on td "Capital University - Undergrad Awareness Parents FY25 - TS 5" at bounding box center [838, 525] width 927 height 30
copy td "Capital University - Undergrad Awareness Parents FY25 - TS"
drag, startPoint x: 439, startPoint y: 524, endPoint x: 640, endPoint y: 526, distance: 201.0
click at [651, 528] on td "Capital University - Undergrad Awareness Parents FY25 - TS 5" at bounding box center [838, 525] width 927 height 30
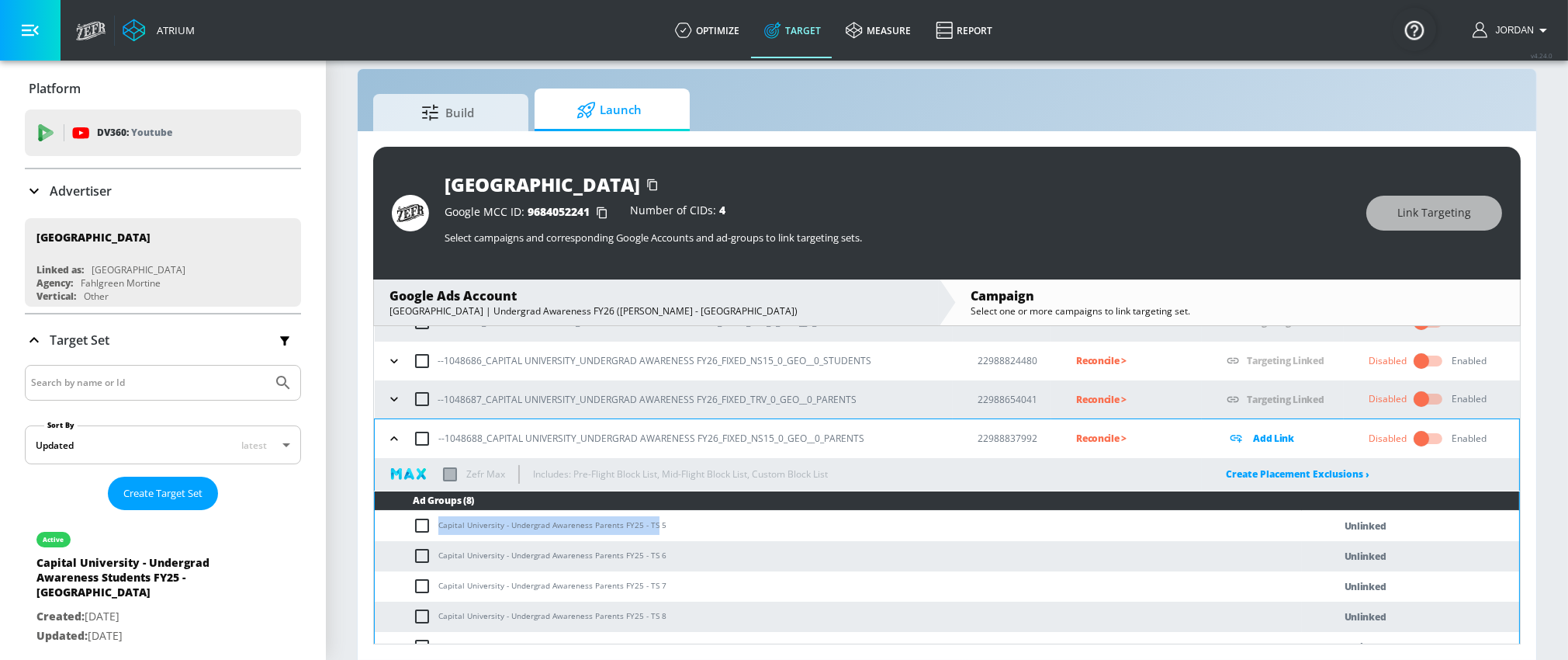
click at [423, 442] on input "checkbox" at bounding box center [422, 438] width 32 height 32
checkbox input "true"
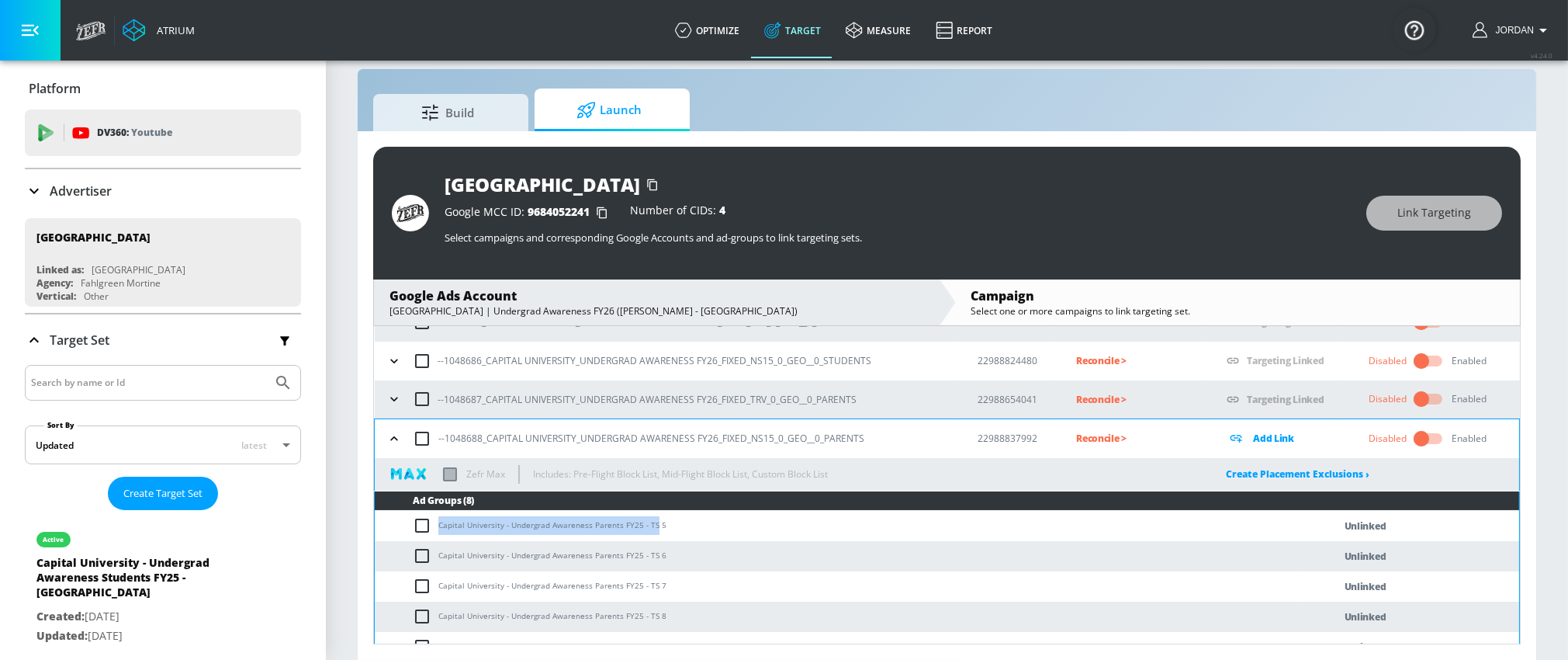
checkbox input "true"
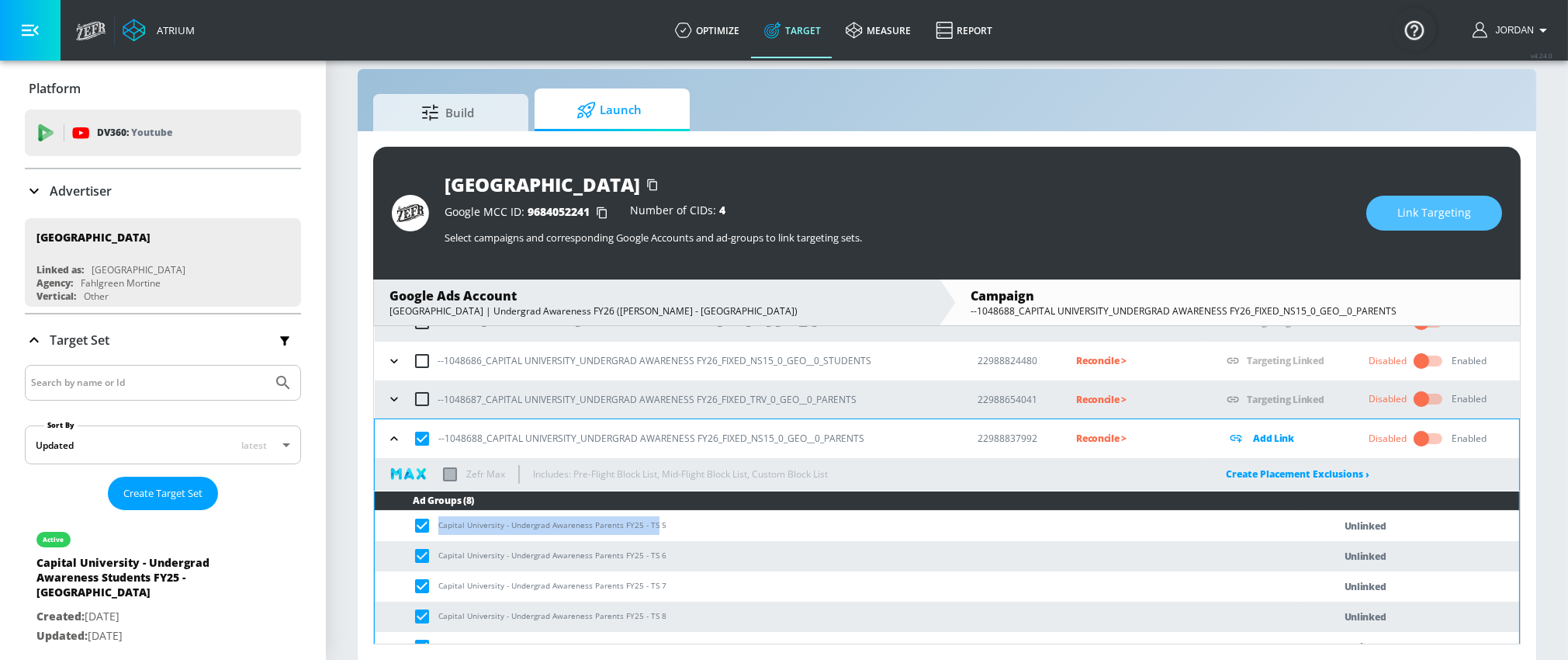
click at [1425, 206] on span "Link Targeting" at bounding box center [1434, 213] width 73 height 20
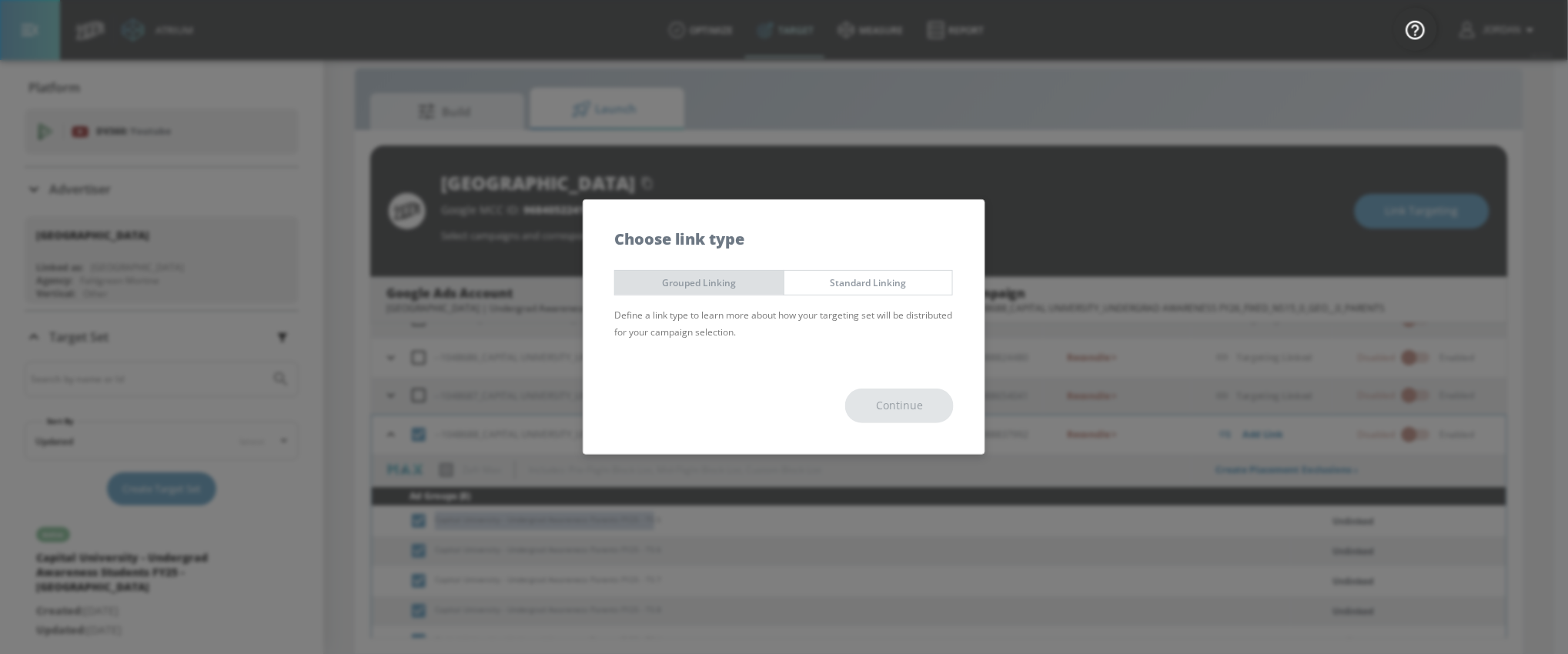
click at [737, 291] on button "Grouped Linking" at bounding box center [698, 283] width 170 height 25
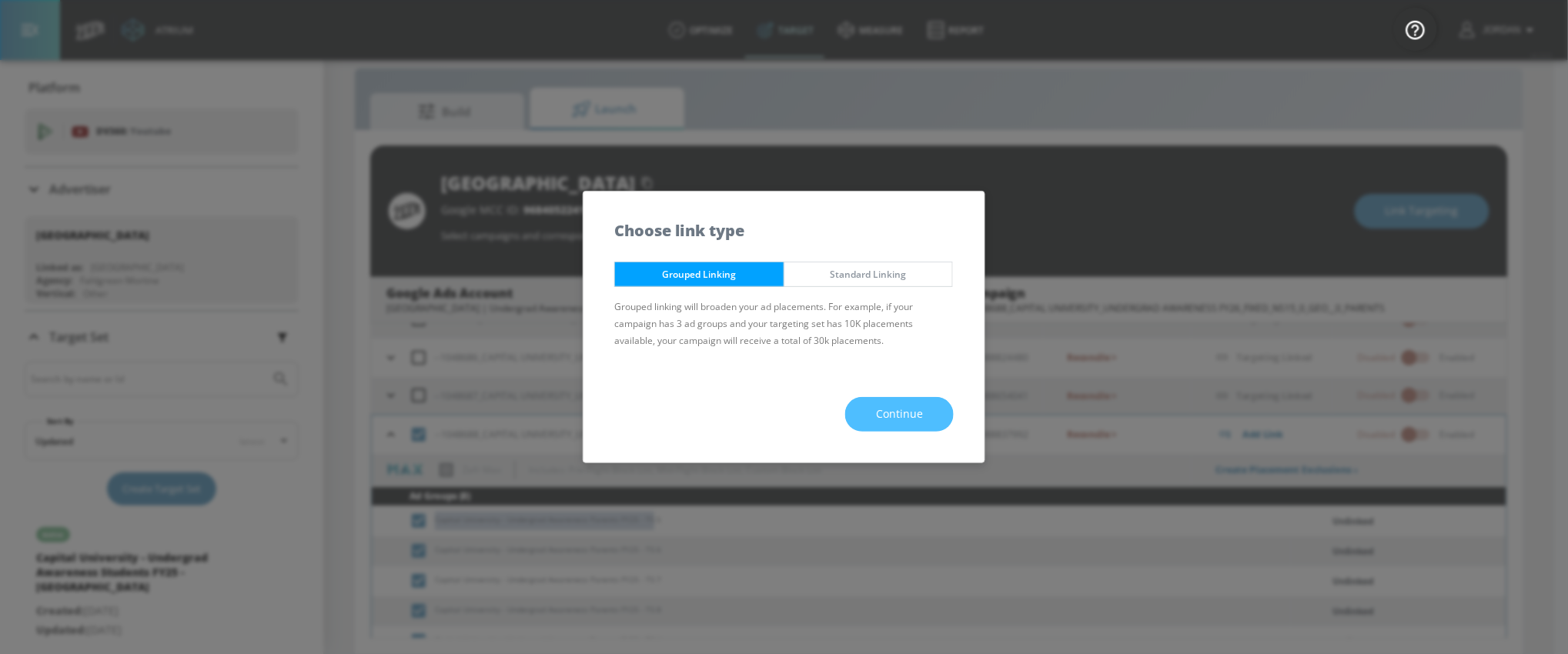
click at [878, 409] on span "Continue" at bounding box center [898, 414] width 47 height 19
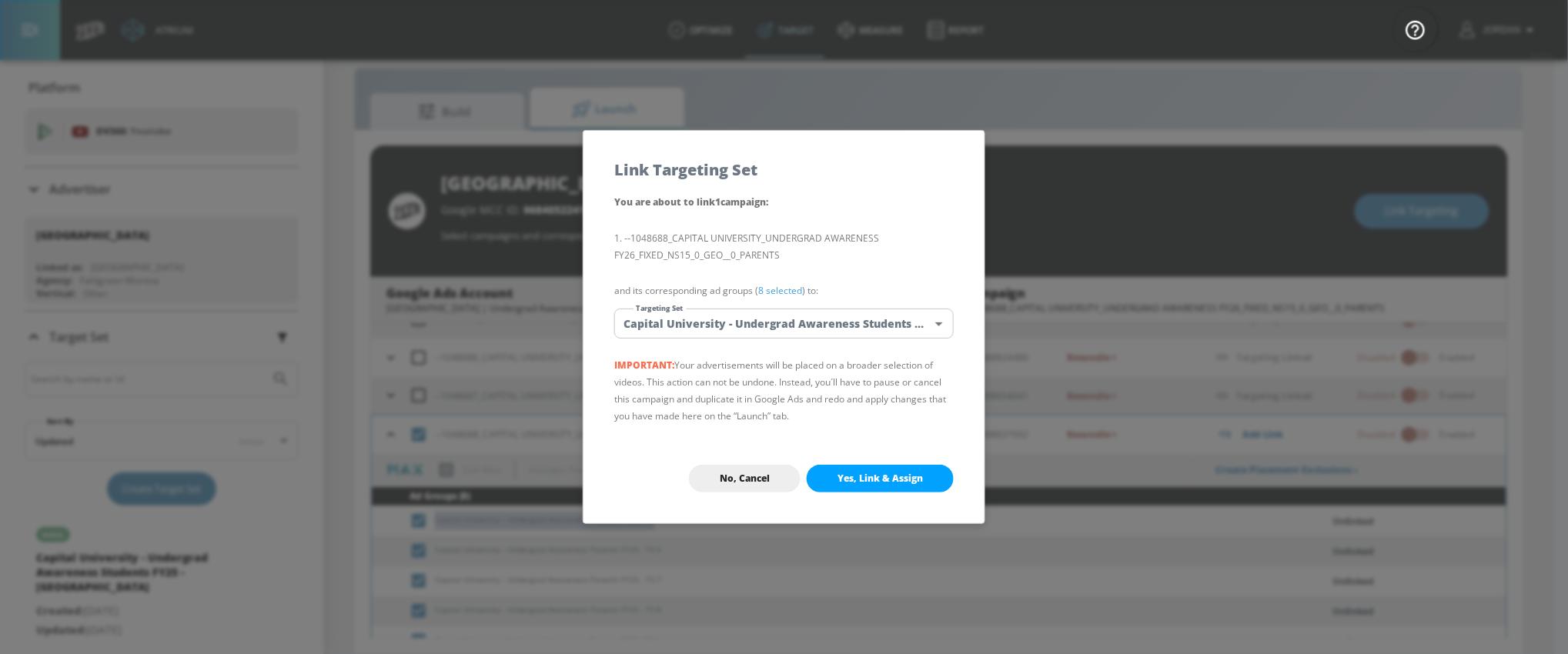
click at [803, 318] on body "Atrium optimize Target measure Report optimize Target measure Report v 4.24.0 J…" at bounding box center [784, 316] width 1568 height 676
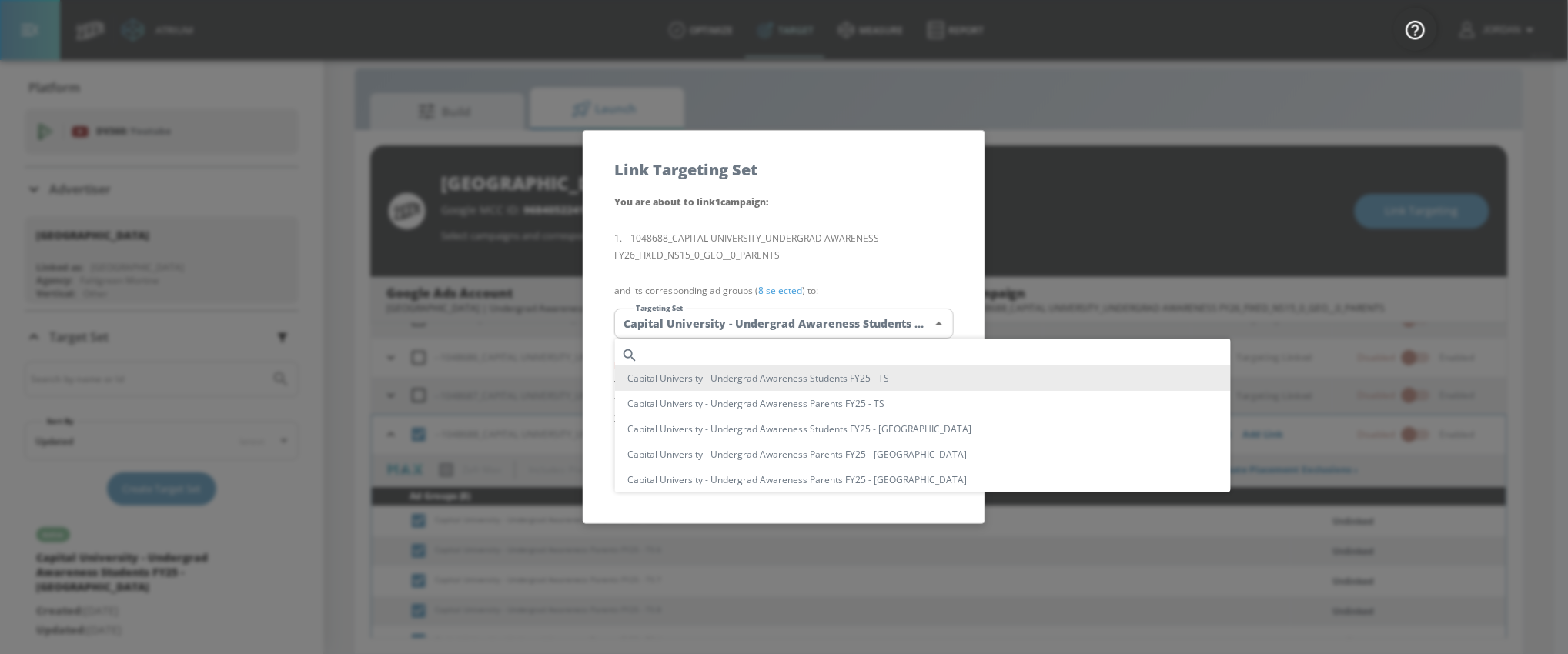
click at [743, 351] on input "text" at bounding box center [937, 354] width 587 height 21
paste input "Capital University - Undergrad Awareness Parents FY25 - TS"
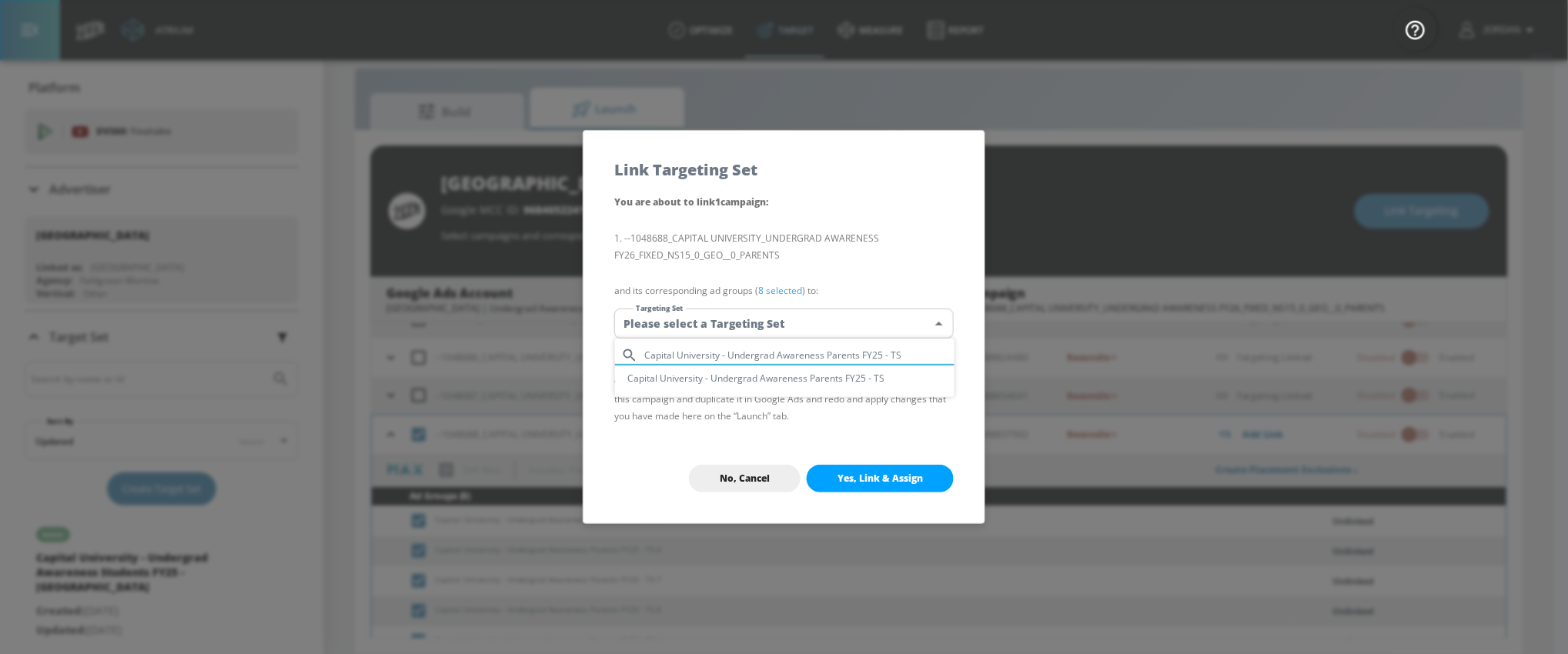
type input "Capital University - Undergrad Awareness Parents FY25 - TS"
click at [747, 379] on li "Capital University - Undergrad Awareness Parents FY25 - TS" at bounding box center [784, 378] width 340 height 25
type input "7795efe6-9395-47e1-88fd-21396dacf84b"
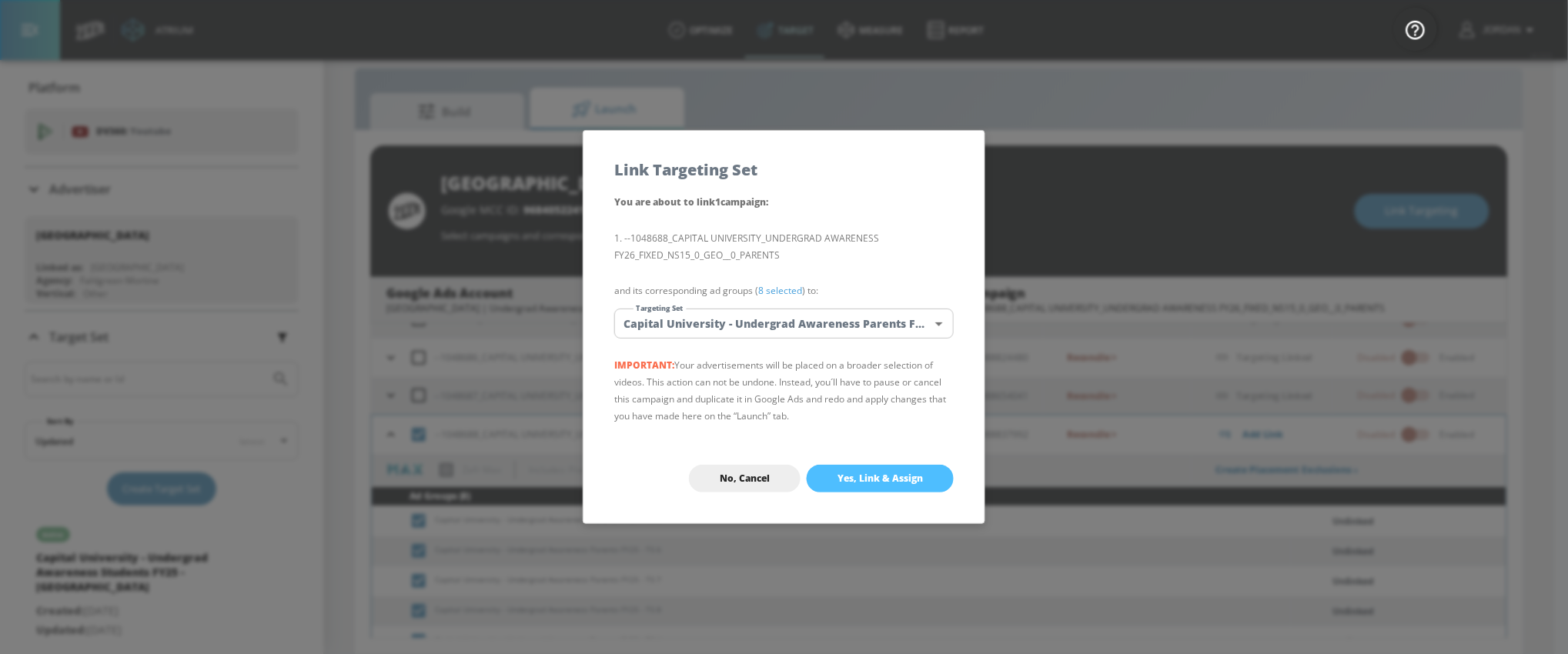
click at [845, 474] on span "Yes, Link & Assign" at bounding box center [880, 478] width 86 height 13
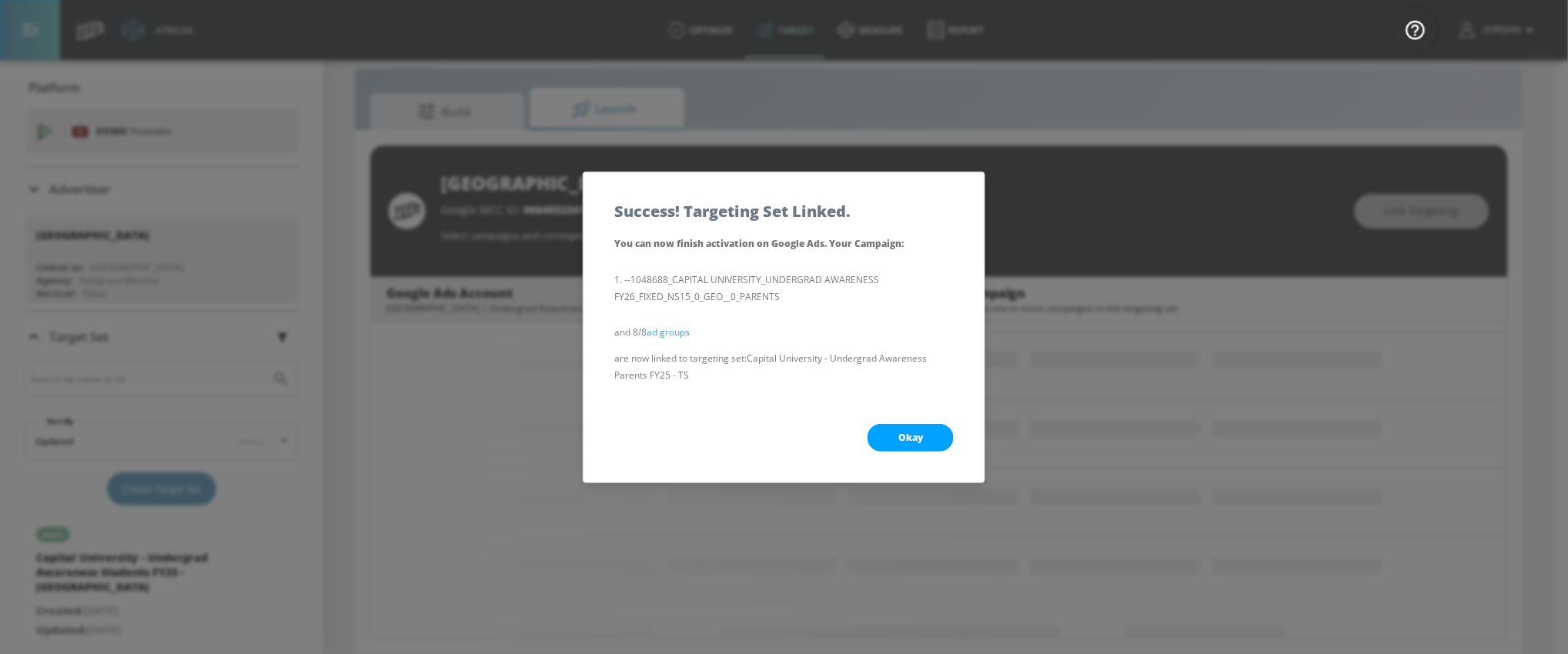
click at [899, 427] on button "Okay" at bounding box center [910, 437] width 86 height 28
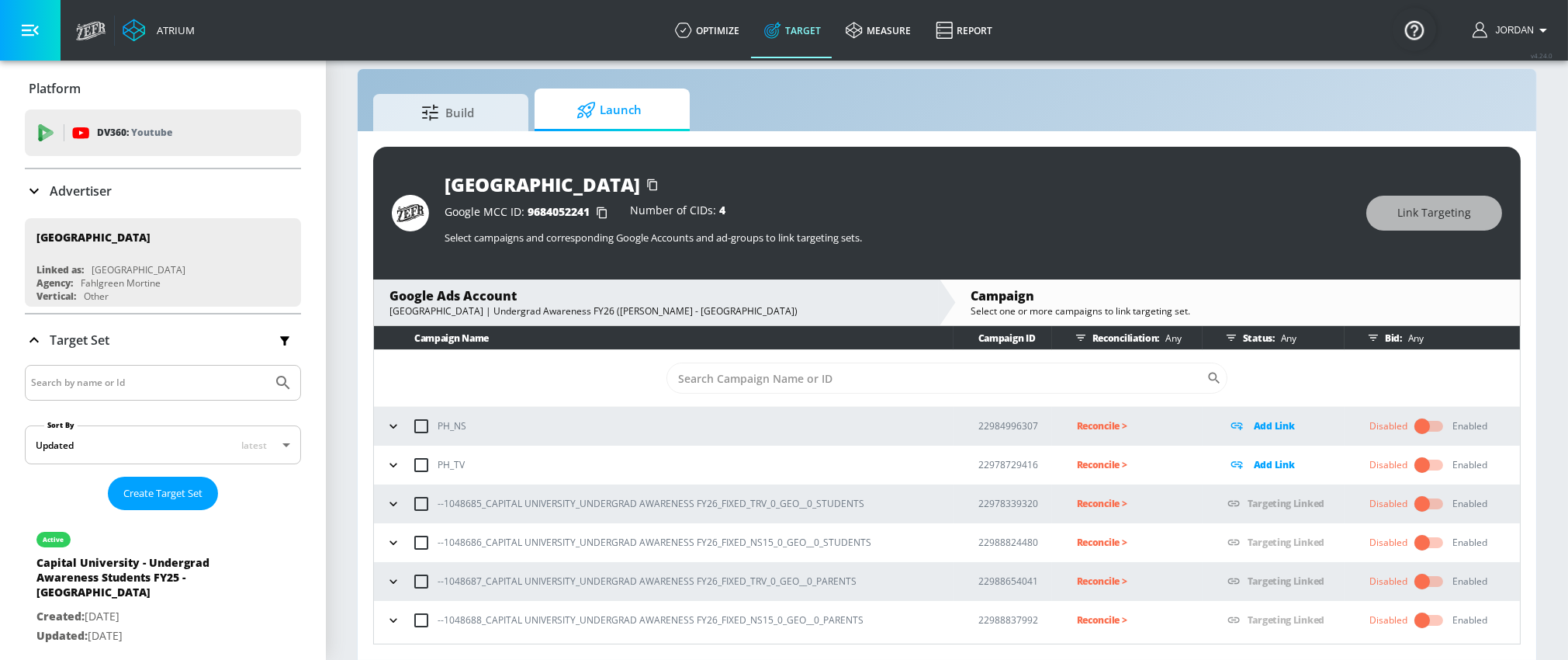
scroll to position [0, 0]
drag, startPoint x: 749, startPoint y: 503, endPoint x: 859, endPoint y: 505, distance: 110.0
click at [859, 505] on p "--1048685_CAPITAL UNIVERSITY_UNDERGRAD AWARENESS FY26_FIXED_TRV_0_GEO__0_STUDEN…" at bounding box center [651, 503] width 427 height 16
copy p "TRV_0_GEO__0_STUDENTS"
click at [1104, 505] on p "Reconcile >" at bounding box center [1140, 503] width 125 height 18
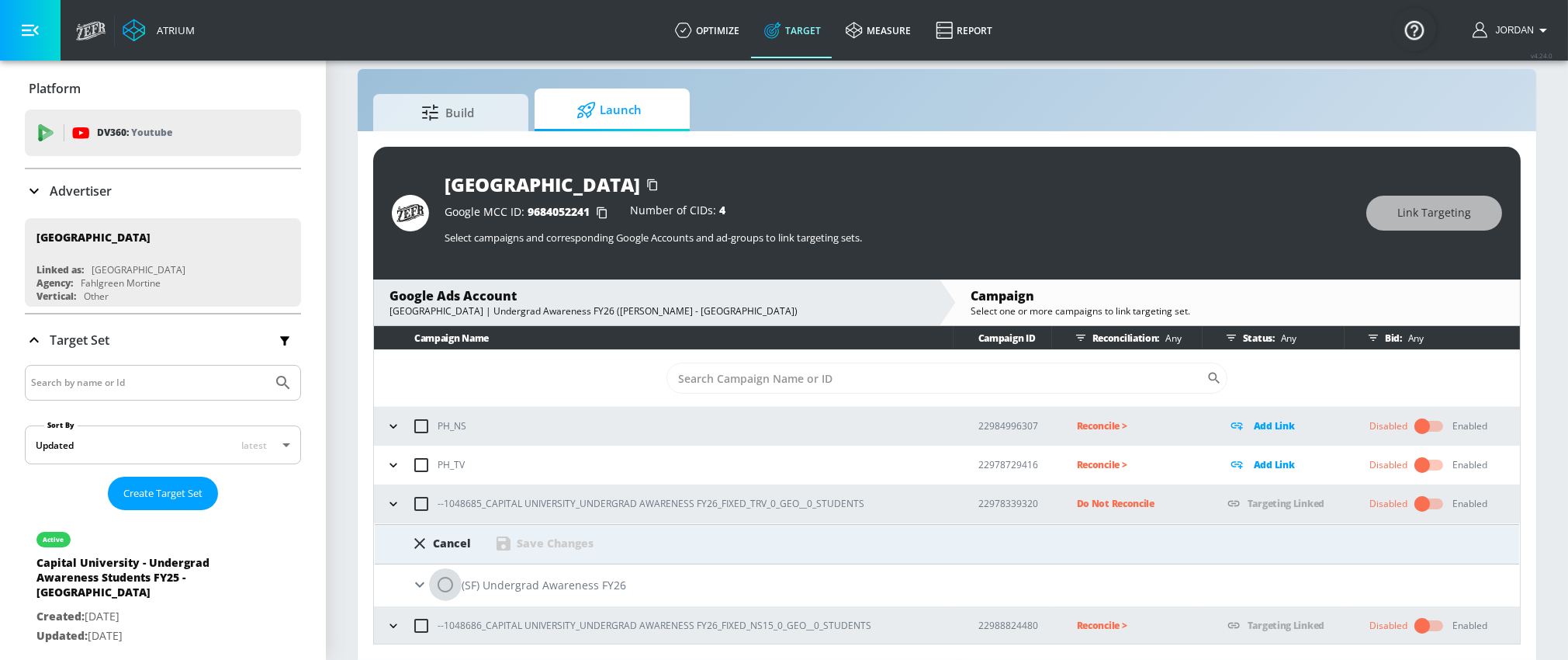
drag, startPoint x: 441, startPoint y: 584, endPoint x: 575, endPoint y: 549, distance: 138.5
click at [443, 584] on input "radio" at bounding box center [446, 584] width 32 height 32
radio input "true"
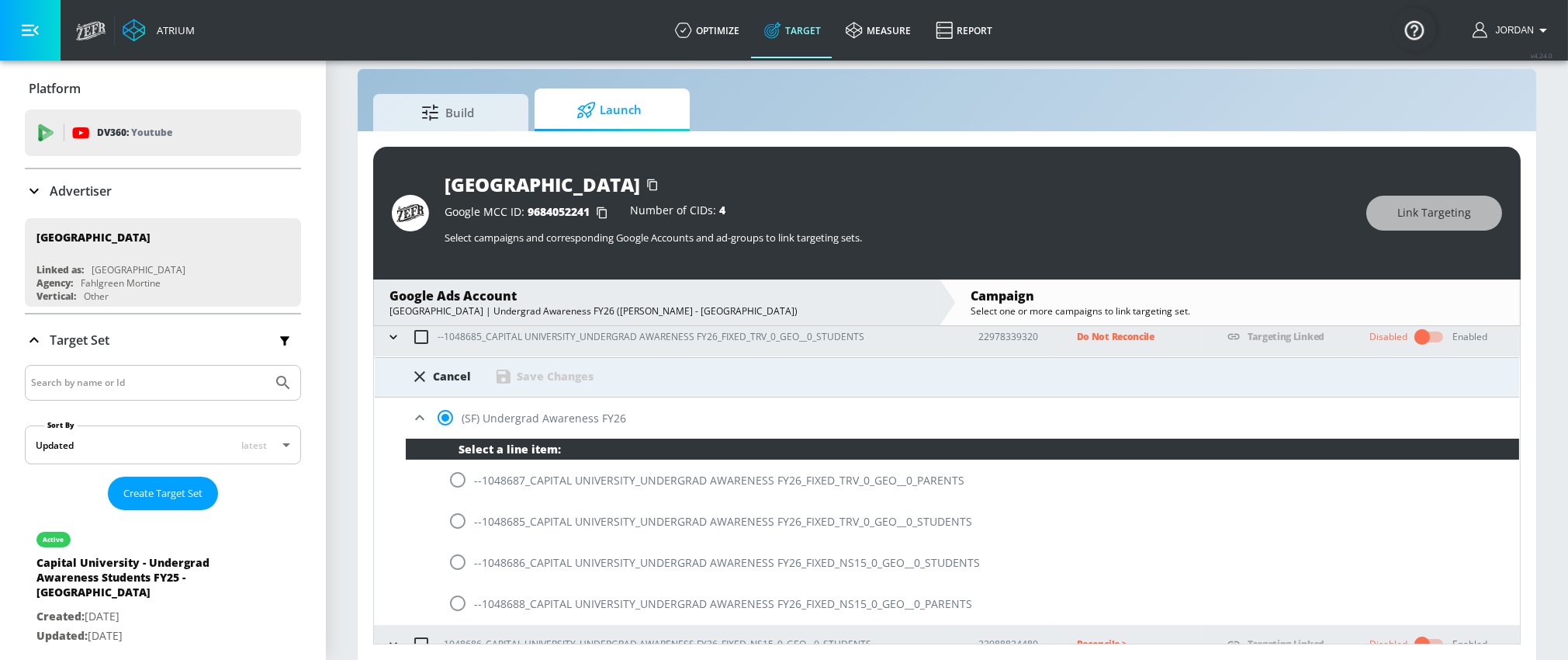
scroll to position [167, 0]
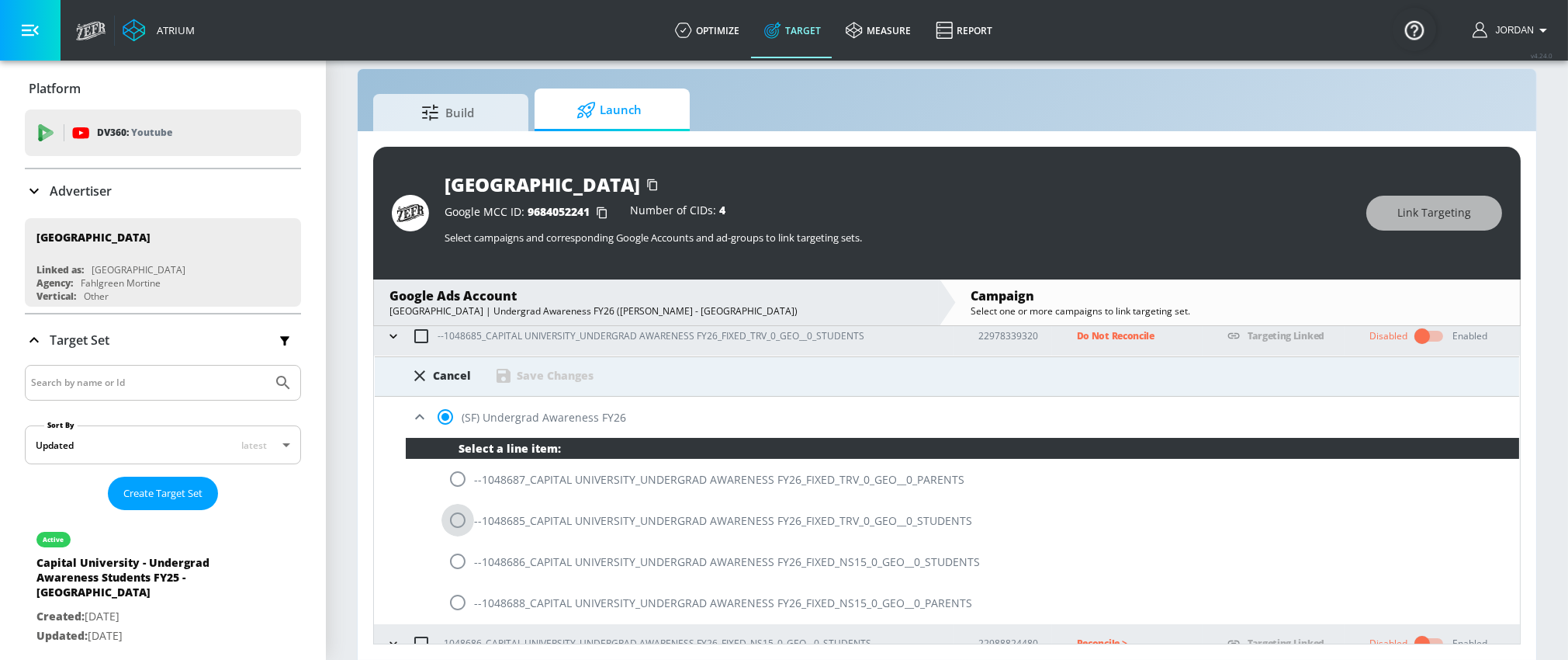
click at [460, 523] on input "radio" at bounding box center [458, 520] width 32 height 32
radio input "true"
click at [575, 378] on div "Save Changes" at bounding box center [555, 375] width 77 height 15
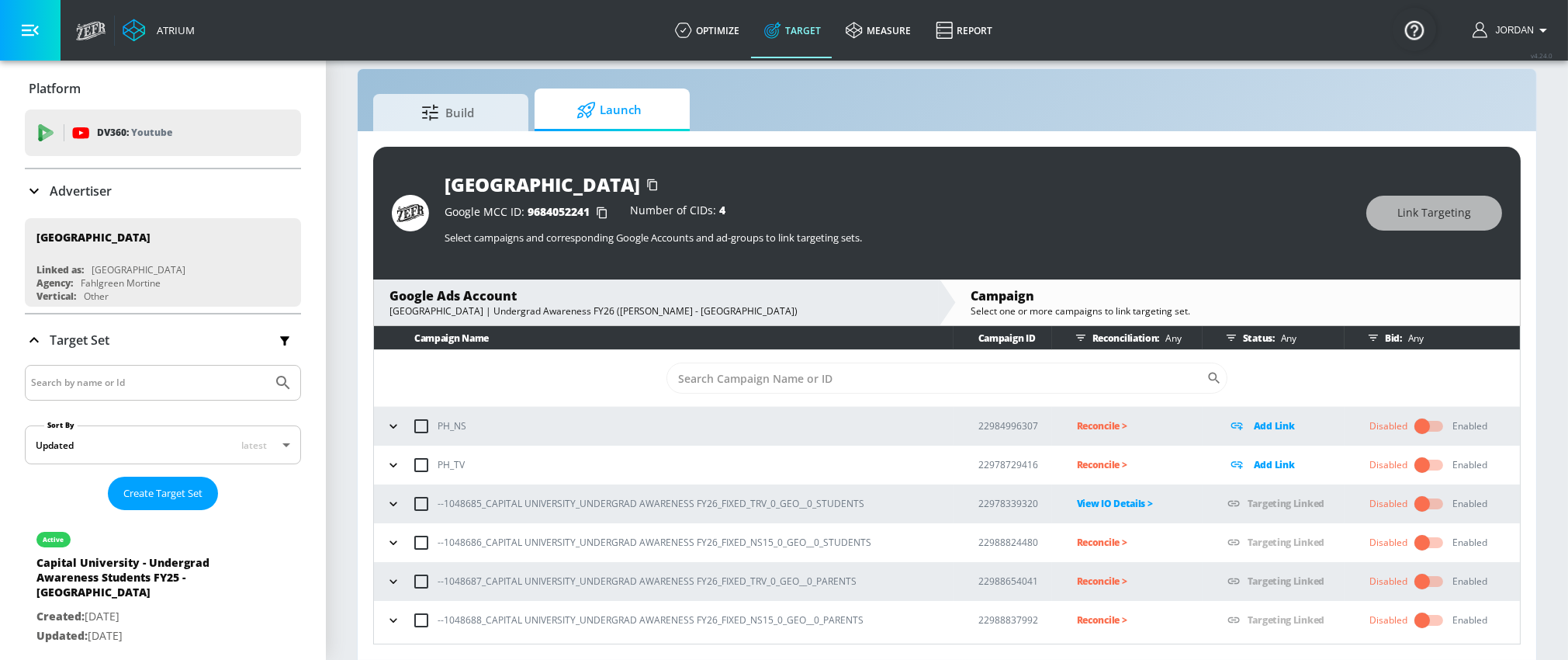
scroll to position [0, 0]
drag, startPoint x: 828, startPoint y: 541, endPoint x: 755, endPoint y: 541, distance: 73.0
click at [749, 543] on div "--1048686_CAPITAL UNIVERSITY_UNDERGRAD AWARENESS FY26_FIXED_NS15_0_GEO__0_STUDE…" at bounding box center [667, 542] width 572 height 32
copy p "NS15_0_GEO__0_STUDENTS"
click at [1096, 539] on p "Reconcile >" at bounding box center [1140, 541] width 125 height 18
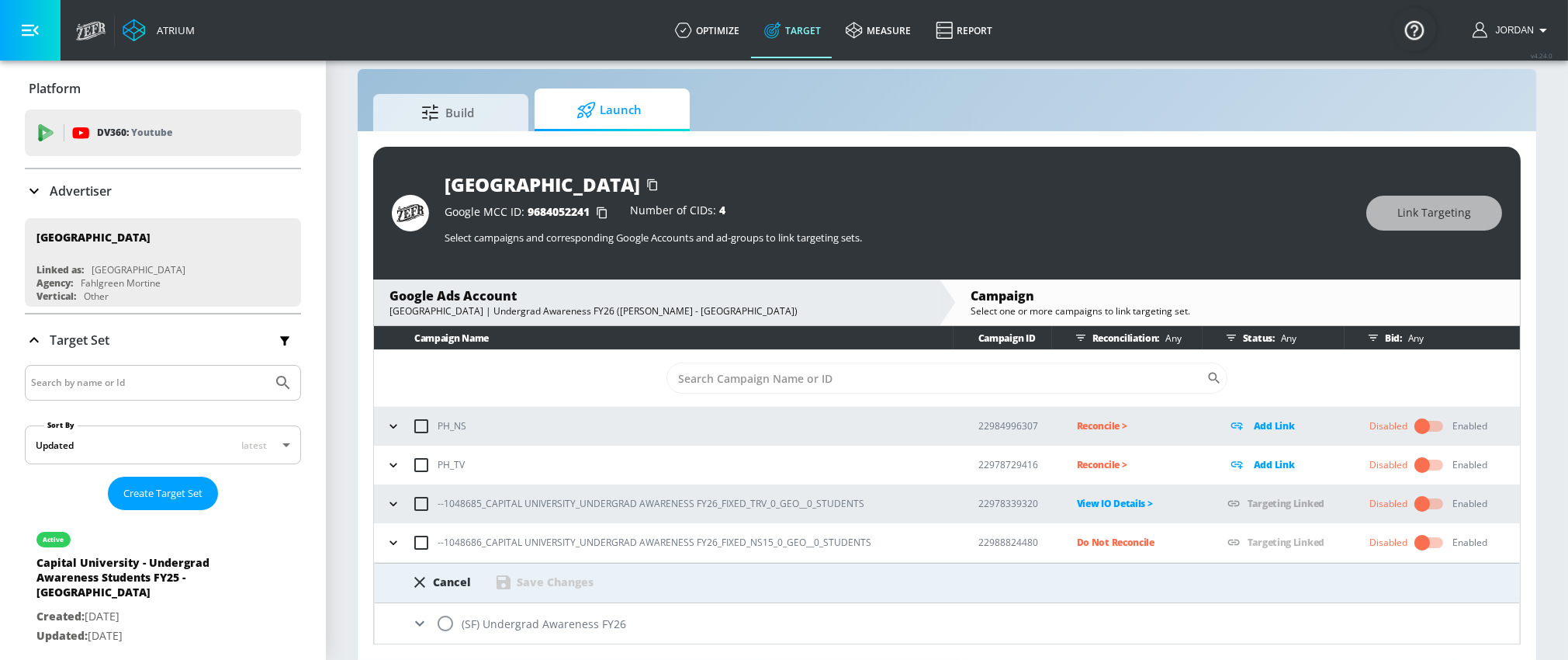
drag, startPoint x: 439, startPoint y: 618, endPoint x: 527, endPoint y: 563, distance: 103.8
click at [440, 618] on input "radio" at bounding box center [446, 623] width 32 height 32
radio input "true"
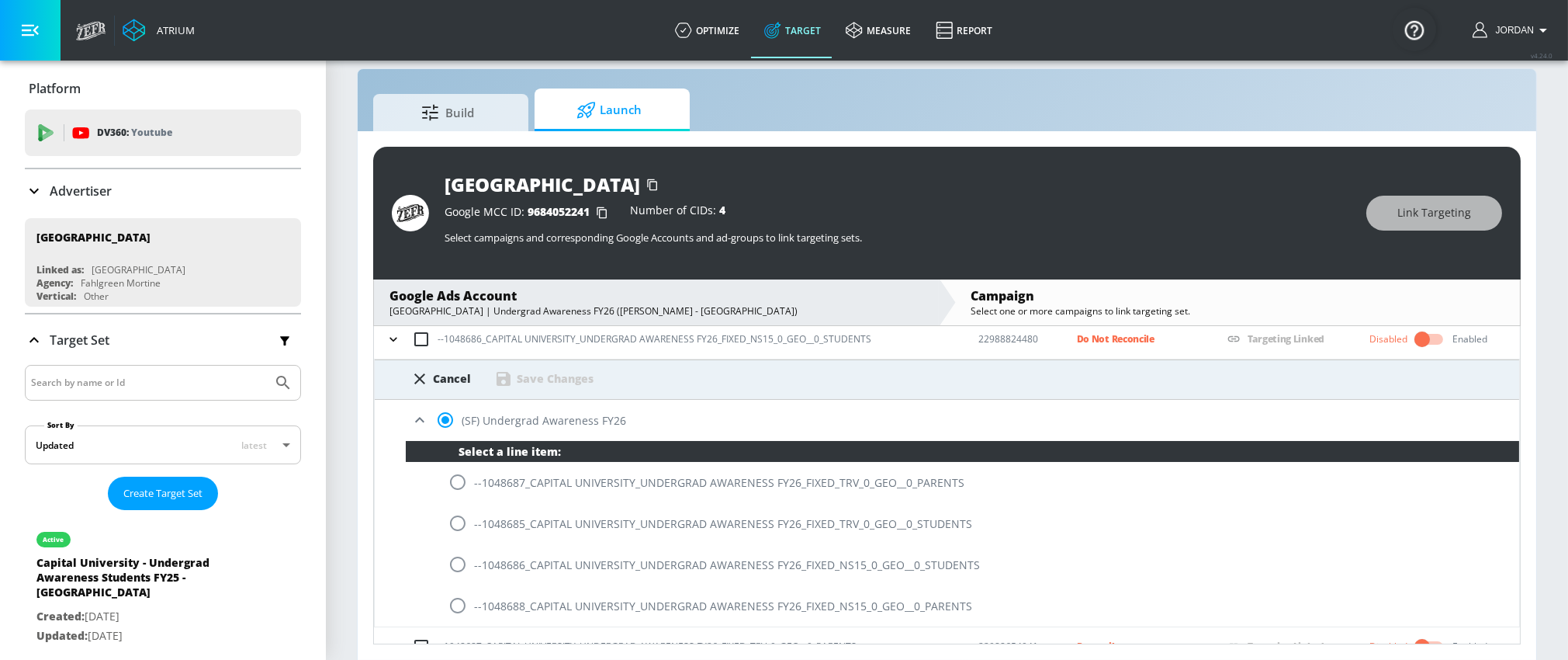
scroll to position [192, 0]
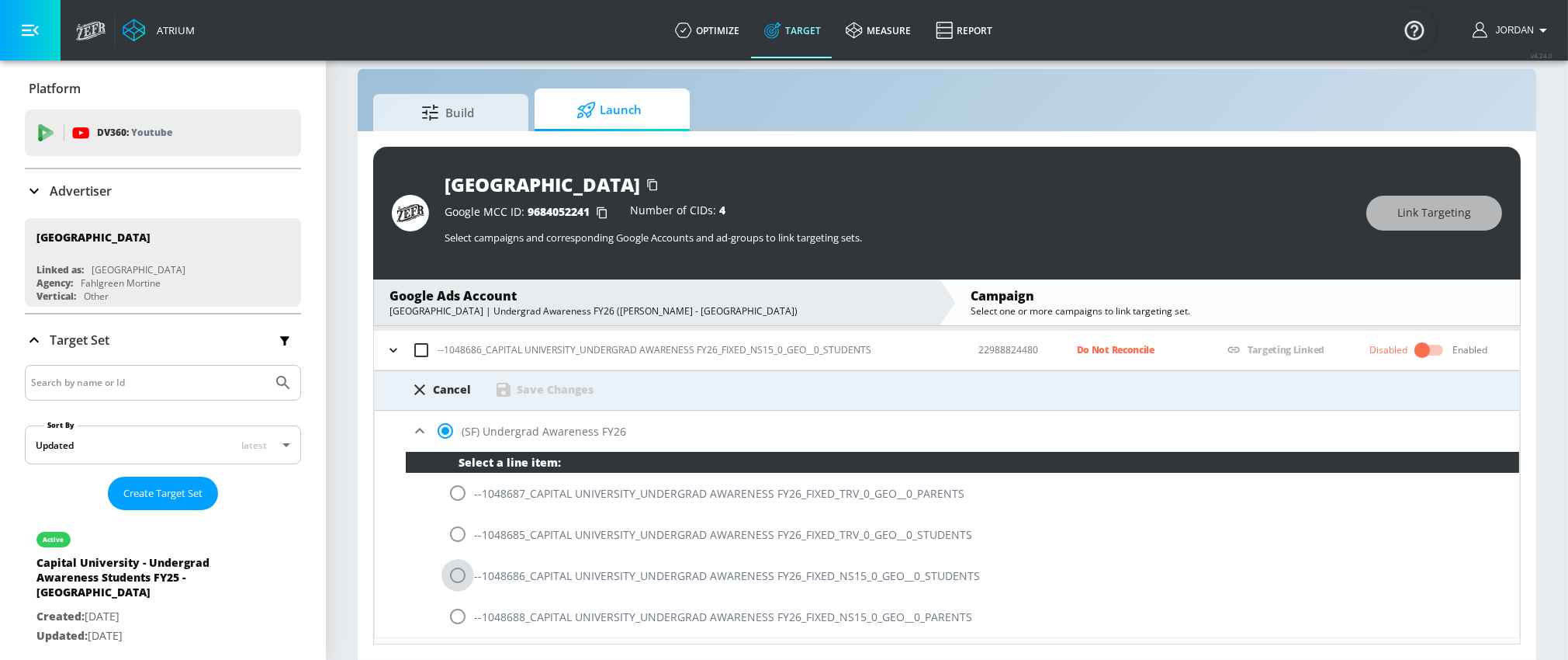
click at [458, 579] on input "radio" at bounding box center [458, 575] width 32 height 32
radio input "true"
click at [551, 394] on div "Save Changes" at bounding box center [555, 388] width 77 height 15
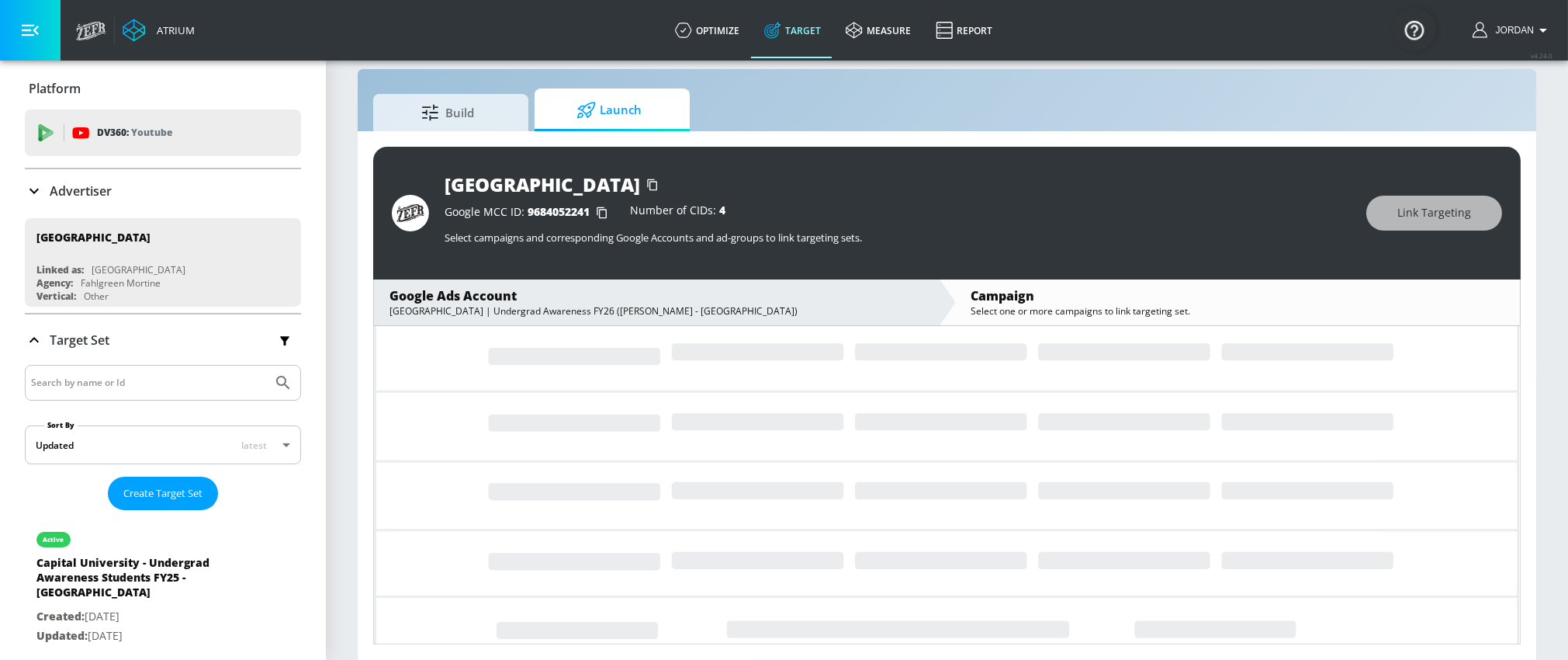
scroll to position [0, 0]
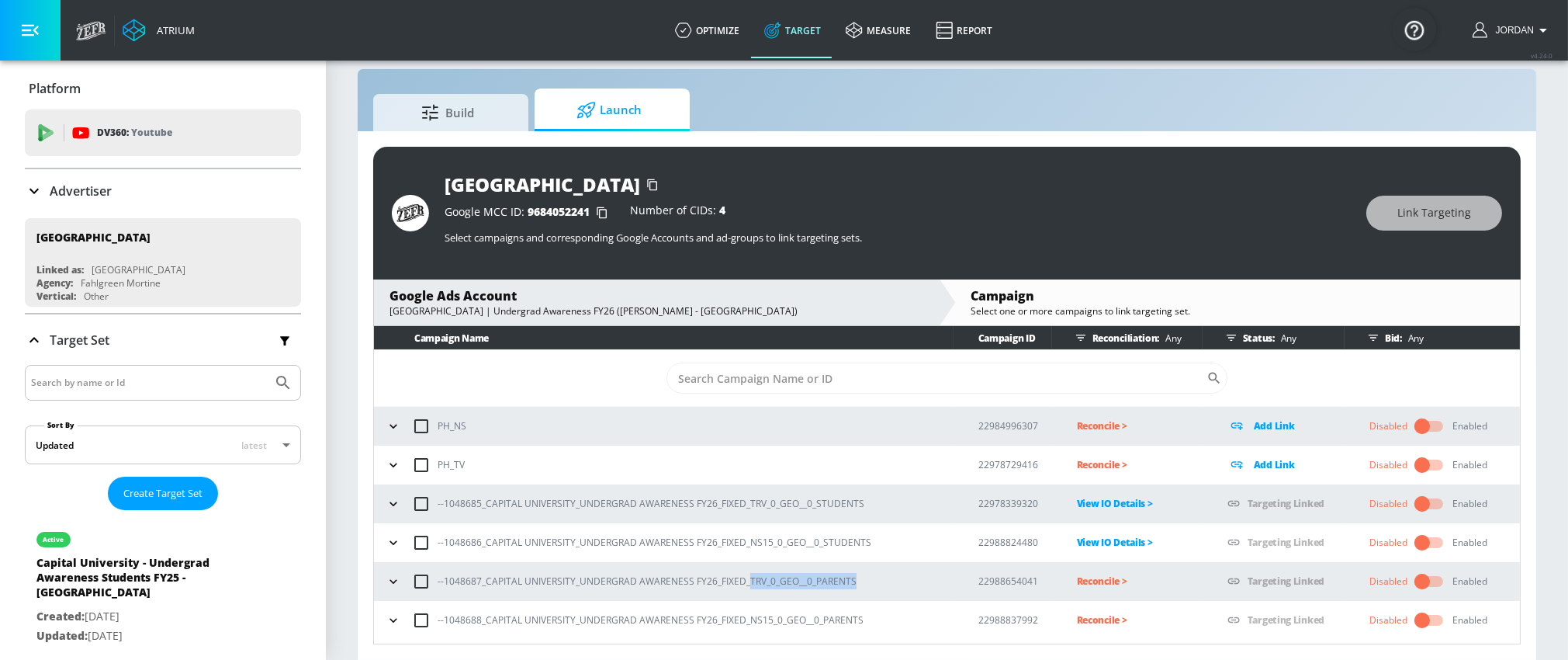
copy p "TRV_0_GEO__0_PARENTS"
drag, startPoint x: 818, startPoint y: 581, endPoint x: 749, endPoint y: 583, distance: 69.0
click at [749, 583] on p "--1048687_CAPITAL UNIVERSITY_UNDERGRAD AWARENESS FY26_FIXED_TRV_0_GEO__0_PARENTS" at bounding box center [647, 581] width 419 height 16
click at [1101, 575] on p "Reconcile >" at bounding box center [1140, 581] width 125 height 18
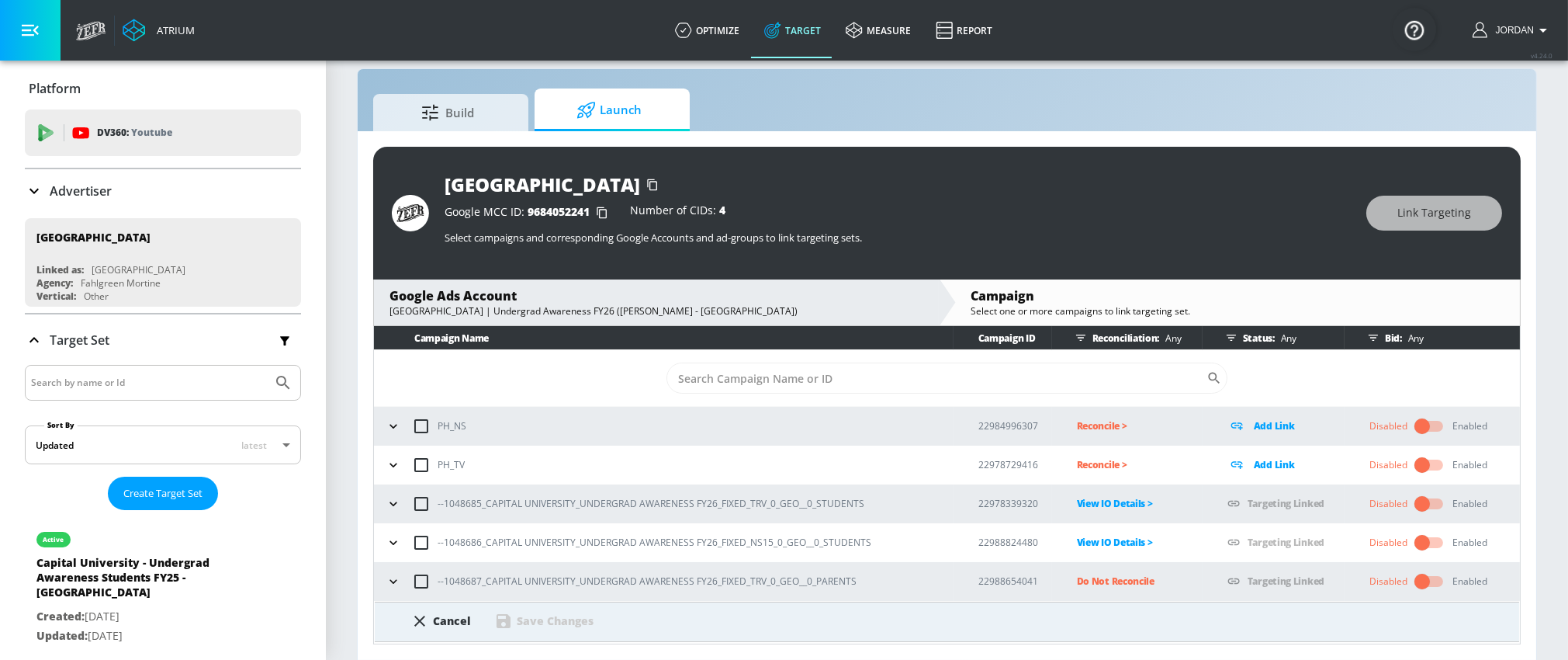
scroll to position [79, 0]
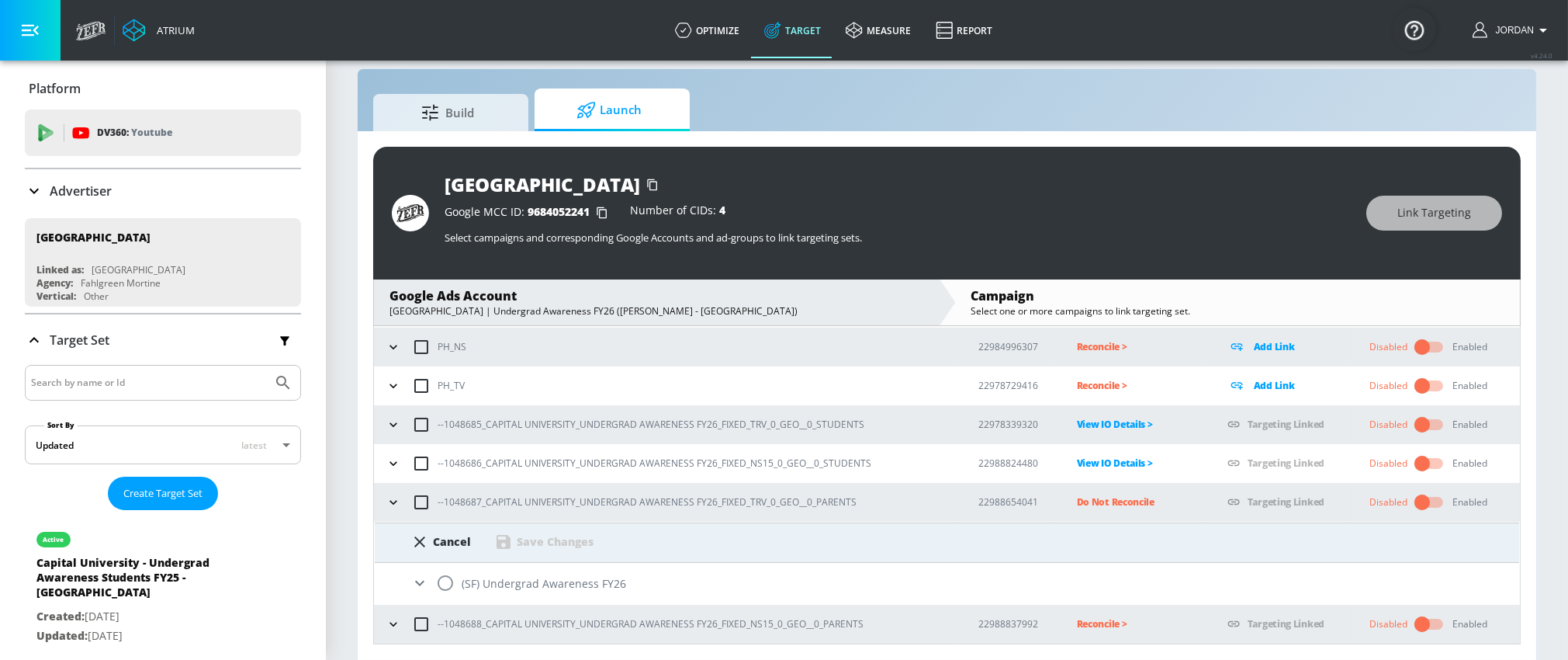
click at [449, 579] on input "radio" at bounding box center [446, 583] width 32 height 32
radio input "true"
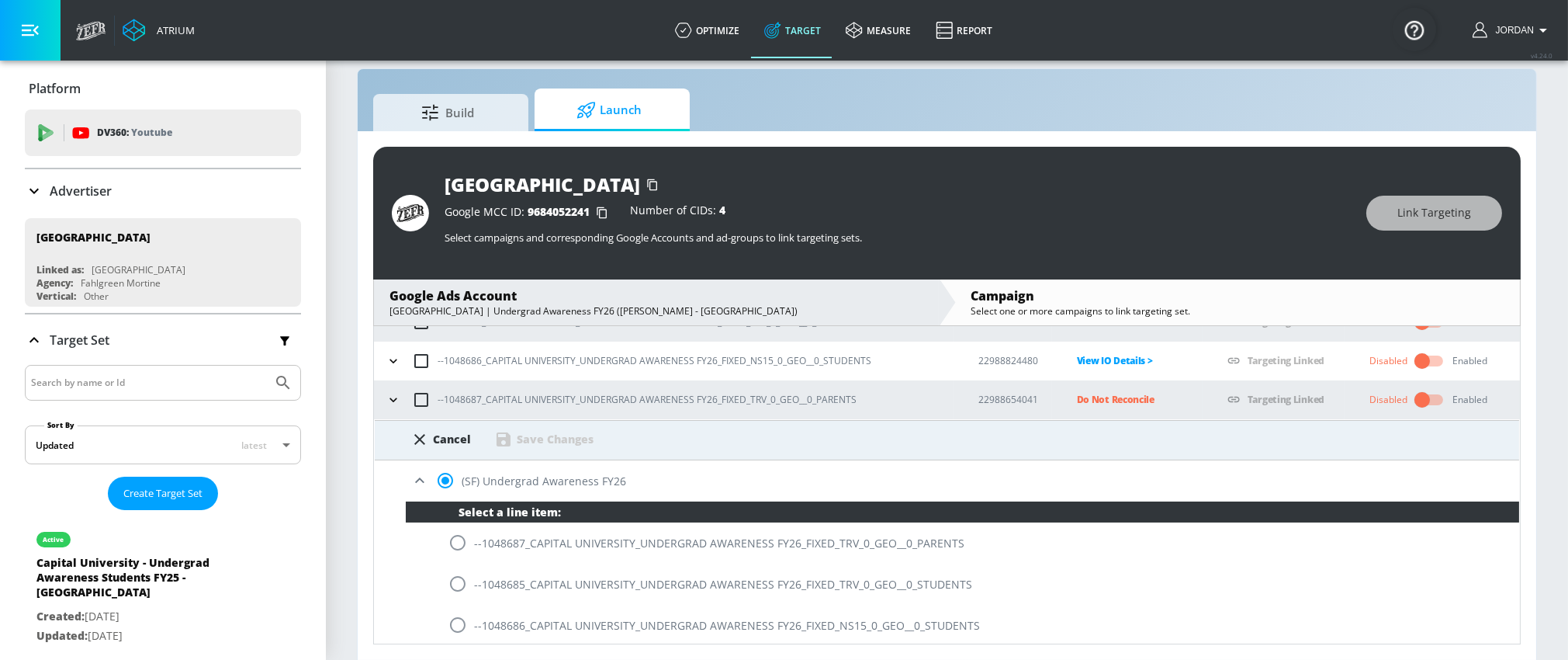
scroll to position [265, 0]
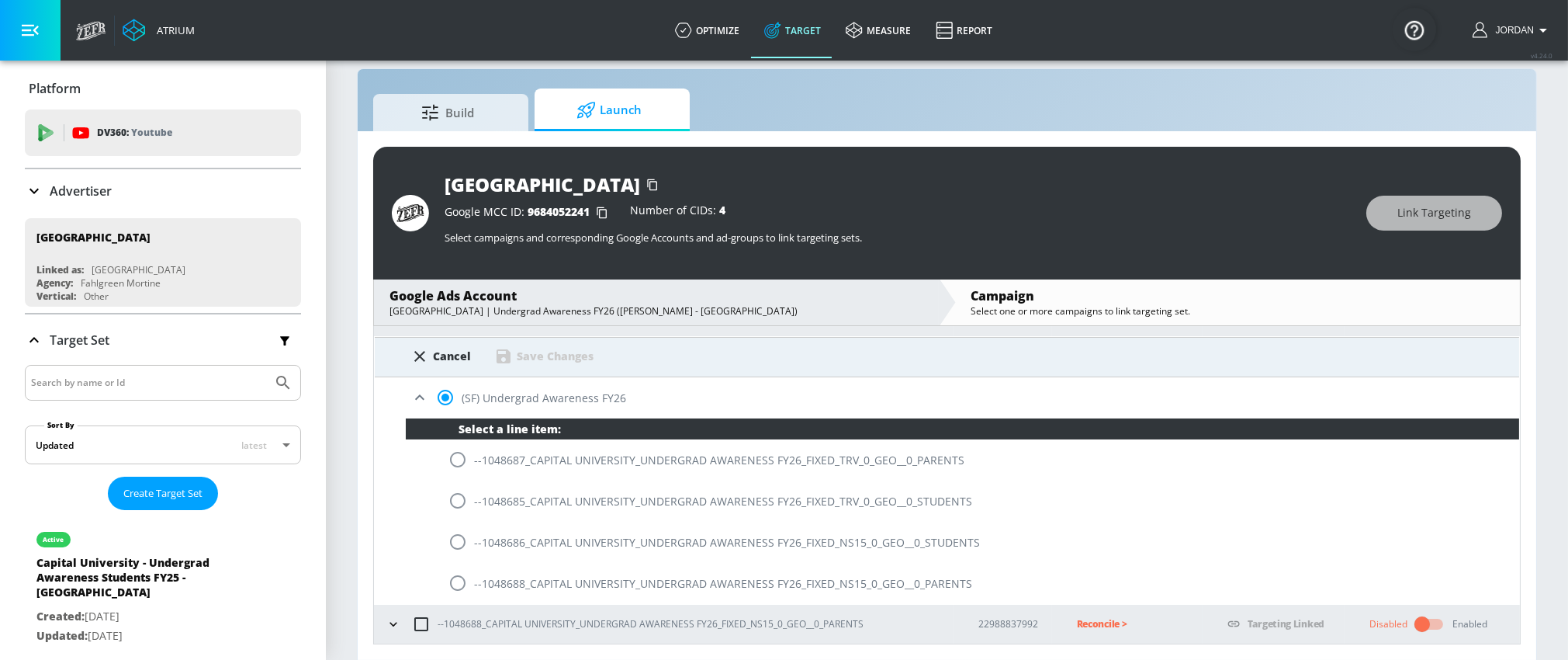
click at [463, 460] on input "radio" at bounding box center [458, 459] width 32 height 32
radio input "true"
click at [532, 353] on div "Save Changes" at bounding box center [555, 355] width 77 height 15
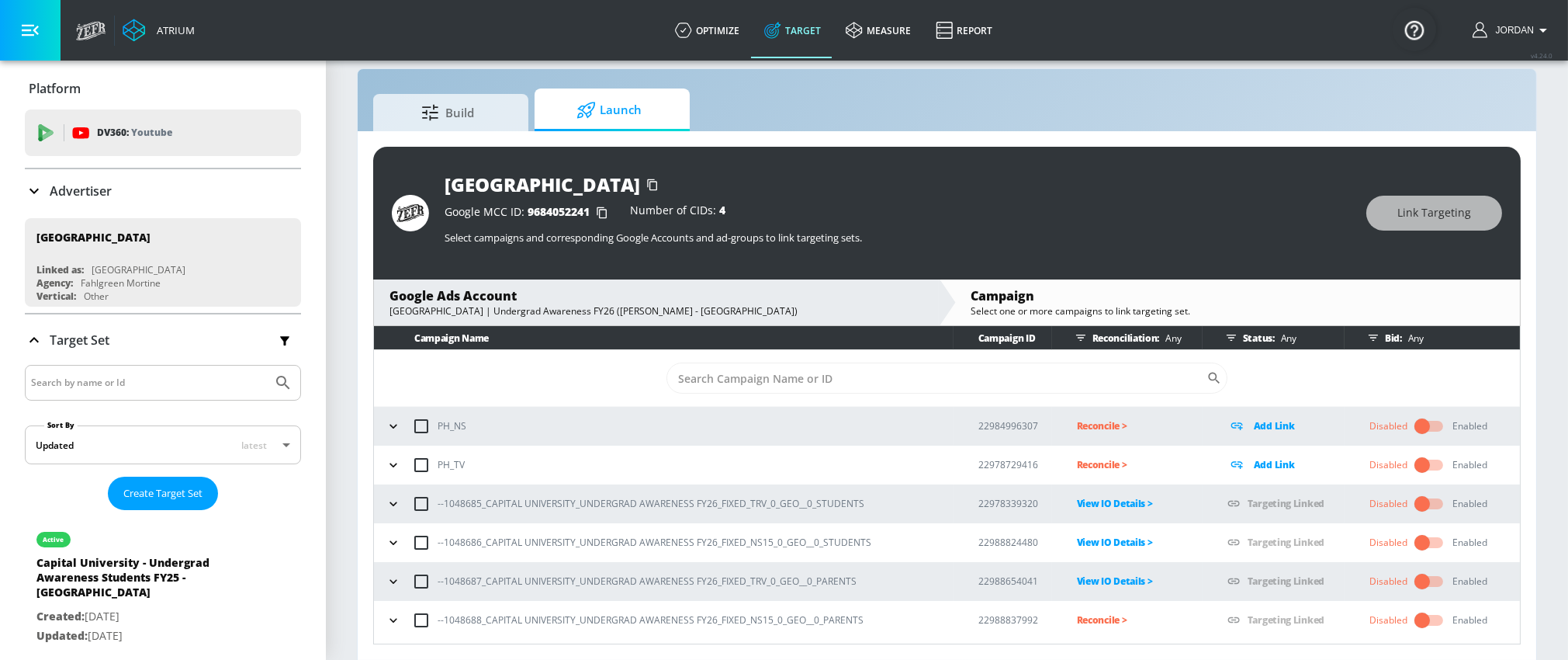
scroll to position [0, 0]
copy p "NS15_0_GEO__0_PARENTS"
drag, startPoint x: 836, startPoint y: 622, endPoint x: 749, endPoint y: 623, distance: 87.0
click at [749, 623] on div "--1048688_CAPITAL UNIVERSITY_UNDERGRAD AWARENESS FY26_FIXED_NS15_0_GEO__0_PAREN…" at bounding box center [667, 620] width 572 height 32
click at [1077, 617] on p "Reconcile >" at bounding box center [1140, 619] width 125 height 18
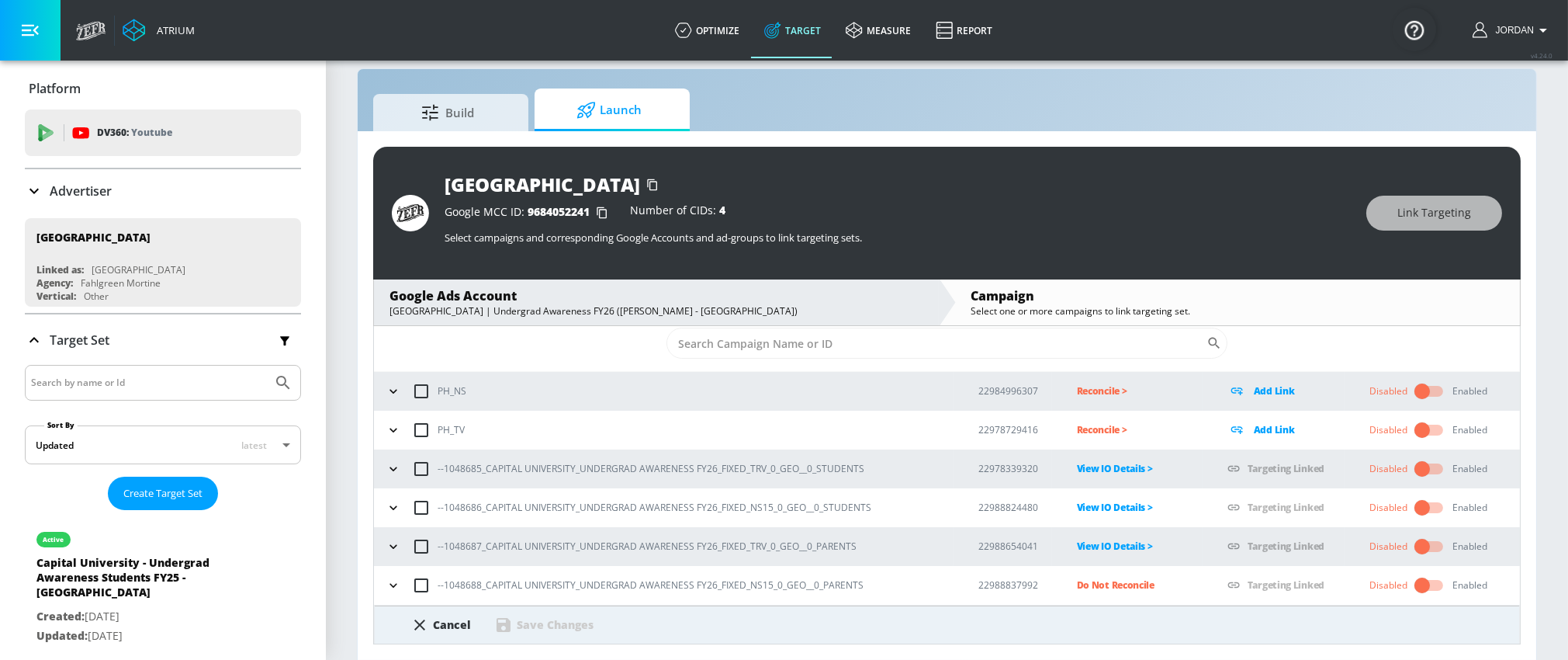
scroll to position [79, 0]
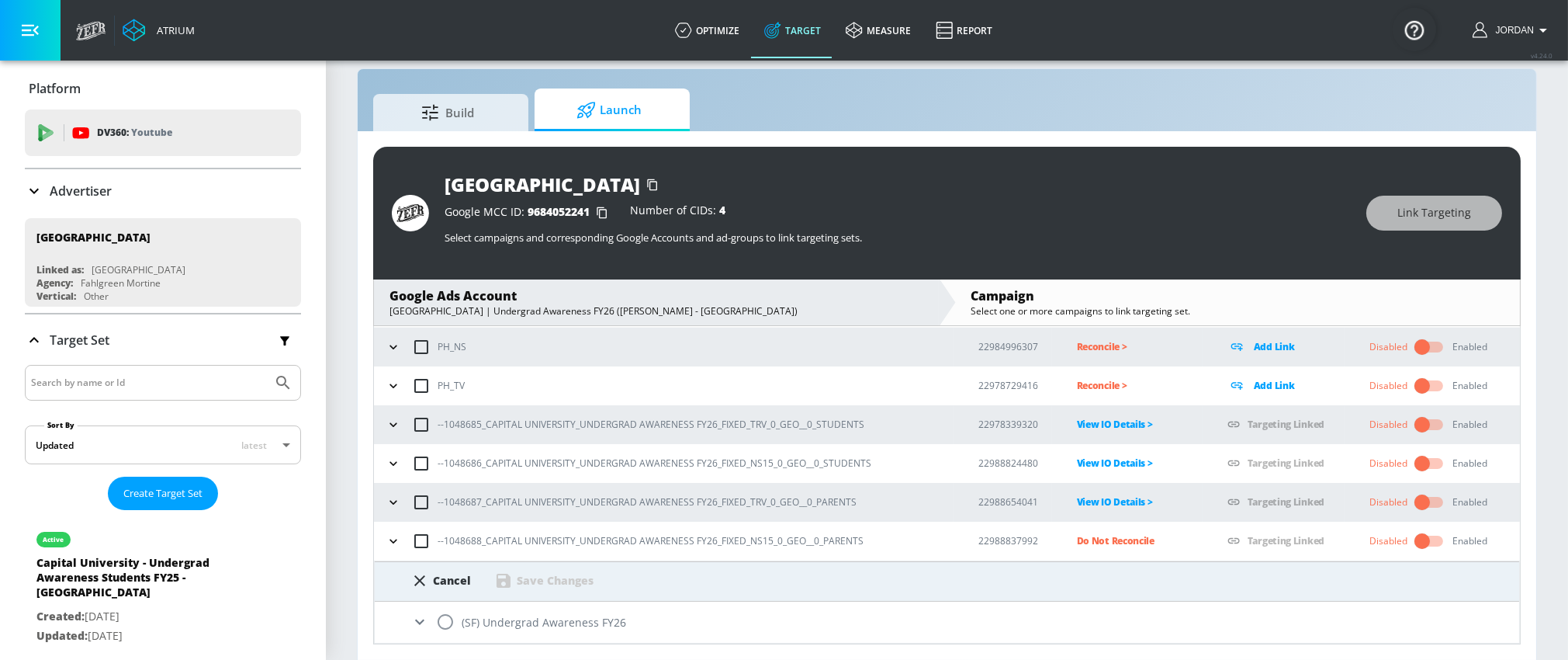
click at [442, 616] on input "radio" at bounding box center [446, 622] width 32 height 32
radio input "true"
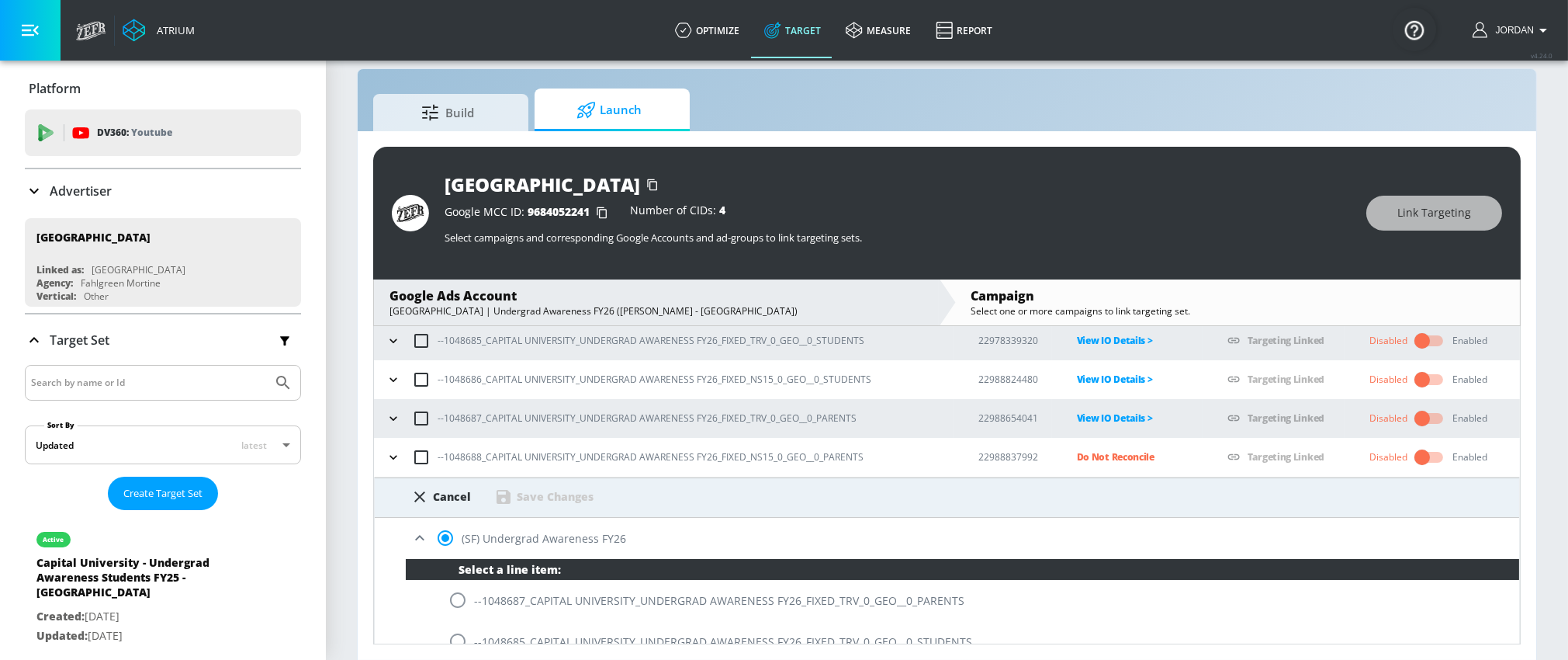
scroll to position [265, 0]
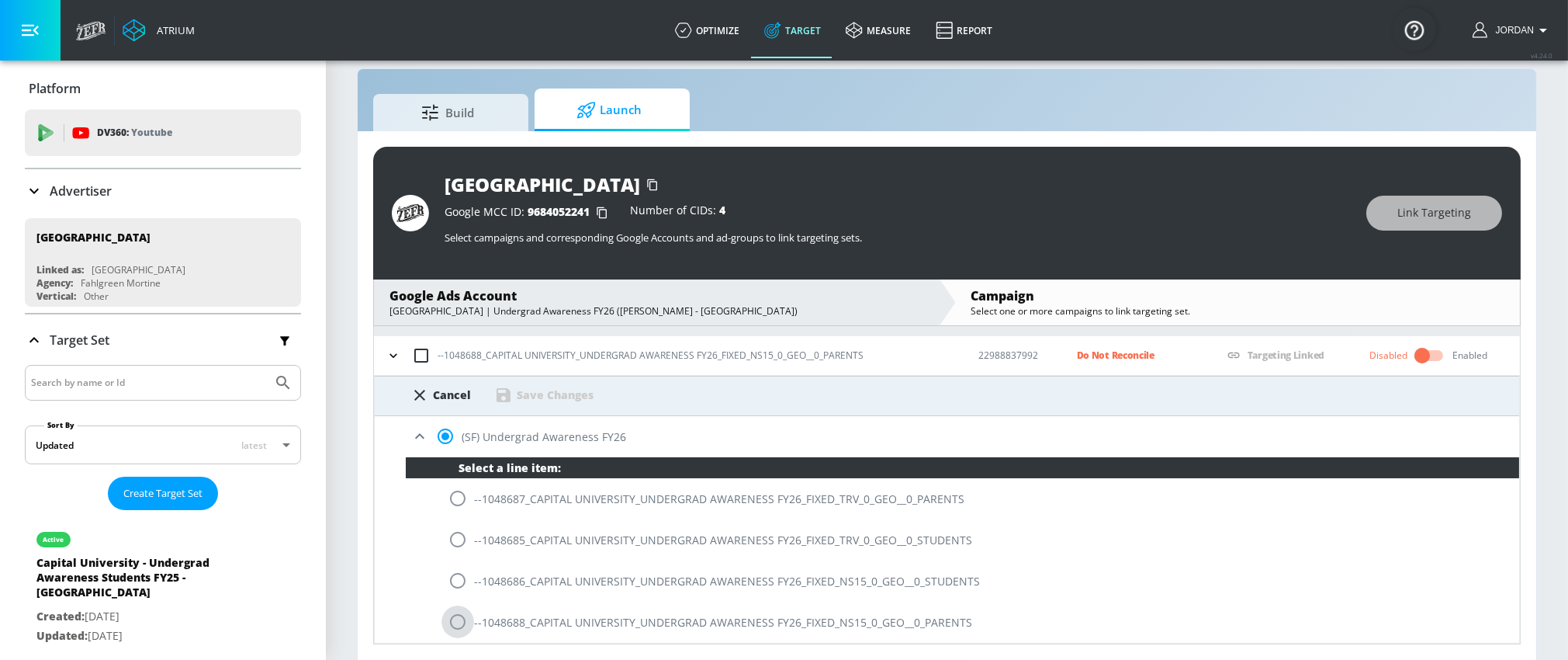
click at [458, 619] on input "radio" at bounding box center [458, 622] width 32 height 32
radio input "true"
click at [537, 389] on div "Save Changes" at bounding box center [555, 394] width 77 height 15
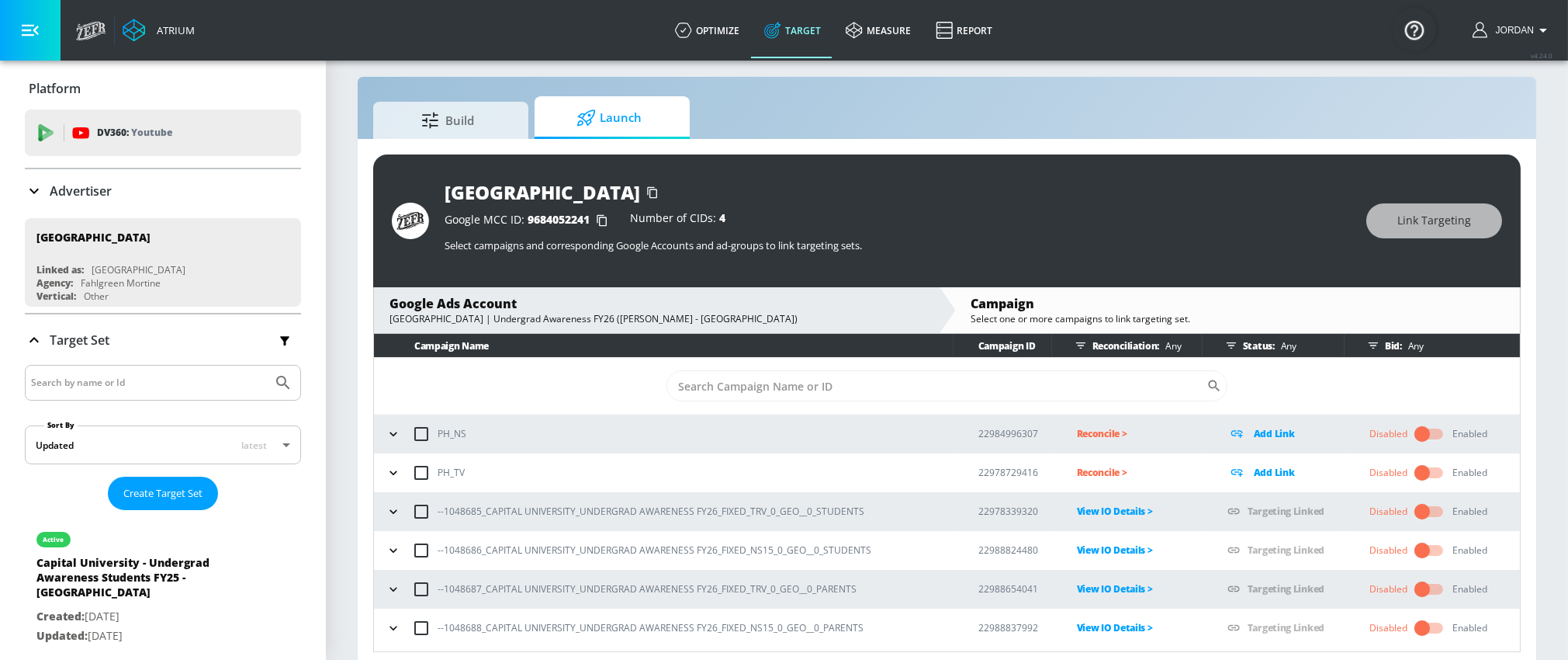
scroll to position [21, 0]
